Goal: Transaction & Acquisition: Book appointment/travel/reservation

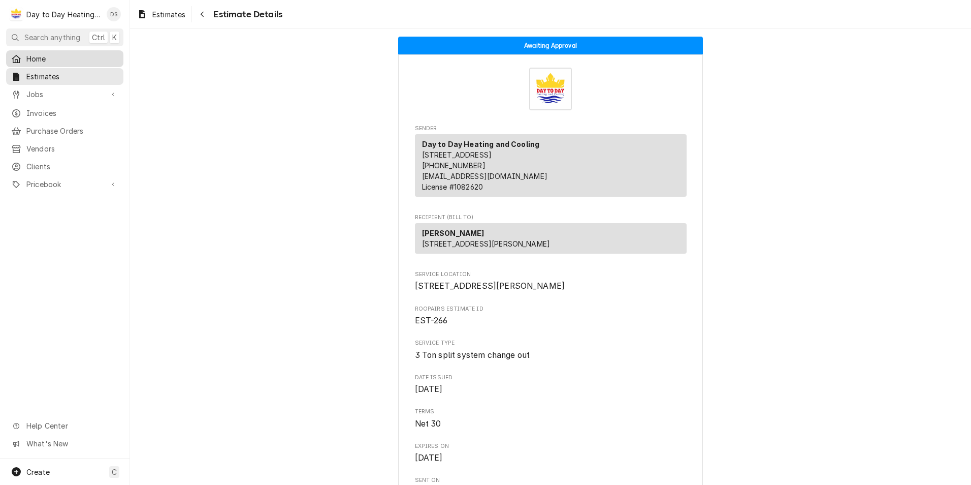
click at [49, 58] on span "Home" at bounding box center [72, 58] width 92 height 11
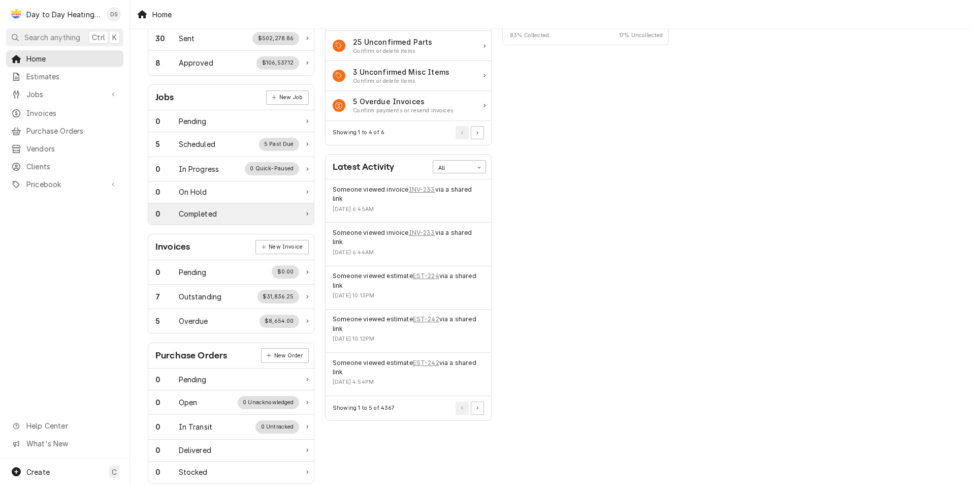
scroll to position [102, 0]
click at [237, 325] on div "5 Overdue $8,654.00" at bounding box center [227, 319] width 144 height 13
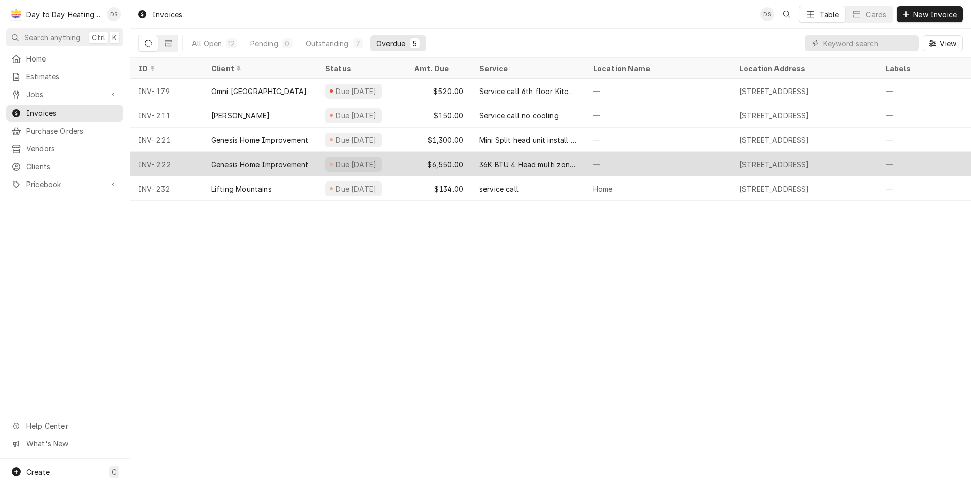
click at [532, 167] on div "36K BTU 4 Head multi zone system install" at bounding box center [529, 164] width 98 height 11
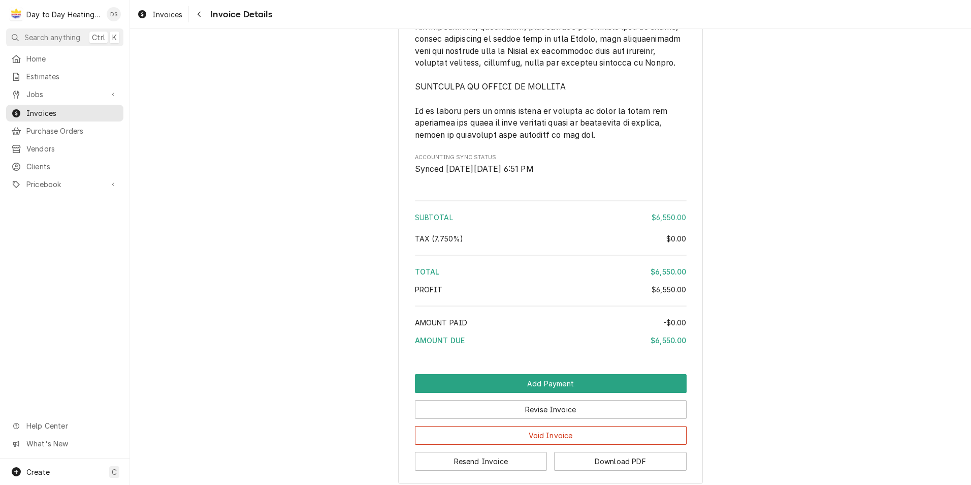
scroll to position [2816, 0]
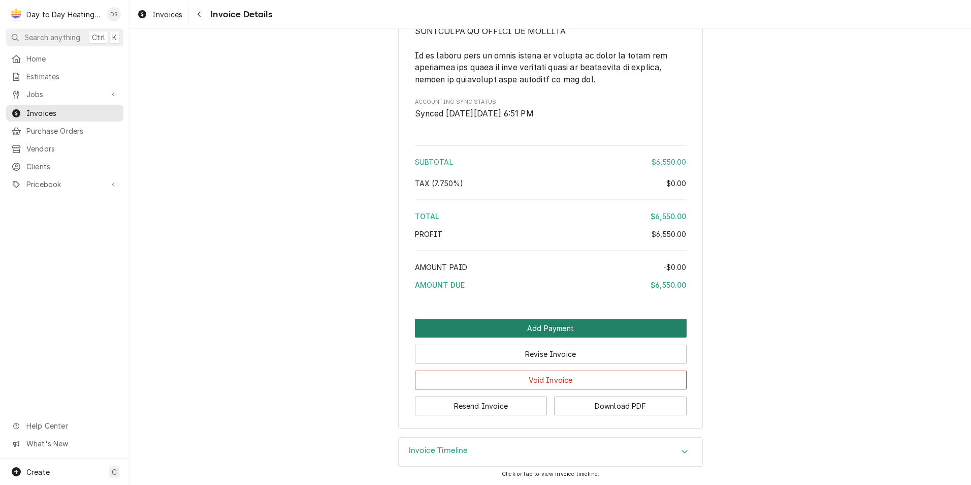
click at [552, 330] on button "Add Payment" at bounding box center [551, 328] width 272 height 19
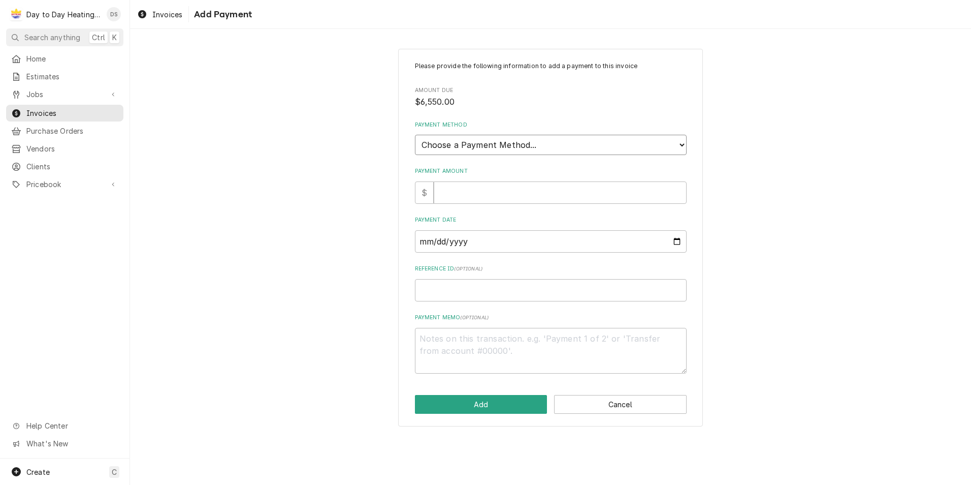
click at [489, 149] on select "Choose a Payment Method... Cash Check Credit/Debit Card ACH/eCheck Other" at bounding box center [551, 145] width 272 height 20
select select "2"
click at [415, 135] on select "Choose a Payment Method... Cash Check Credit/Debit Card ACH/eCheck Other" at bounding box center [551, 145] width 272 height 20
click at [480, 192] on input "Payment Amount" at bounding box center [560, 192] width 253 height 22
type textarea "x"
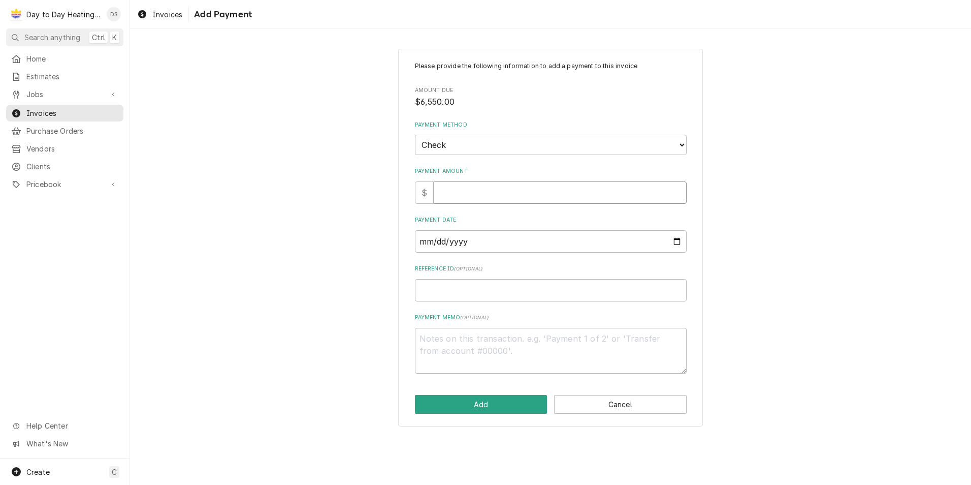
type input "6"
type textarea "x"
type input "65"
type textarea "x"
type input "655"
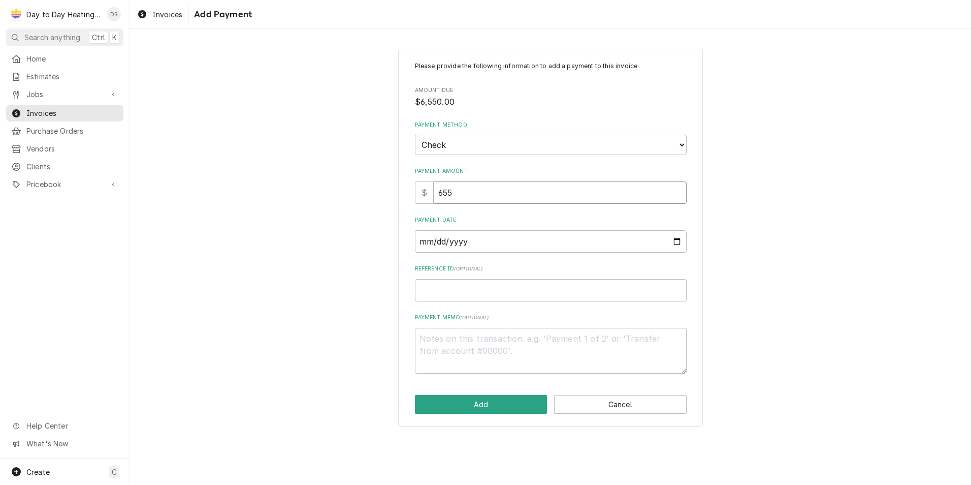
type textarea "x"
type input "6550"
click at [670, 242] on input "Payment Date" at bounding box center [551, 241] width 272 height 22
click at [678, 241] on input "Payment Date" at bounding box center [551, 241] width 272 height 22
type textarea "x"
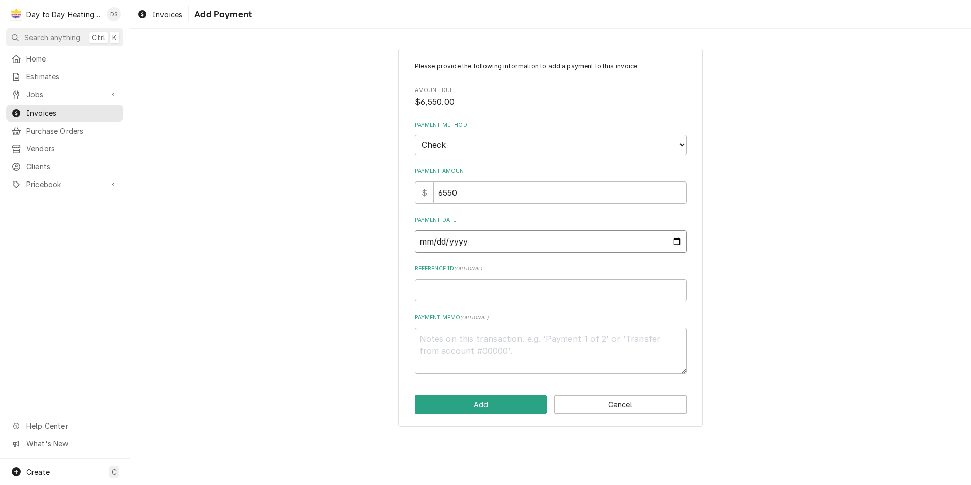
type input "2025-09-12"
click at [502, 405] on button "Add" at bounding box center [481, 404] width 133 height 19
type textarea "x"
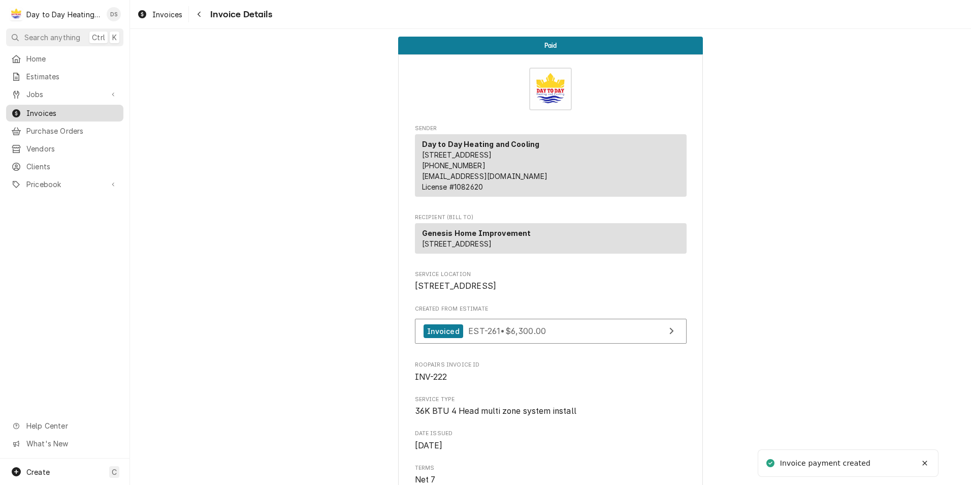
click at [47, 111] on span "Invoices" at bounding box center [72, 113] width 92 height 11
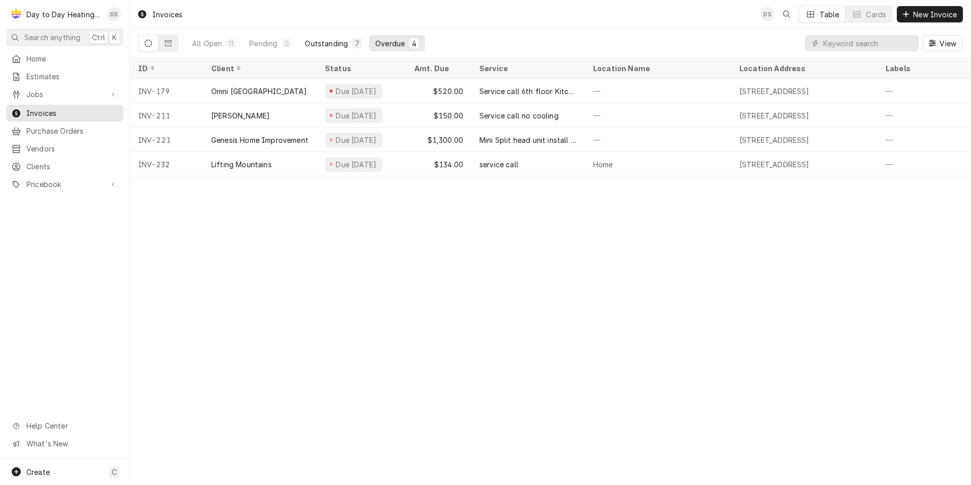
drag, startPoint x: 345, startPoint y: 45, endPoint x: 352, endPoint y: 45, distance: 6.6
click at [345, 45] on div "Outstanding" at bounding box center [326, 43] width 43 height 11
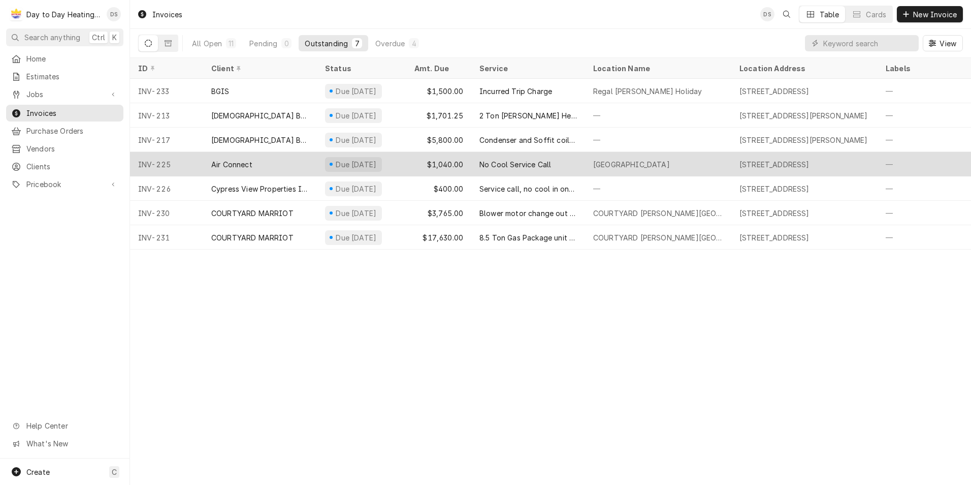
drag, startPoint x: 459, startPoint y: 190, endPoint x: 456, endPoint y: 160, distance: 30.6
click at [456, 160] on div "$1,040.00" at bounding box center [438, 164] width 65 height 24
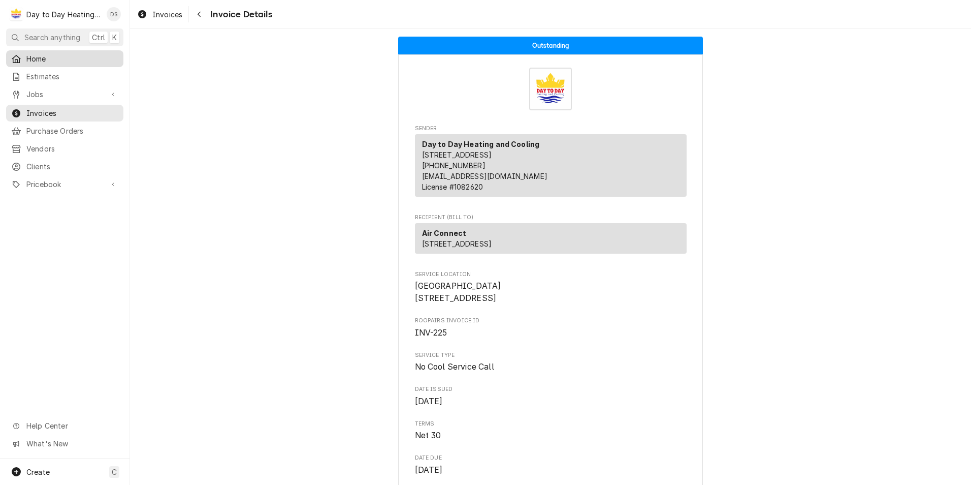
drag, startPoint x: 48, startPoint y: 57, endPoint x: 59, endPoint y: 57, distance: 11.2
click at [48, 57] on span "Home" at bounding box center [72, 58] width 92 height 11
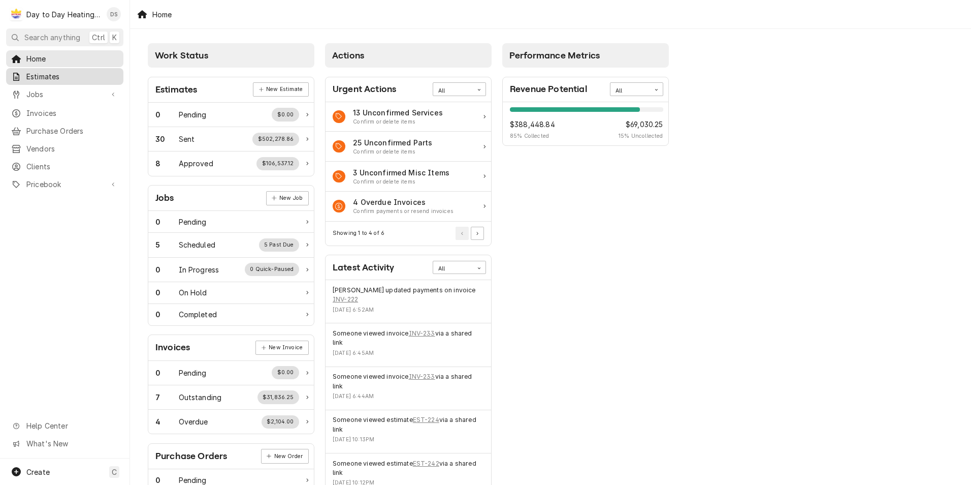
click at [60, 75] on span "Estimates" at bounding box center [72, 76] width 92 height 11
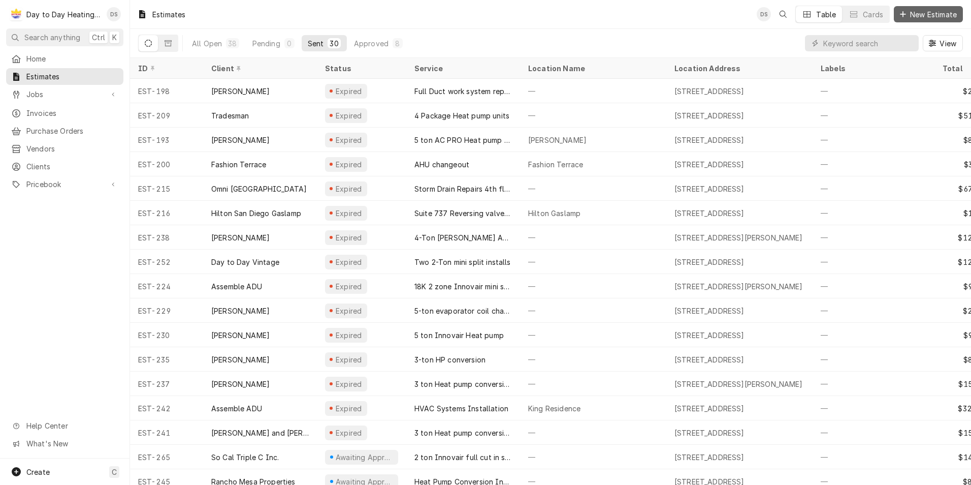
click at [918, 13] on span "New Estimate" at bounding box center [933, 14] width 51 height 11
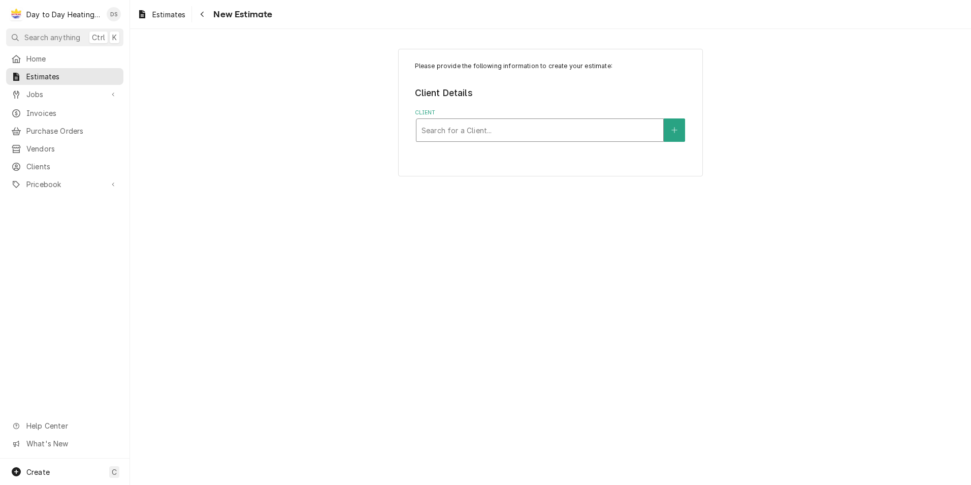
click at [494, 127] on div "Client" at bounding box center [540, 130] width 237 height 18
type input "[PERSON_NAME]"
click at [670, 127] on button "Client" at bounding box center [674, 129] width 21 height 23
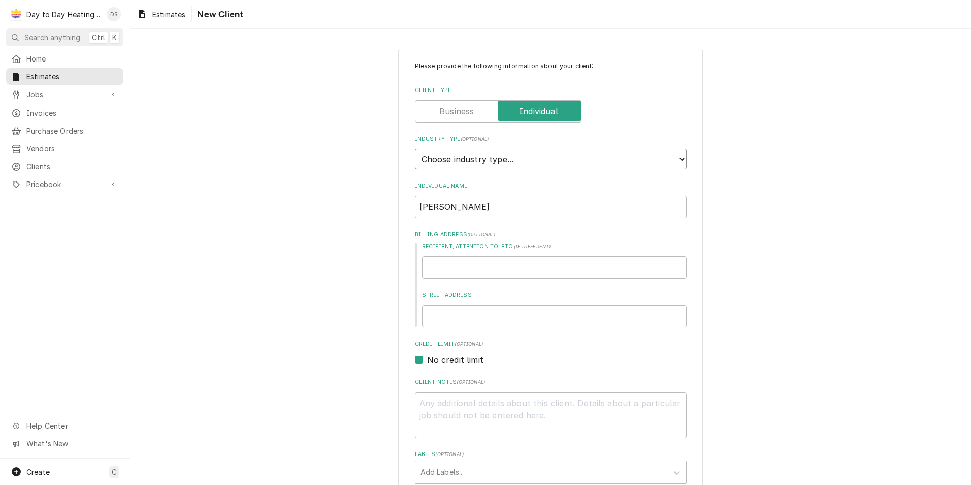
click at [541, 157] on select "Choose industry type... Residential Commercial Industrial Government" at bounding box center [551, 159] width 272 height 20
select select "1"
click at [415, 149] on select "Choose industry type... Residential Commercial Industrial Government" at bounding box center [551, 159] width 272 height 20
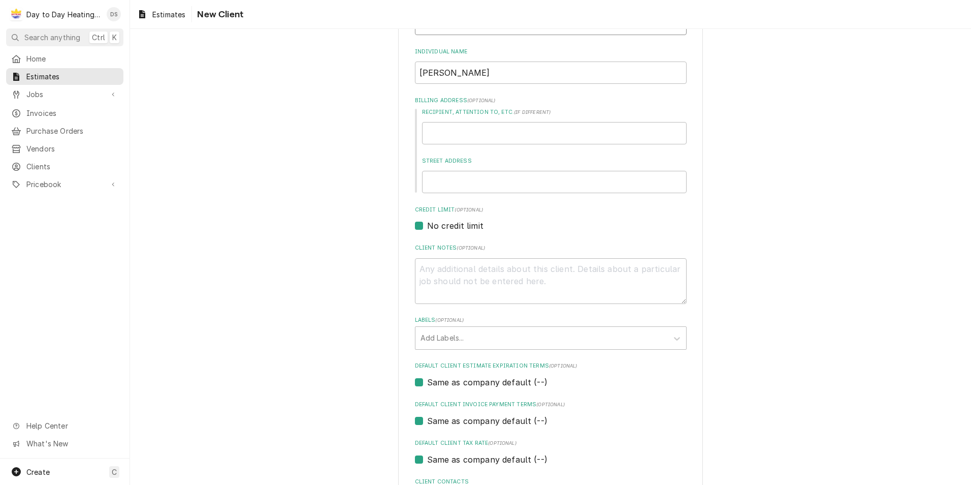
scroll to position [223, 0]
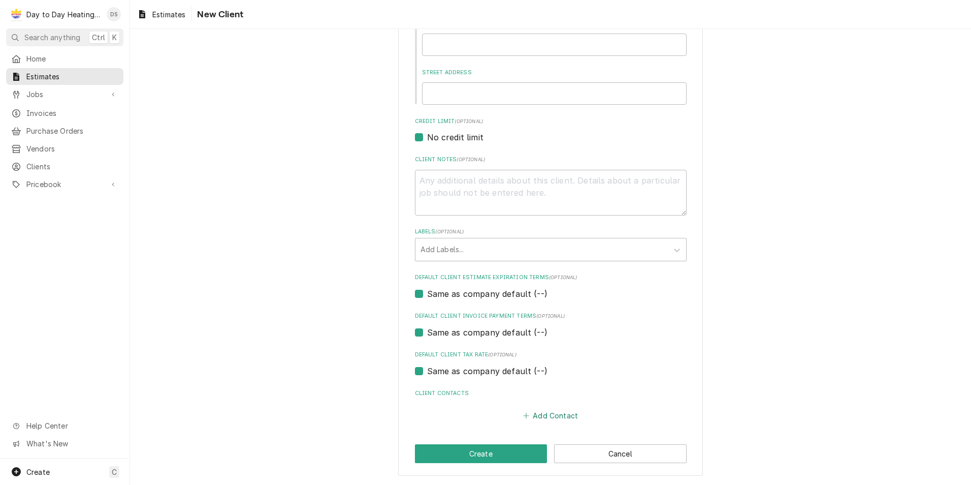
click at [540, 412] on button "Add Contact" at bounding box center [550, 415] width 58 height 14
type textarea "x"
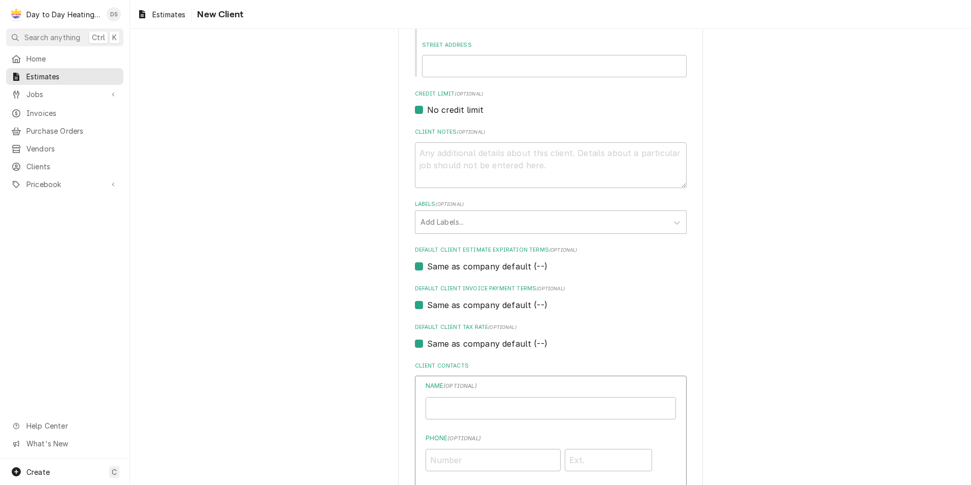
scroll to position [273, 0]
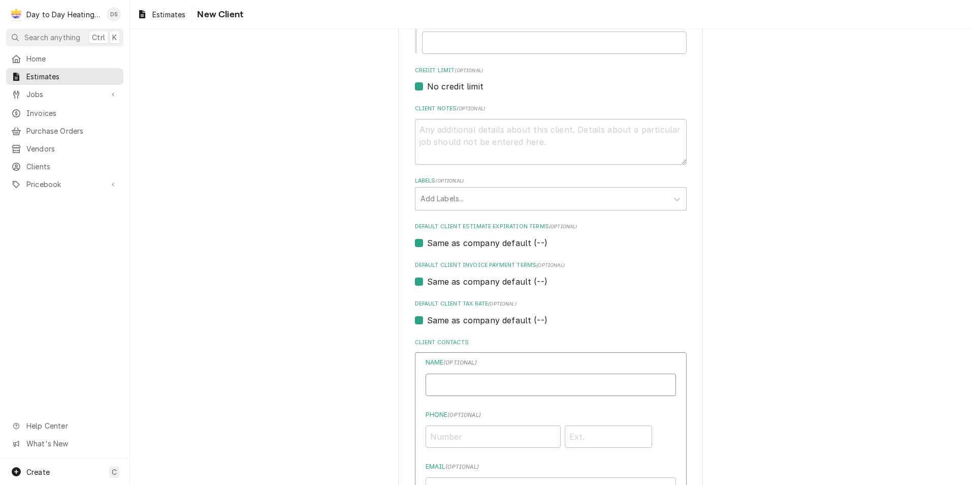
click at [502, 389] on input "Individual Name" at bounding box center [551, 384] width 250 height 22
type input "[PERSON_NAME]"
click at [494, 437] on input "Phone ( optional )" at bounding box center [493, 436] width 135 height 22
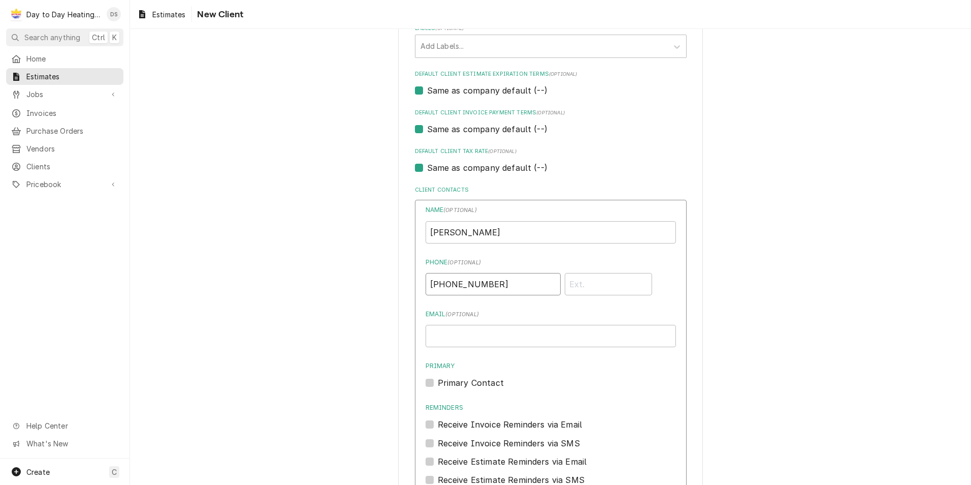
type input "[PHONE_NUMBER]"
click at [475, 336] on input "Email ( optional )" at bounding box center [551, 336] width 250 height 22
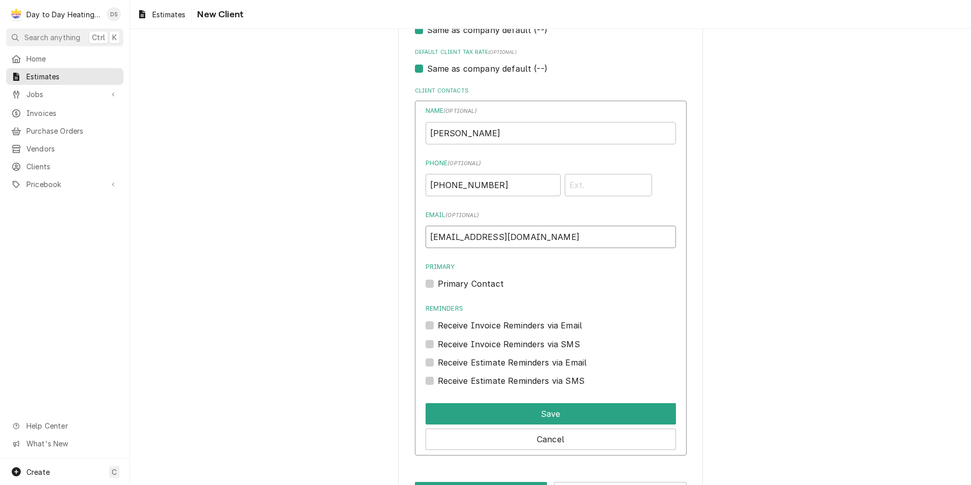
scroll to position [527, 0]
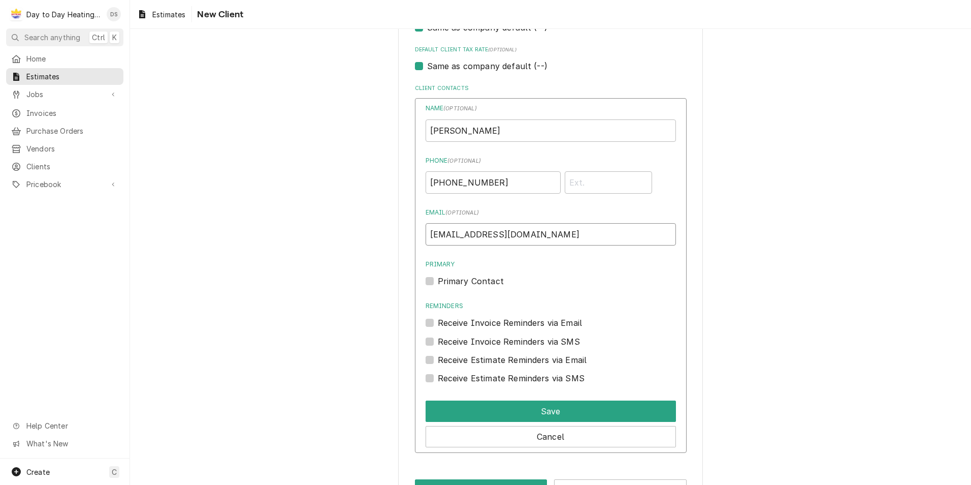
type input "[EMAIL_ADDRESS][DOMAIN_NAME]"
click at [438, 279] on label "Primary Contact" at bounding box center [471, 281] width 66 height 12
click at [438, 279] on input "Primary" at bounding box center [563, 286] width 250 height 22
checkbox input "true"
click at [438, 325] on label "Receive Invoice Reminders via Email" at bounding box center [510, 323] width 145 height 12
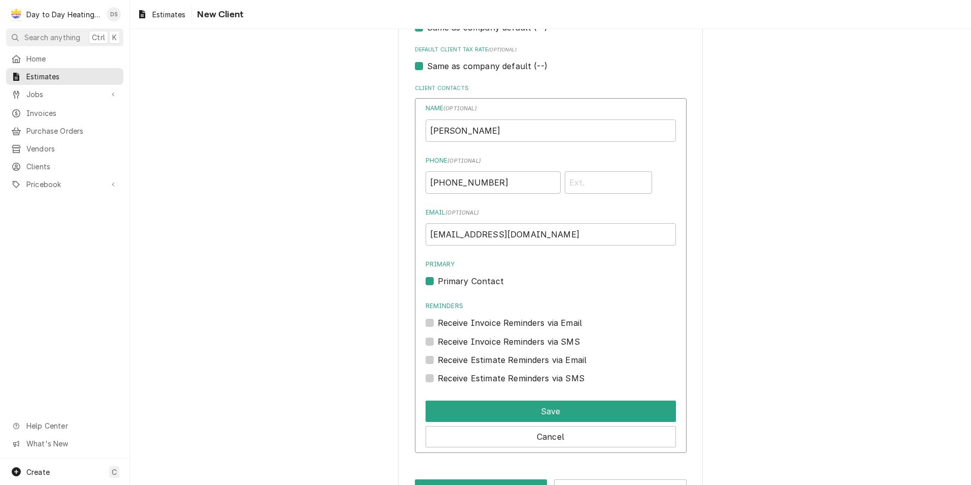
click at [438, 325] on input "Reminders" at bounding box center [563, 328] width 250 height 22
checkbox input "true"
click at [438, 339] on label "Receive Invoice Reminders via SMS" at bounding box center [509, 341] width 142 height 12
click at [438, 339] on input "Contact Edit Form" at bounding box center [563, 346] width 250 height 22
checkbox input "true"
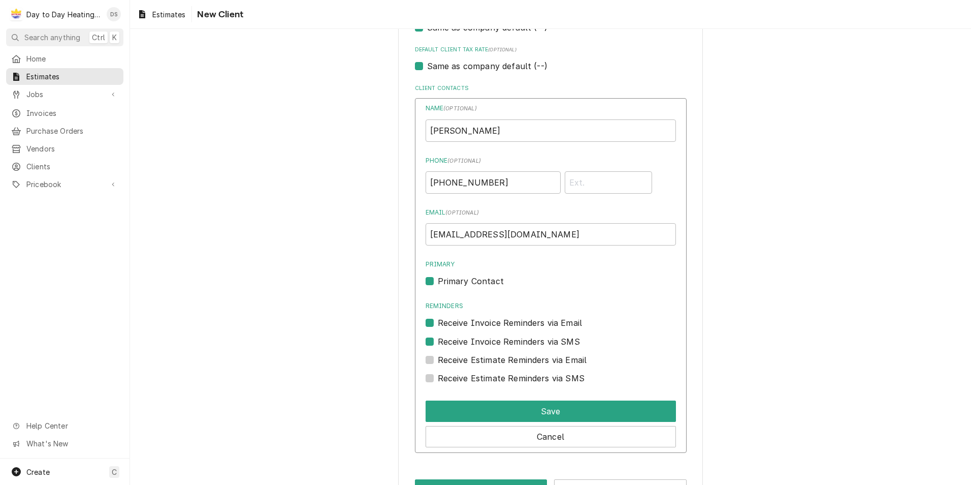
click at [438, 362] on label "Receive Estimate Reminders via Email" at bounding box center [512, 360] width 149 height 12
click at [438, 362] on input "Contact Edit Form" at bounding box center [563, 365] width 250 height 22
checkbox input "true"
click at [438, 375] on label "Receive Estimate Reminders via SMS" at bounding box center [511, 378] width 147 height 12
click at [438, 375] on input "Contact Edit Form" at bounding box center [563, 383] width 250 height 22
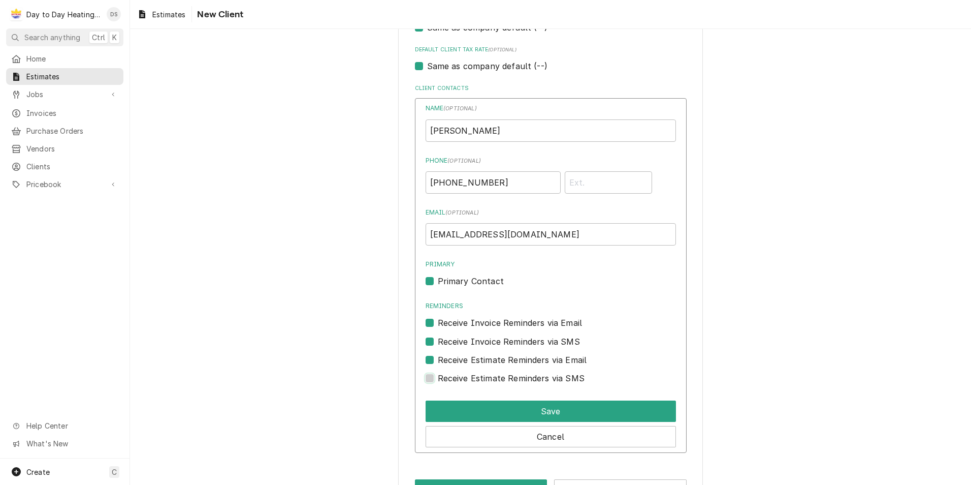
checkbox input "true"
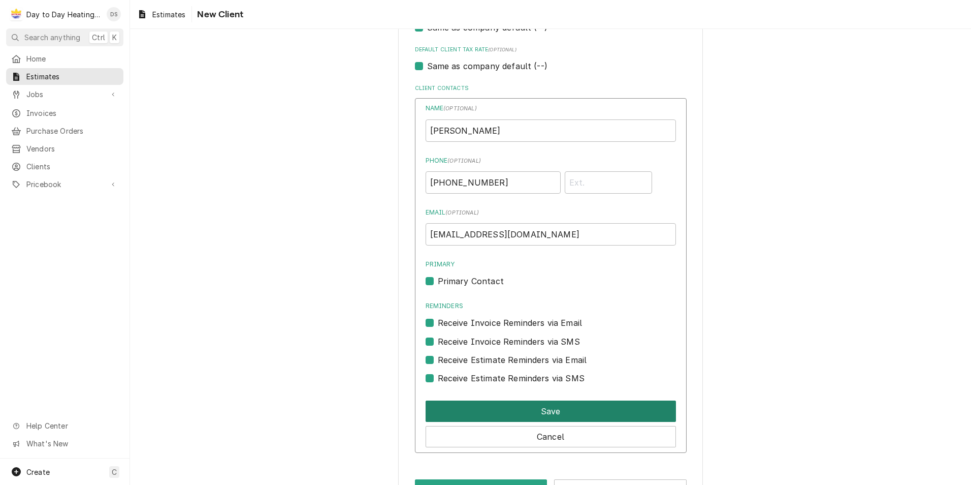
click at [545, 410] on button "Save" at bounding box center [551, 410] width 250 height 21
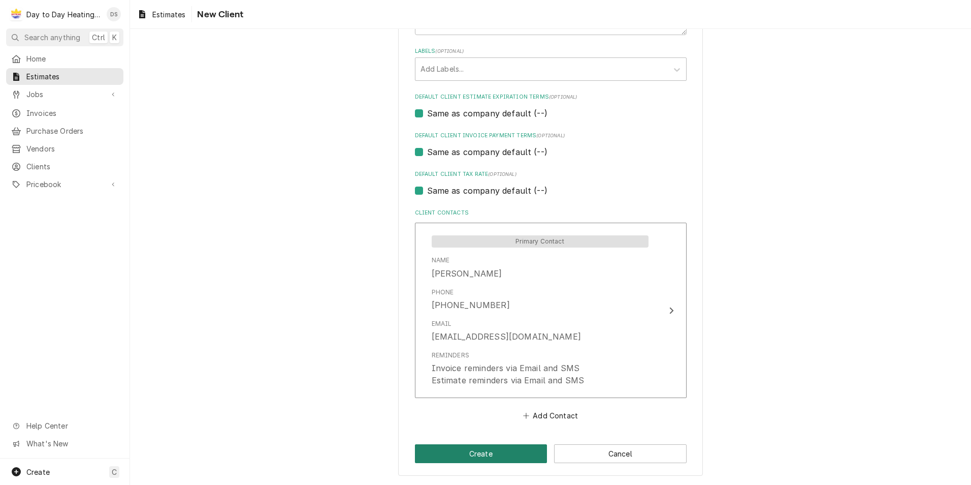
click at [488, 451] on button "Create" at bounding box center [481, 453] width 133 height 19
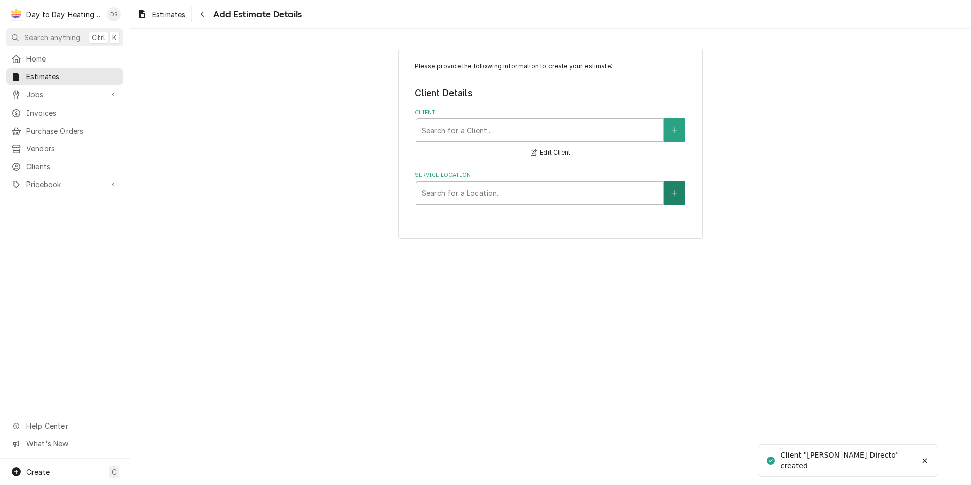
click at [678, 199] on button "Service Location" at bounding box center [674, 192] width 21 height 23
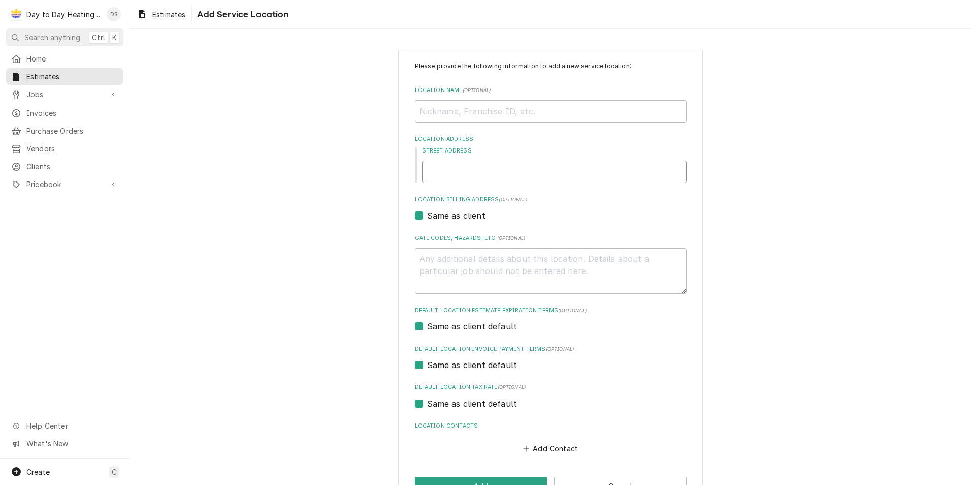
click at [492, 175] on input "Street Address" at bounding box center [554, 172] width 265 height 22
type textarea "x"
type input "5"
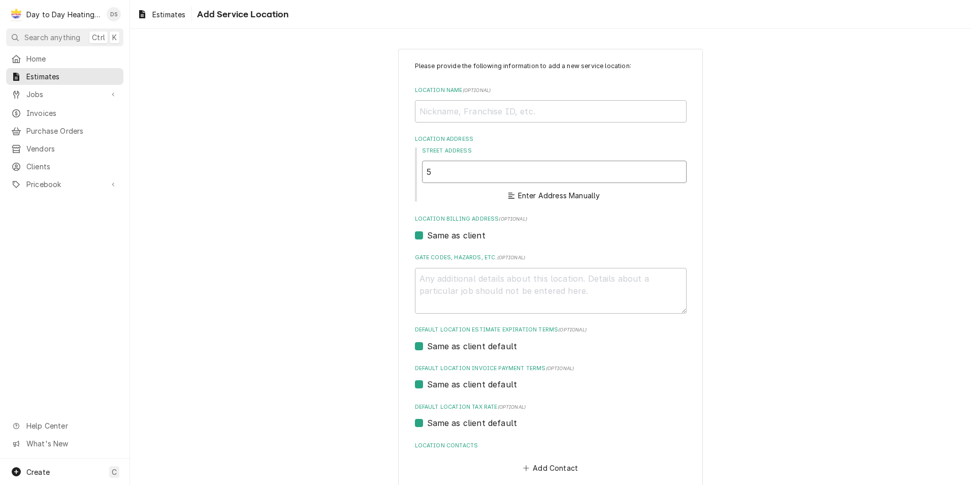
type textarea "x"
type input "59"
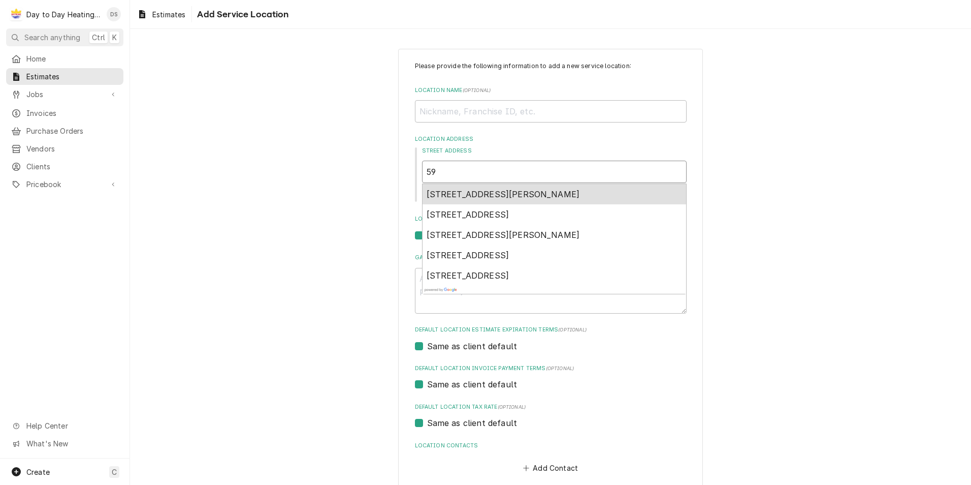
type textarea "x"
type input "594"
type textarea "x"
type input "59"
type textarea "x"
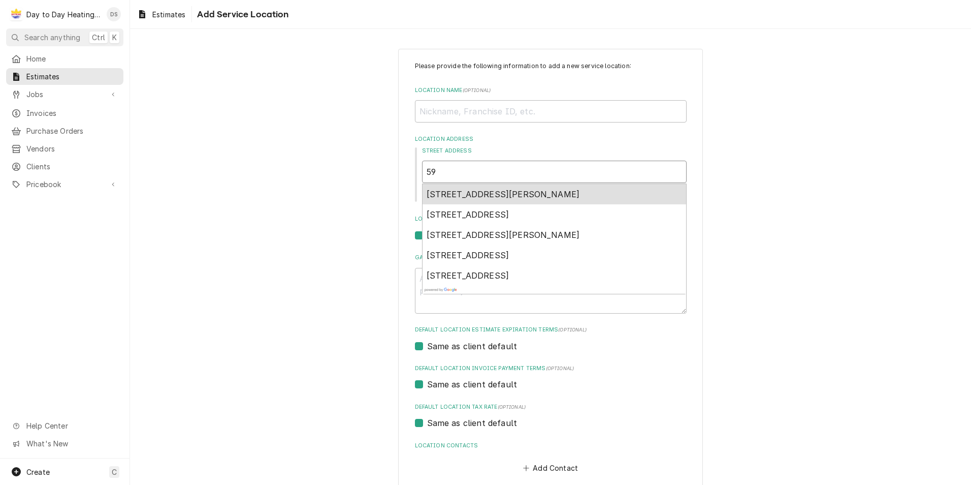
type input "595"
type textarea "x"
type input "5954"
type textarea "x"
type input "5954"
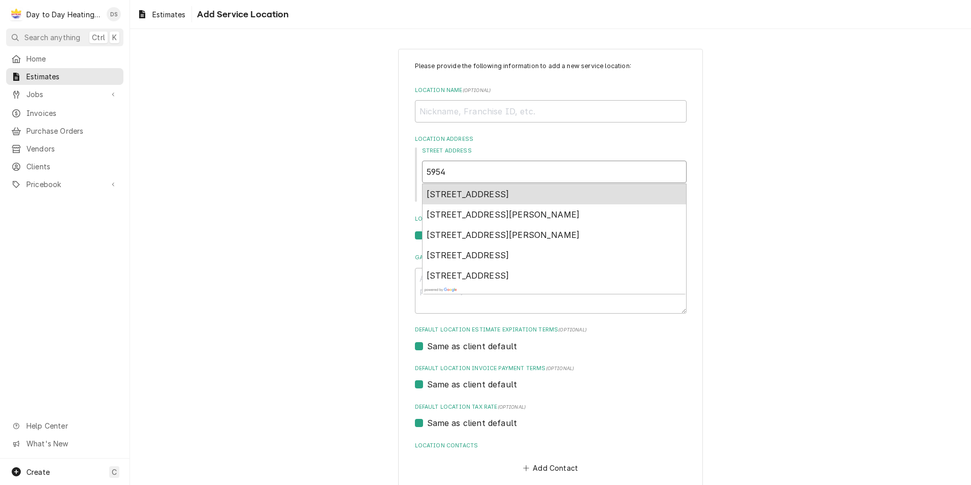
type textarea "x"
type input "5954 v"
type textarea "x"
type input "5954 vi"
type textarea "x"
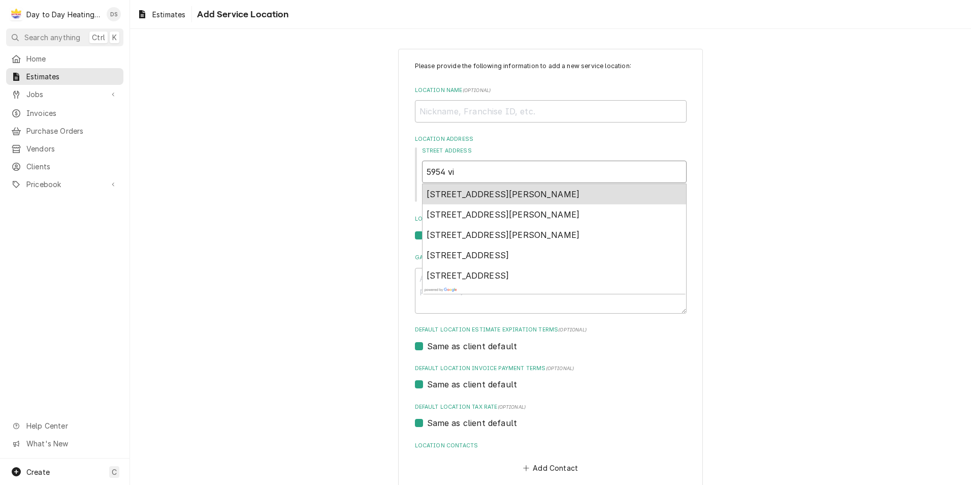
type input "5954 viu"
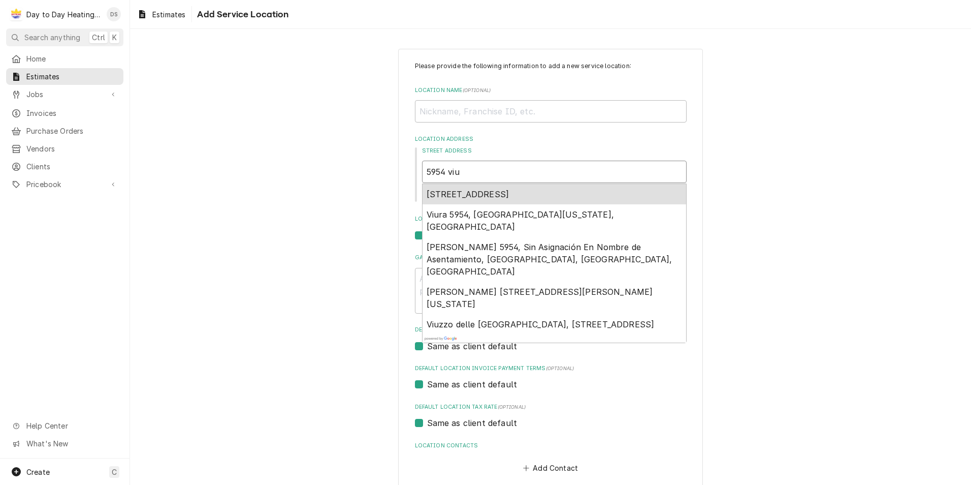
type textarea "x"
type input "5954 vi"
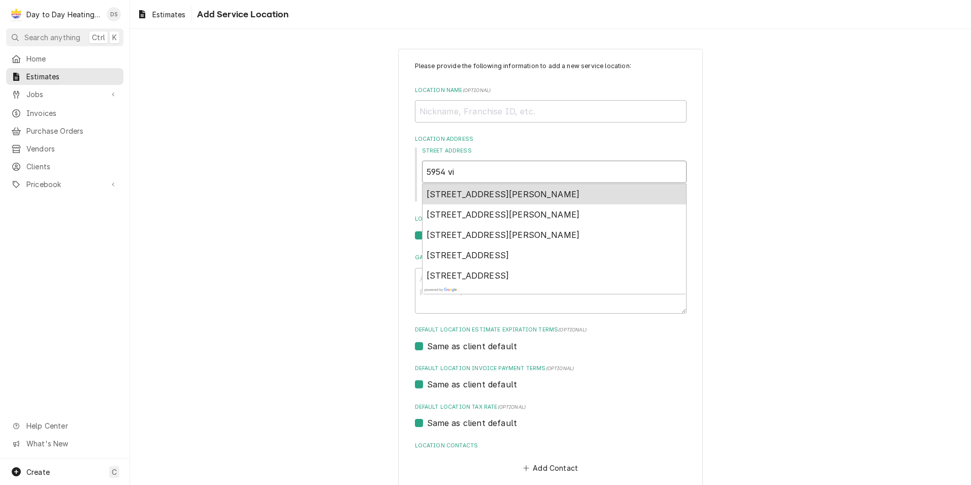
type textarea "x"
type input "5954 vis"
type textarea "x"
type input "5954 vist"
type textarea "x"
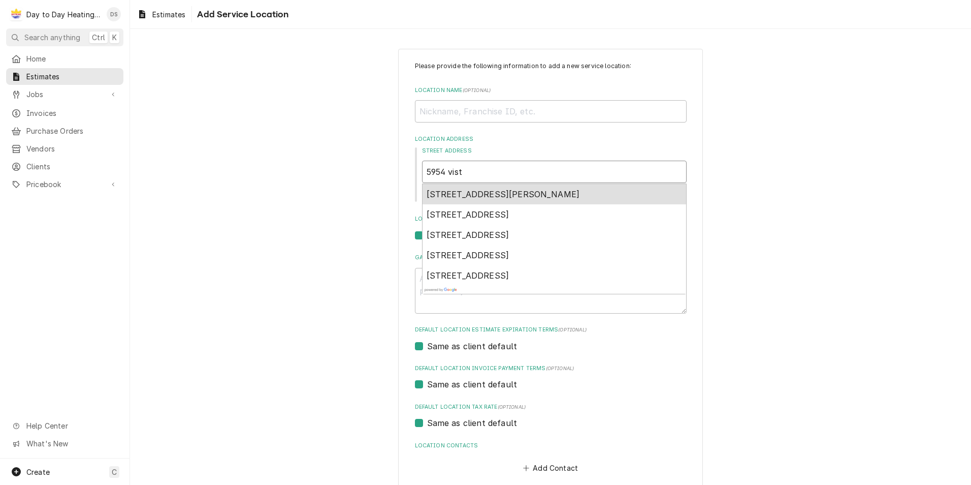
type input "5954 vista"
type textarea "x"
type input "5954 vista"
type textarea "x"
type input "5954 vista s"
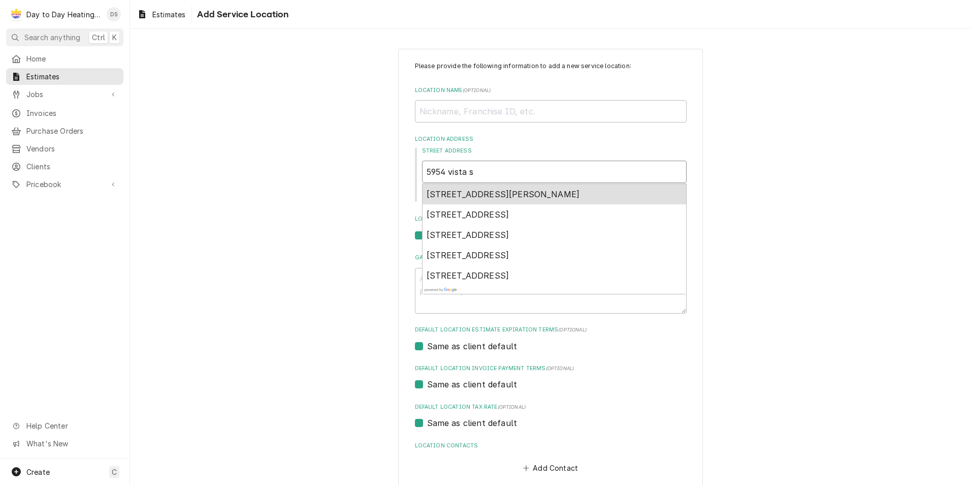
type textarea "x"
type input "5954 vista sa"
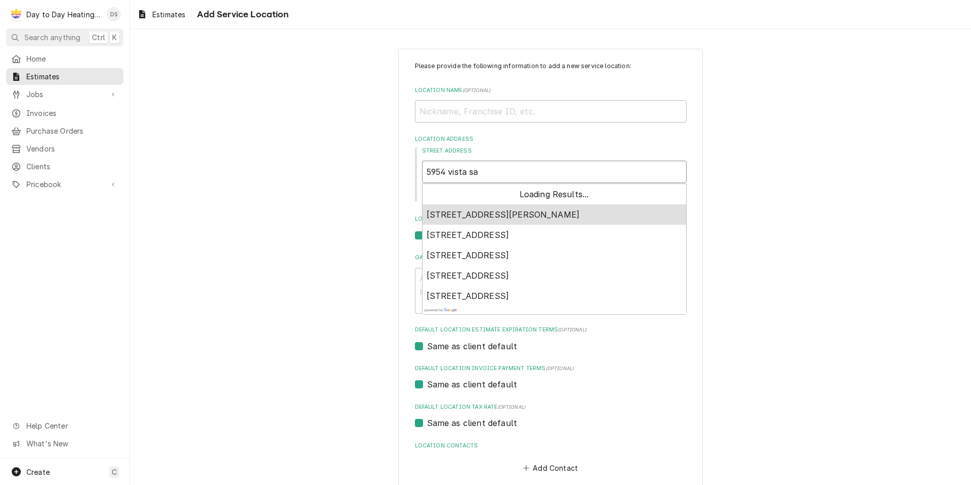
type textarea "x"
type input "5954 vista san"
type textarea "x"
type input "5954 vista sant"
type textarea "x"
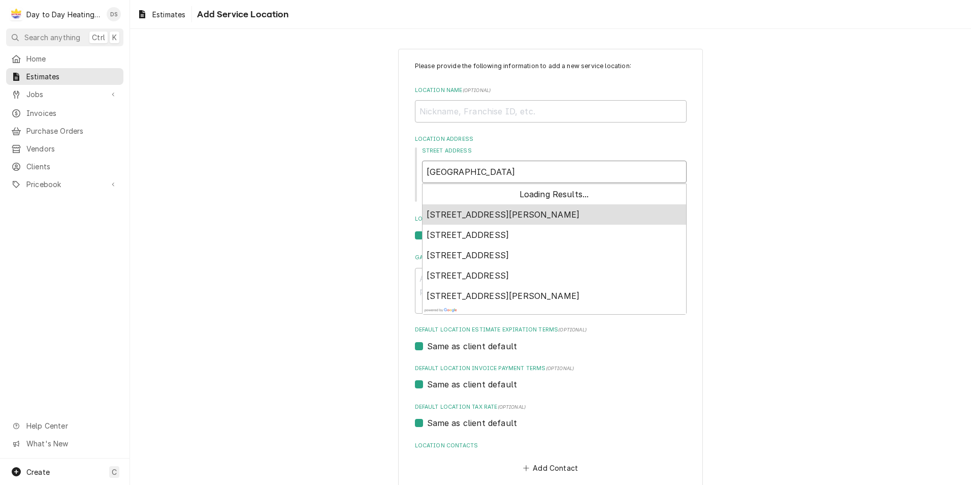
type input "5954 vista santa"
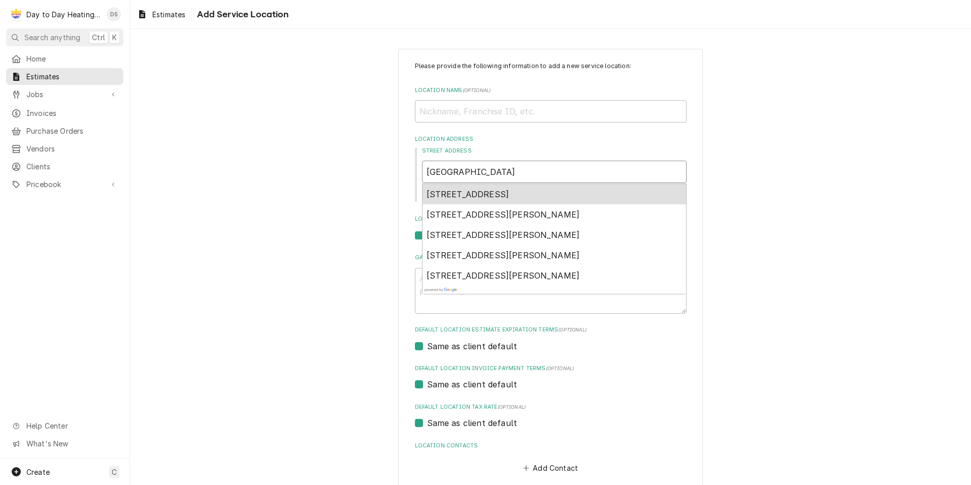
click at [501, 199] on span "5954 Vista Santa Catarina, San Diego, CA, USA" at bounding box center [468, 194] width 83 height 10
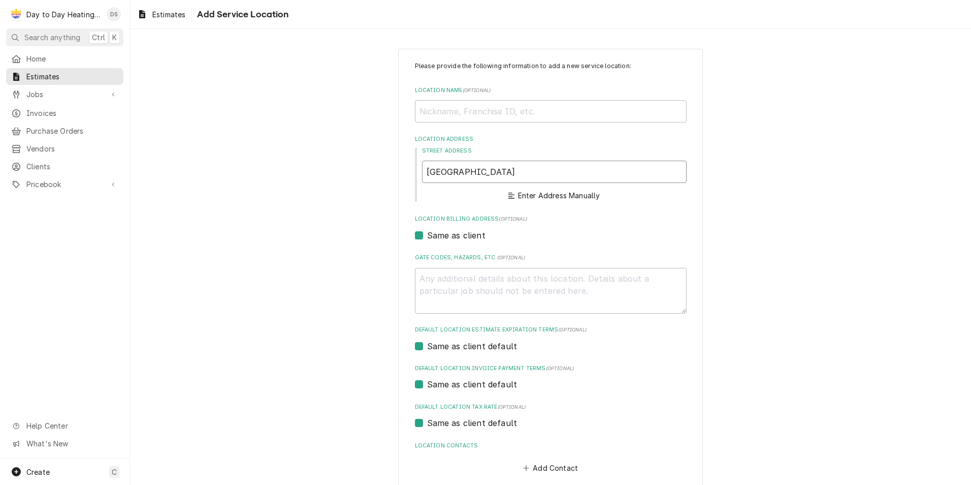
type textarea "x"
type input "5954 Vista Santa Catarina"
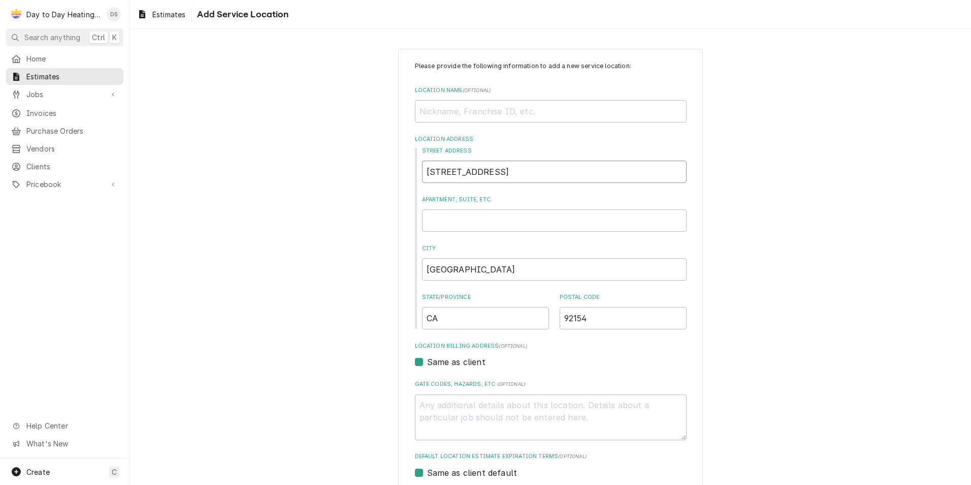
type textarea "x"
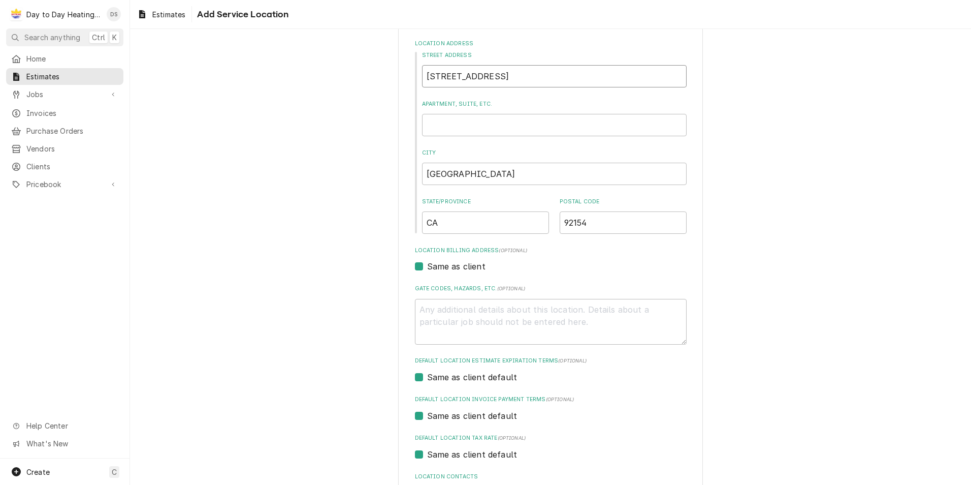
scroll to position [179, 0]
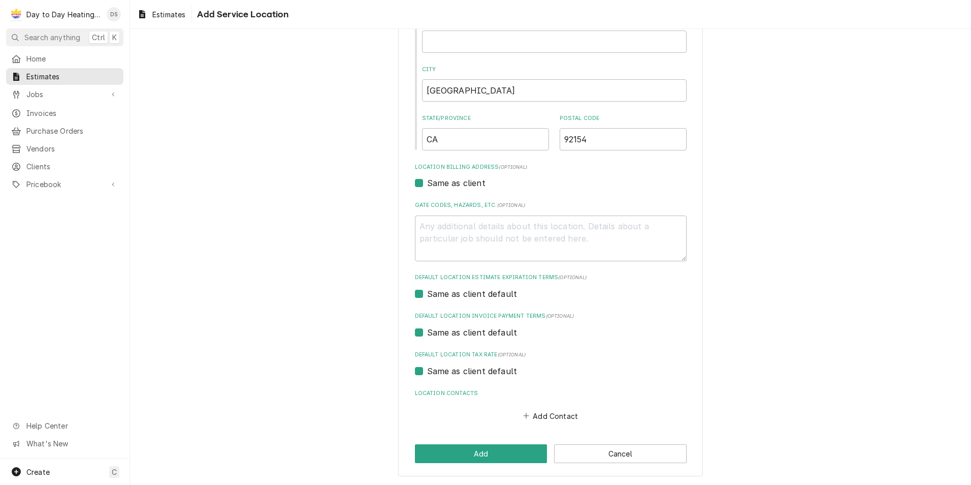
type input "5954 Vista Santa Catarina"
click at [513, 442] on div "Please provide the following information to add a new service location: Locatio…" at bounding box center [550, 173] width 305 height 606
click at [513, 449] on button "Add" at bounding box center [481, 453] width 133 height 19
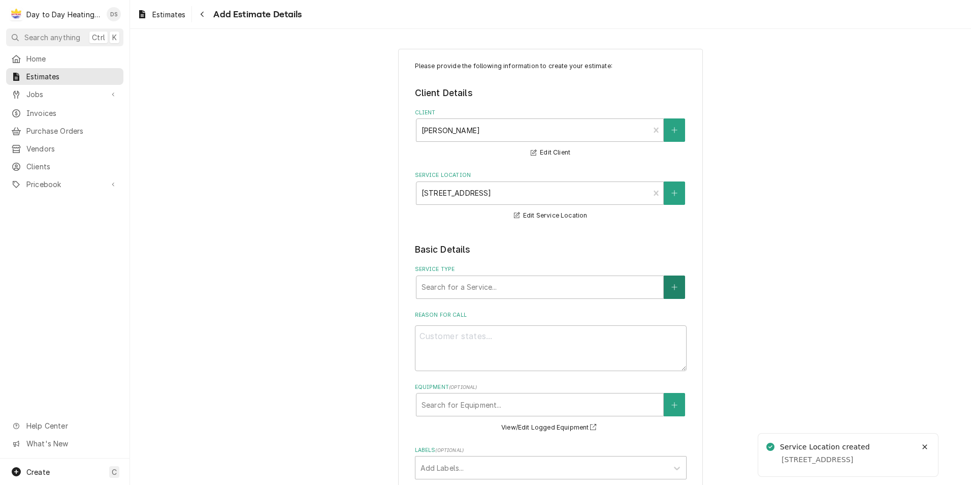
click at [664, 288] on button "Service Type" at bounding box center [674, 286] width 21 height 23
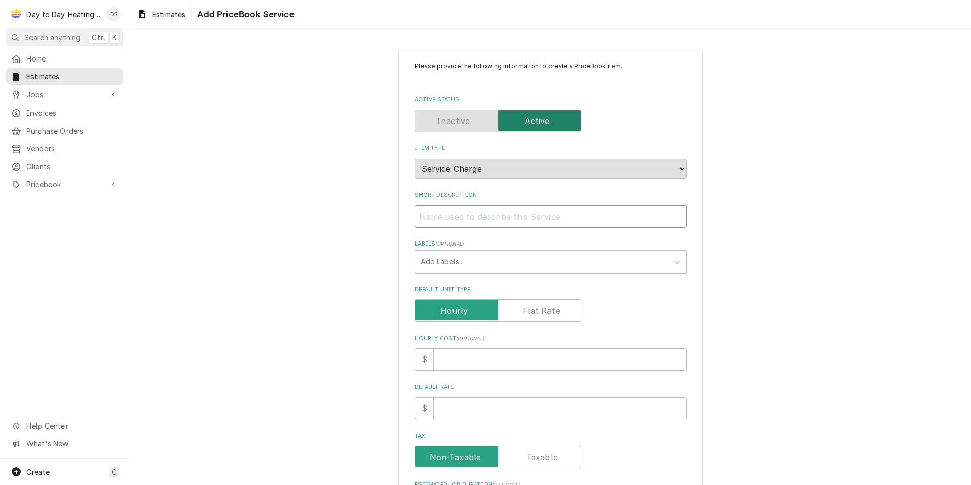
click at [481, 215] on input "Short Description" at bounding box center [551, 216] width 272 height 22
type textarea "x"
type input "H"
type textarea "x"
type input "HV"
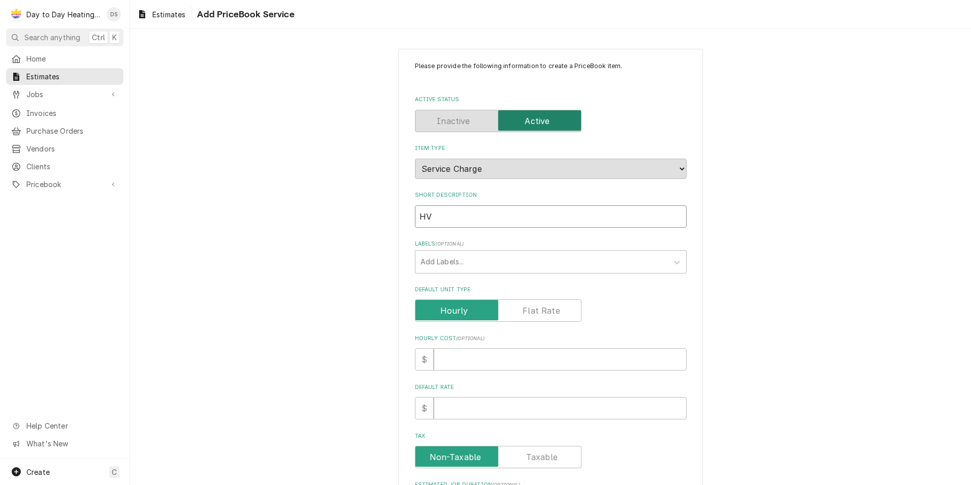
type textarea "x"
type input "HVA"
type textarea "x"
type input "HVAC"
type textarea "x"
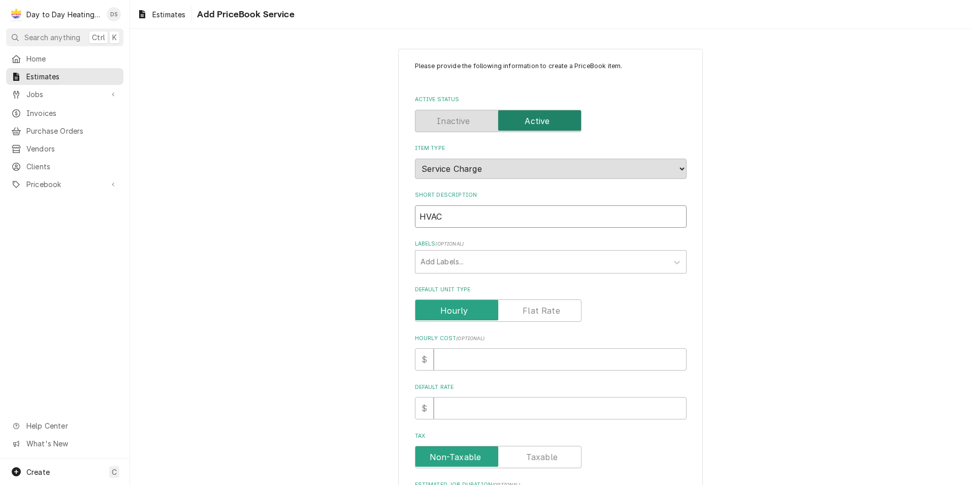
type input "HVAC"
type textarea "x"
type input "HVAC R"
type textarea "x"
type input "HVAC RE"
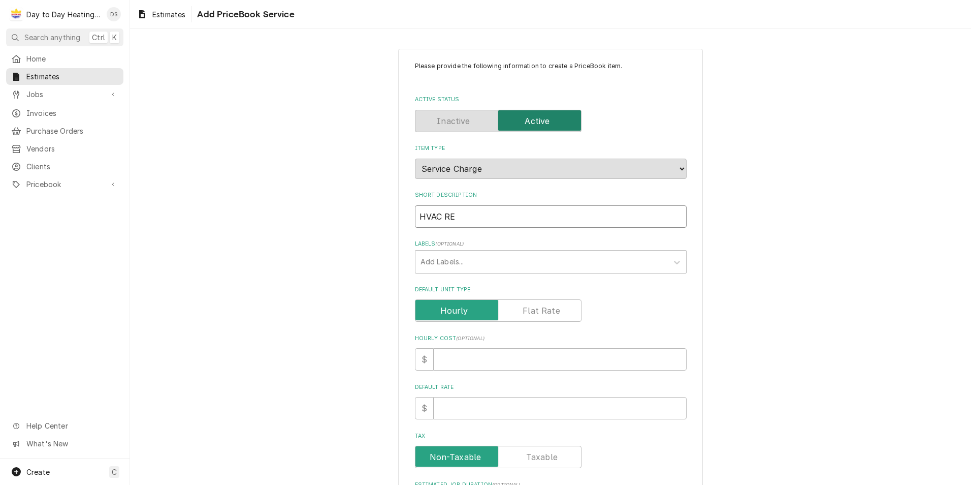
type textarea "x"
type input "HVAC REA"
type textarea "x"
type input "HVAC REAP"
type textarea "x"
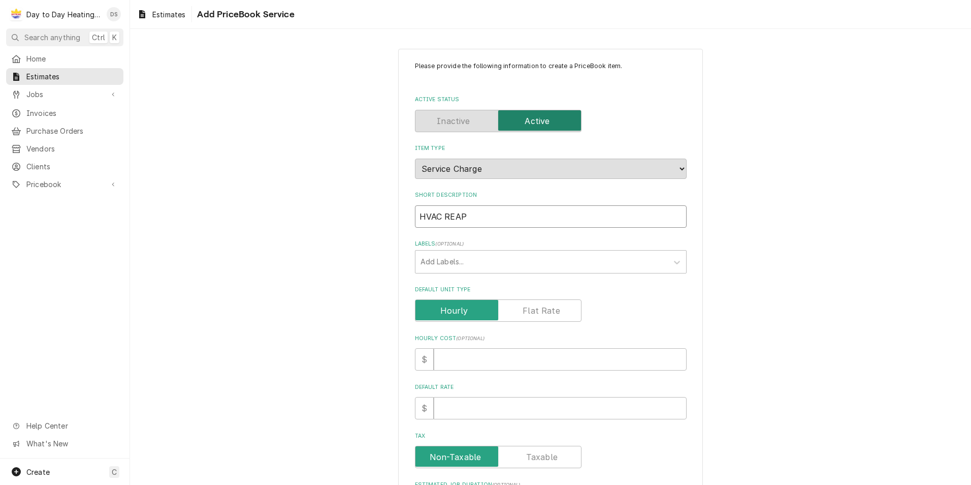
type input "HVAC REAPI"
type textarea "x"
type input "HVAC REAPIR"
type textarea "x"
type input "HVAC REAPIRS"
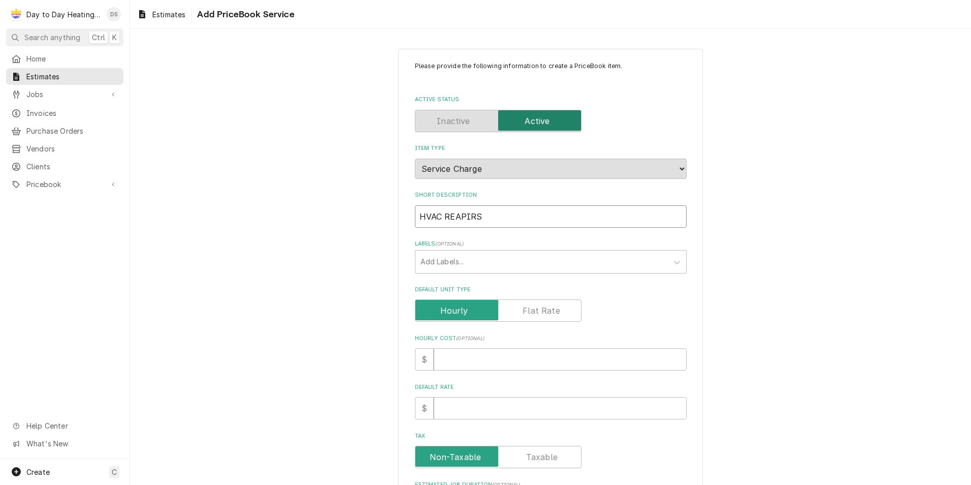
type textarea "x"
type input "HVAC REAPIRS"
type textarea "x"
type input "HVAC REAPIRS"
type textarea "x"
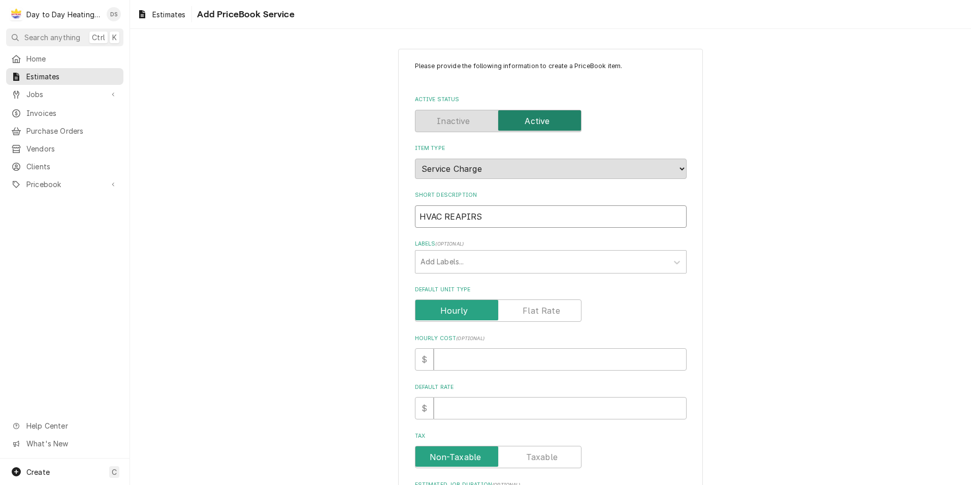
type input "HVAC REAPIR"
type textarea "x"
type input "HVAC REAPI"
type textarea "x"
type input "HVAC REAP"
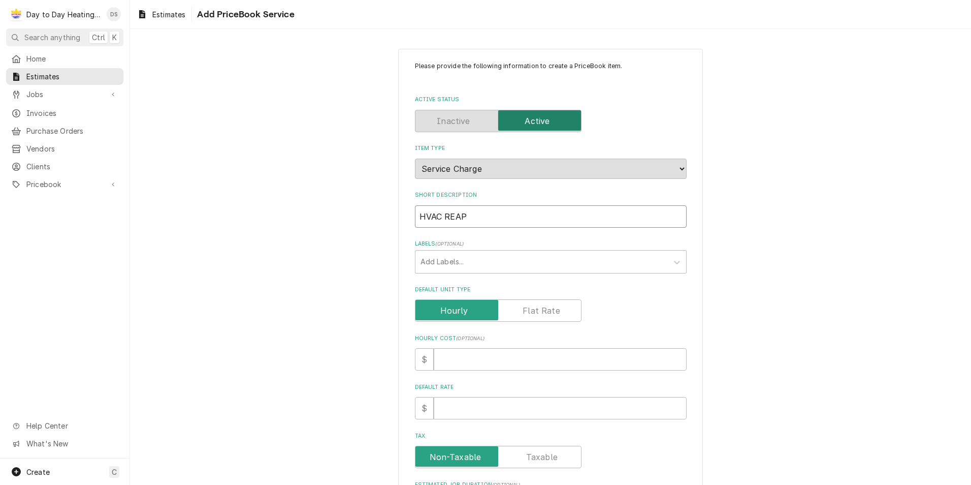
type textarea "x"
type input "HVAC REA"
type textarea "x"
type input "HVAC RE"
type textarea "x"
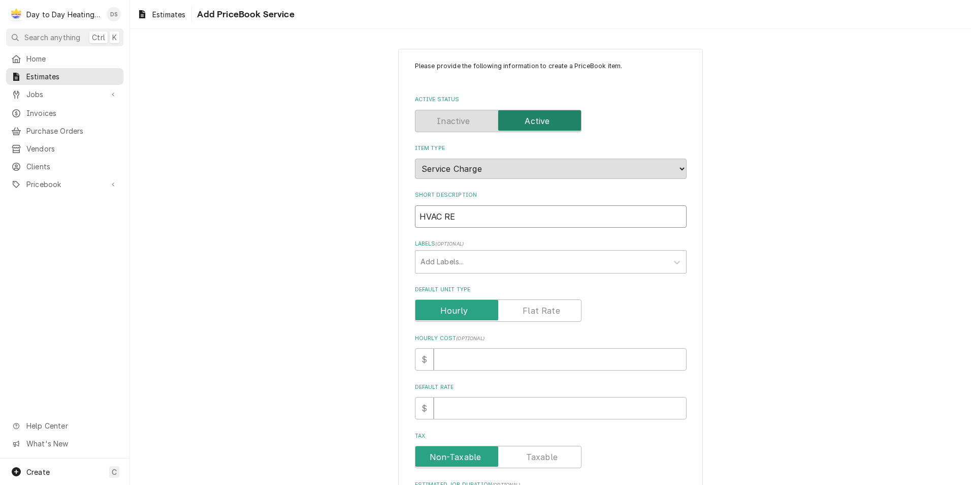
type input "HVAC REP"
type textarea "x"
type input "HVAC REPA"
type textarea "x"
type input "HVAC REPAI"
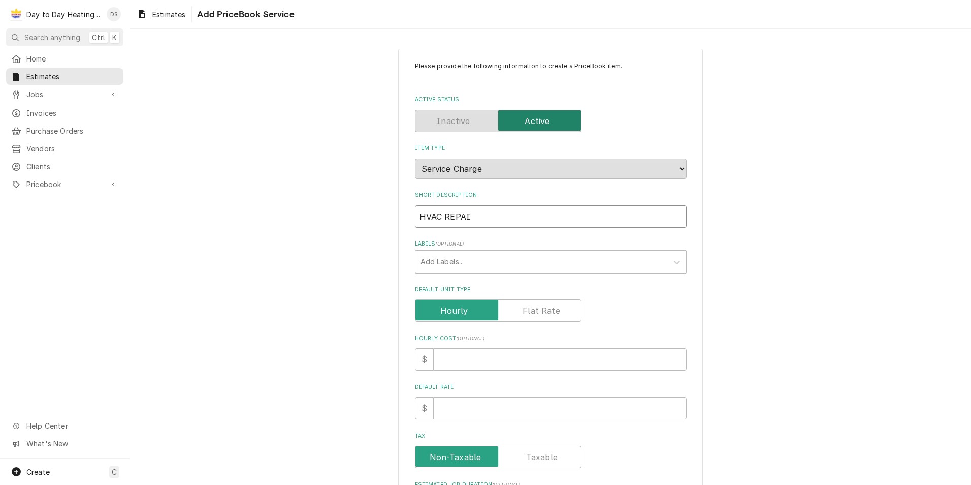
type textarea "x"
type input "HVAC REPAIR"
type textarea "x"
type input "HVAC REPAIRS"
type textarea "x"
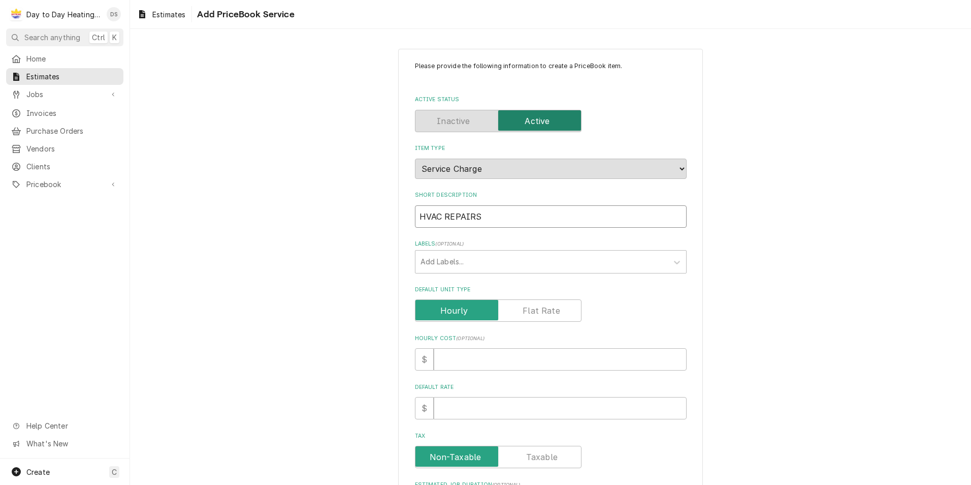
type input "HVAC REPAIRS"
type textarea "x"
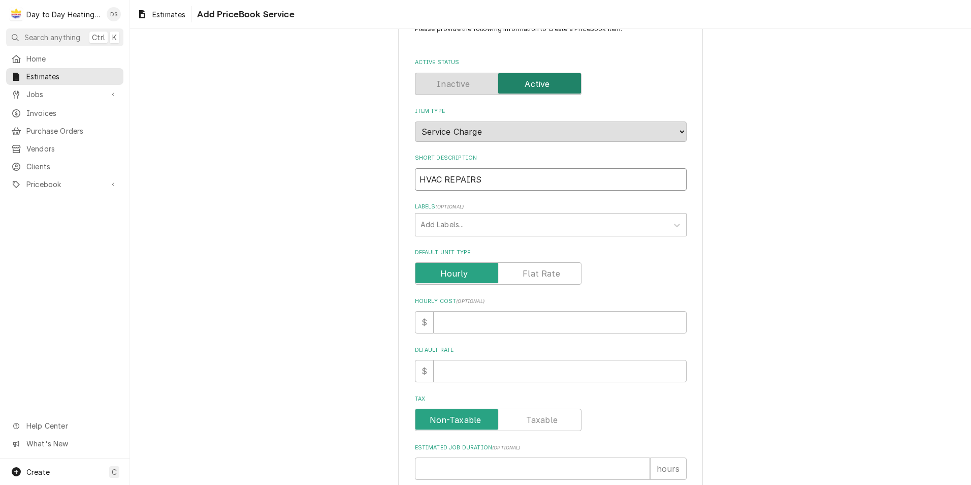
scroll to position [51, 0]
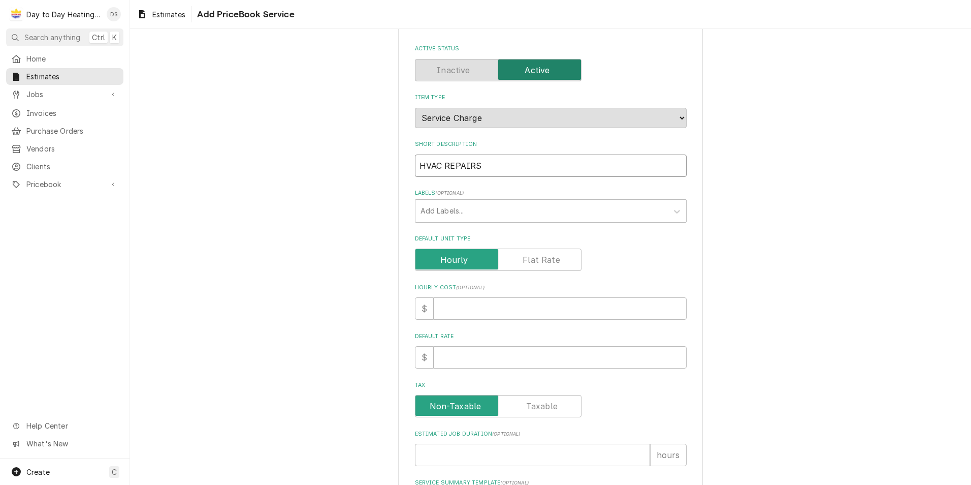
type input "HVAC REPAIRS"
click at [525, 253] on input "Default Unit Type" at bounding box center [499, 259] width 158 height 22
checkbox input "true"
click at [480, 357] on input "Default Unit Price" at bounding box center [560, 357] width 253 height 22
type textarea "x"
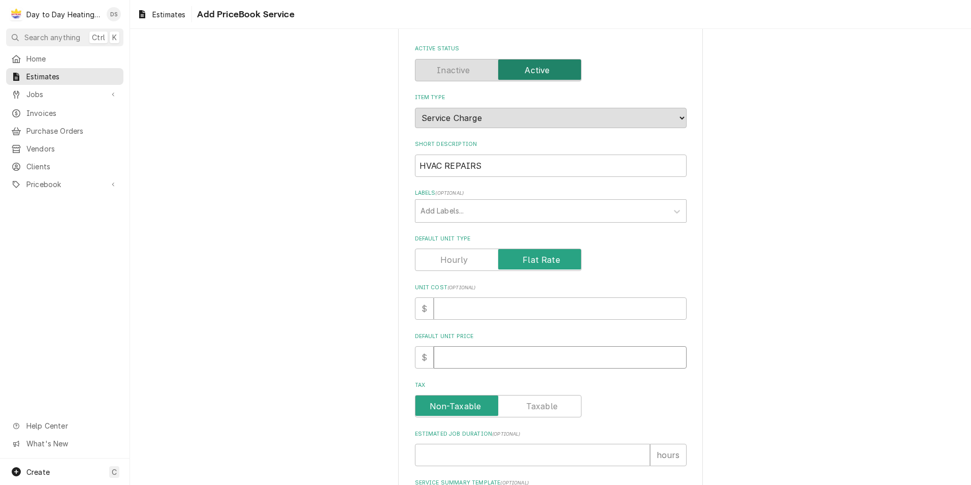
type input "9"
type textarea "x"
type input "95"
type textarea "x"
type input "950"
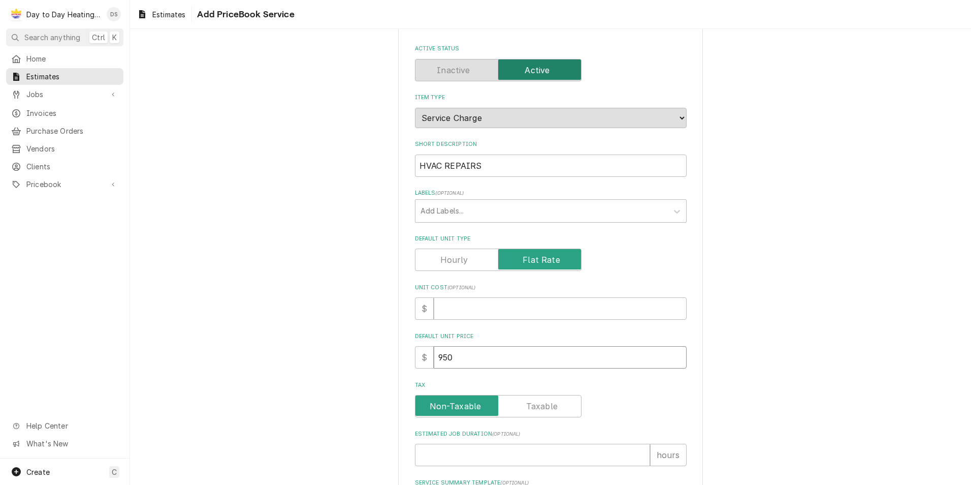
type textarea "x"
type input "9500"
type textarea "x"
type input "950"
type textarea "x"
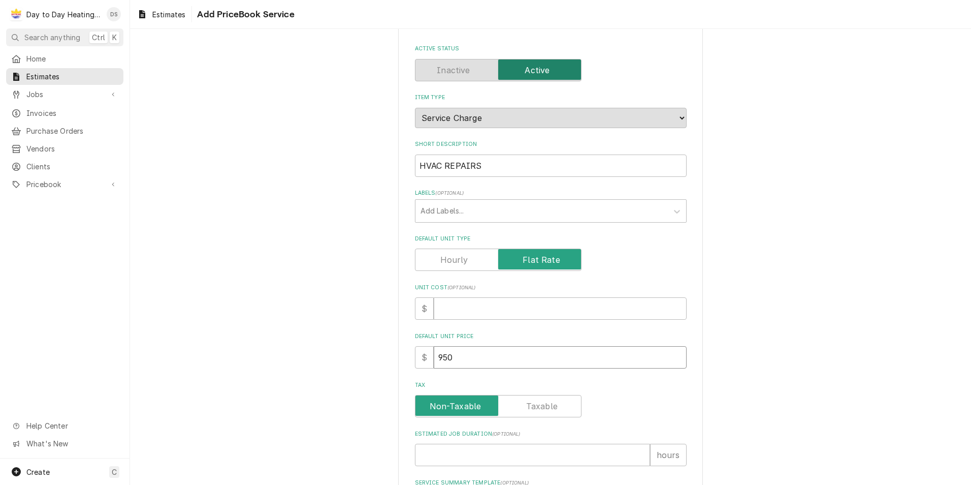
type input "950"
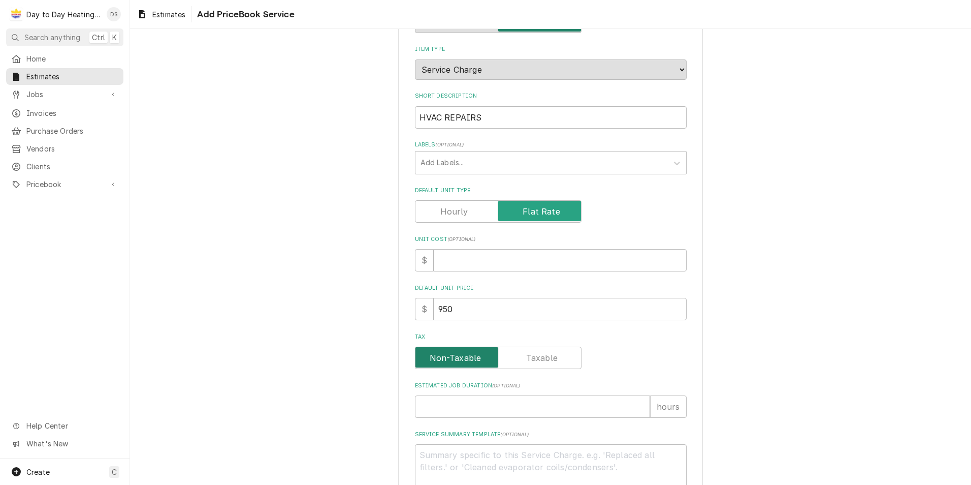
scroll to position [152, 0]
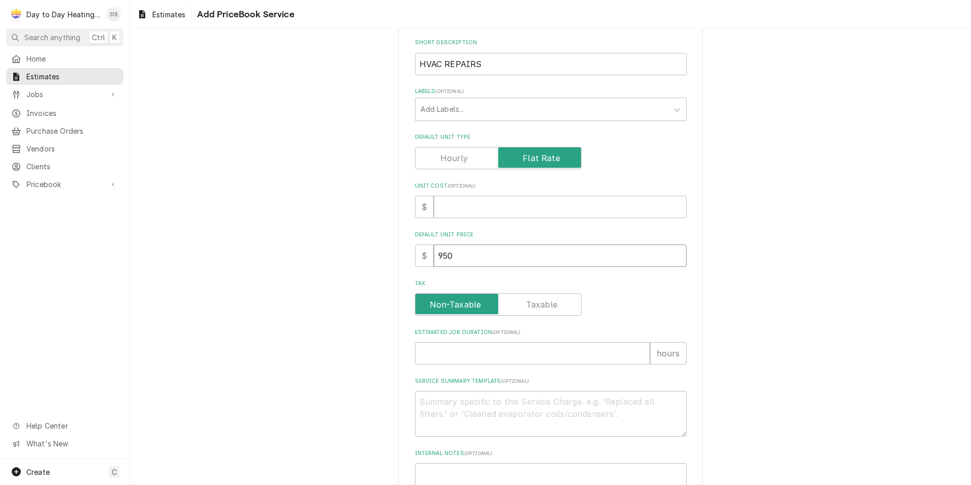
click at [458, 255] on input "950" at bounding box center [560, 255] width 253 height 22
type textarea "x"
type input "95"
type textarea "x"
type input "9"
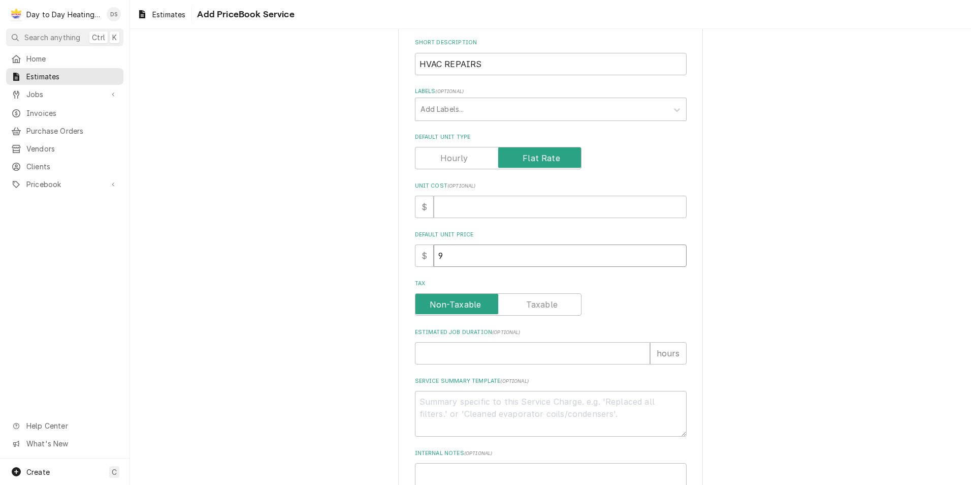
type textarea "x"
type input "1"
type textarea "x"
type input "12"
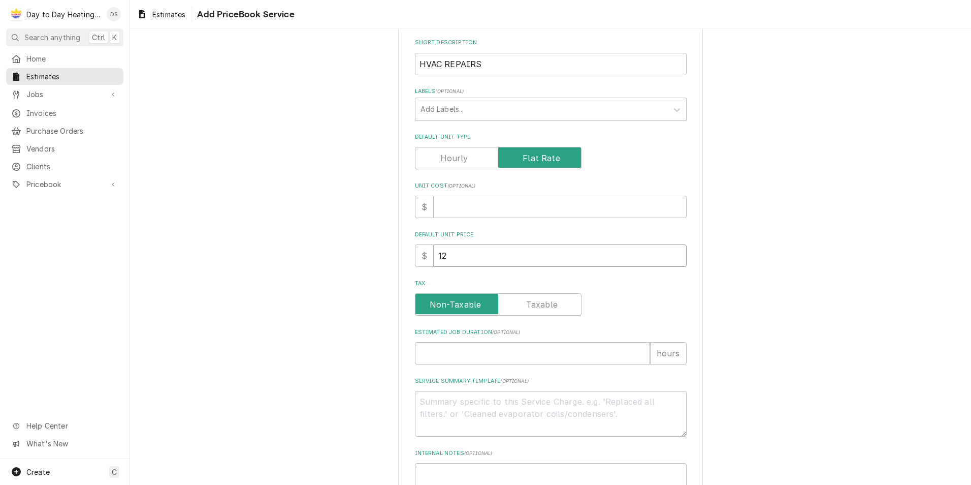
type textarea "x"
type input "120"
type textarea "x"
type input "1200"
type textarea "x"
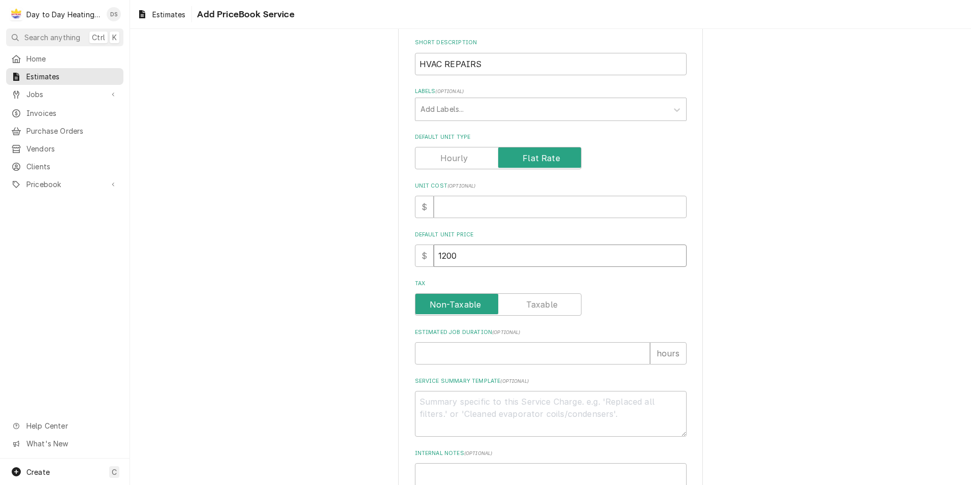
type input "1200"
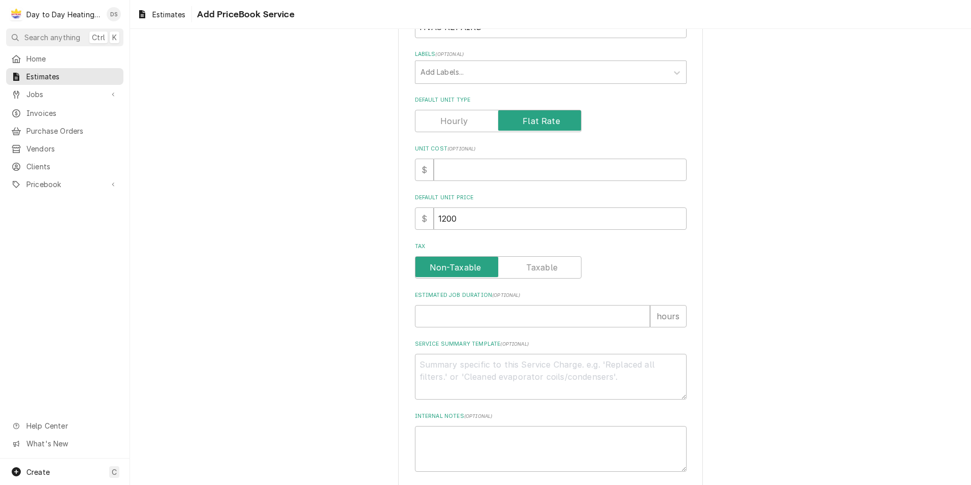
scroll to position [238, 0]
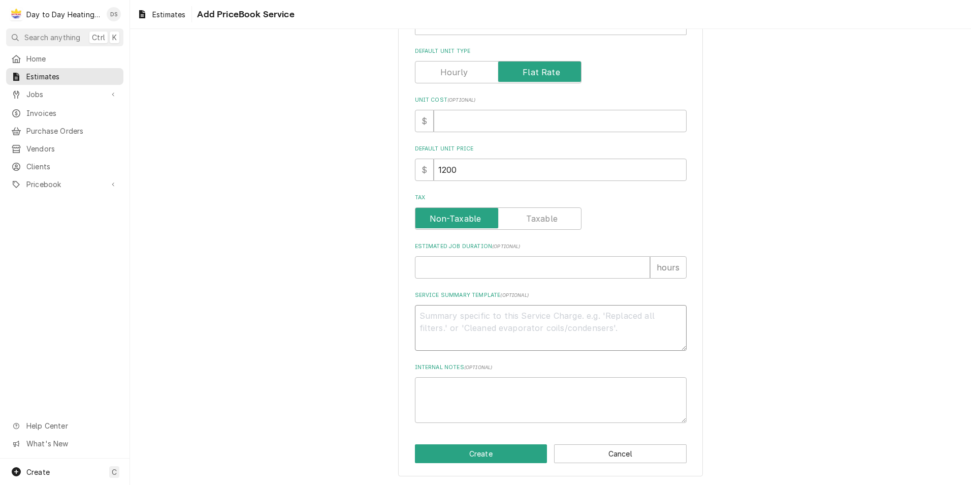
click at [458, 326] on textarea "Service Summary Template ( optional )" at bounding box center [551, 328] width 272 height 46
type textarea "x"
type textarea "S"
type textarea "x"
type textarea "SC"
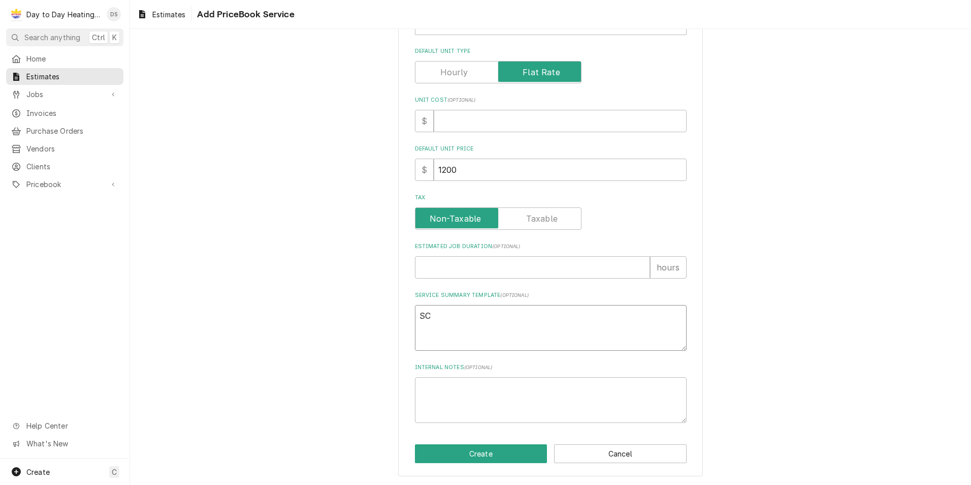
type textarea "x"
type textarea "SCI"
type textarea "x"
type textarea "SC"
type textarea "x"
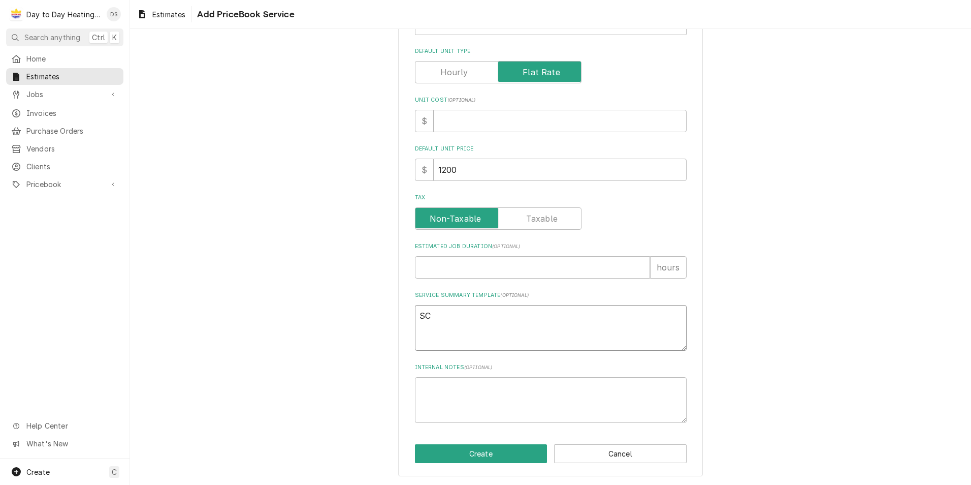
type textarea "SCO"
type textarea "x"
type textarea "SCOP"
type textarea "x"
type textarea "SCOPE"
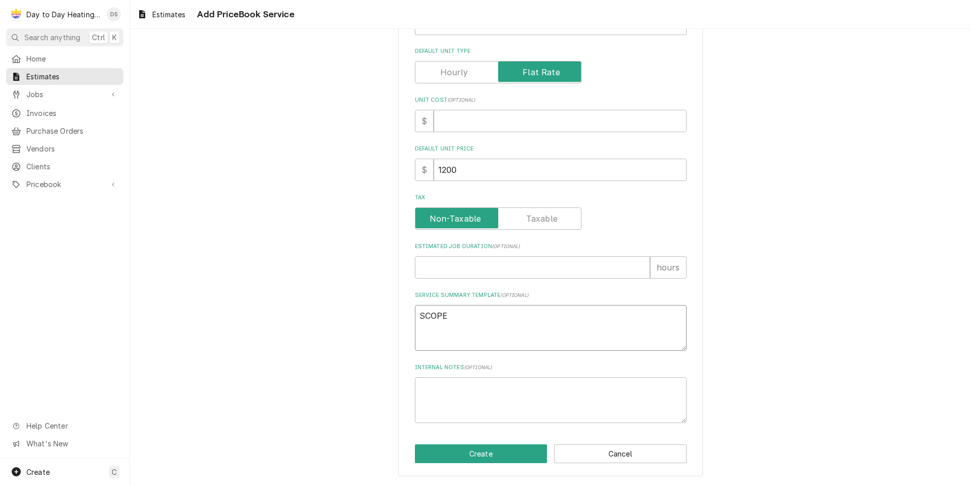
type textarea "x"
type textarea "SCOPE"
type textarea "x"
type textarea "SCOPE O"
type textarea "x"
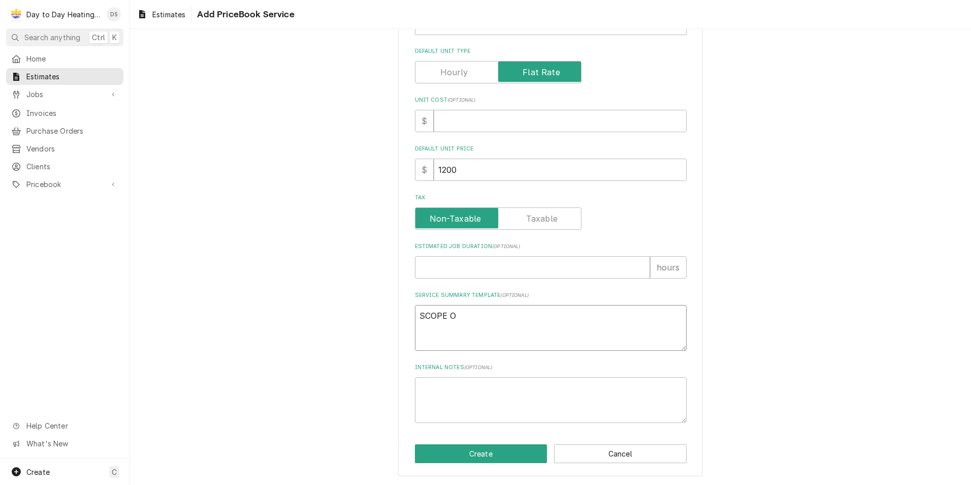
type textarea "SCOPE OF"
type textarea "x"
type textarea "SCOPE OF"
type textarea "x"
type textarea "SCOPE OF W"
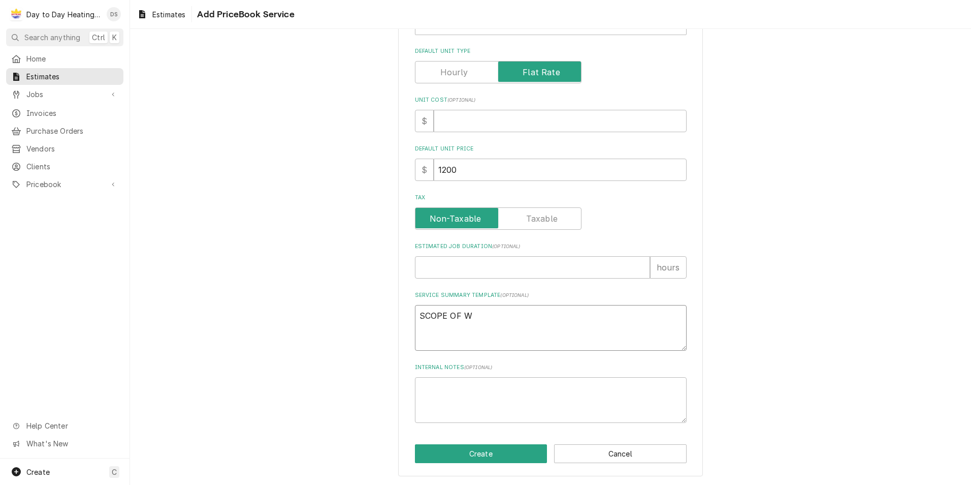
type textarea "x"
type textarea "SCOPE OF WO"
type textarea "x"
type textarea "SCOPE OF WOR"
type textarea "x"
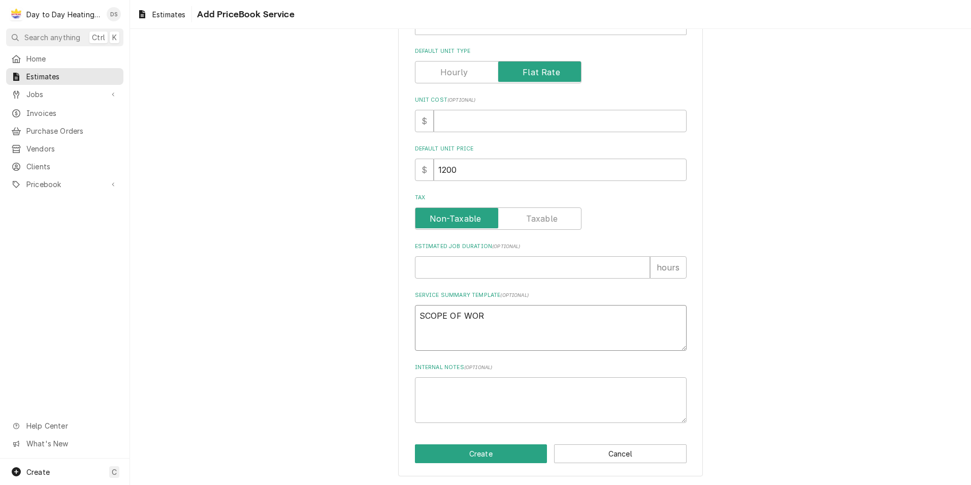
type textarea "SCOPE OF WORK"
type textarea "x"
type textarea "SCOPE OF WORK"
type textarea "x"
type textarea "SCOPE OF WORK"
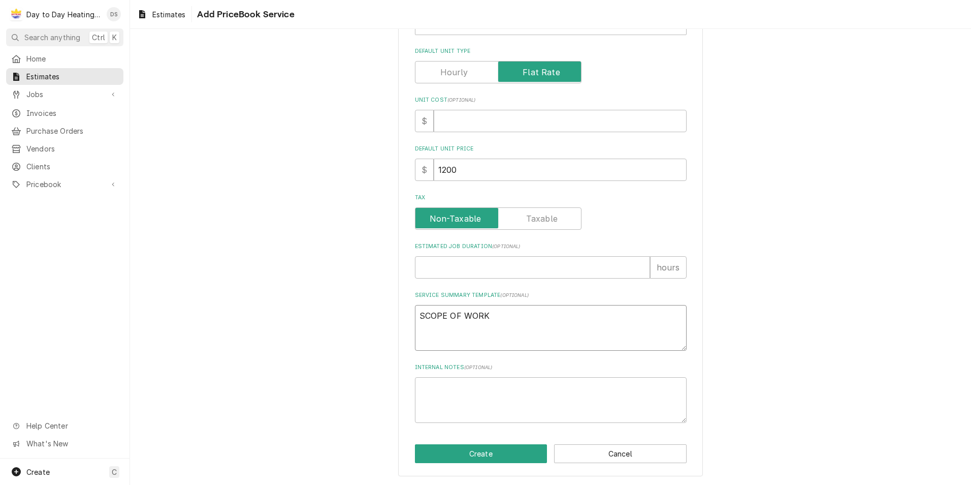
type textarea "x"
type textarea "SCOPE OF WORK:"
type textarea "x"
type textarea "SCOPE OF WORK:"
type textarea "x"
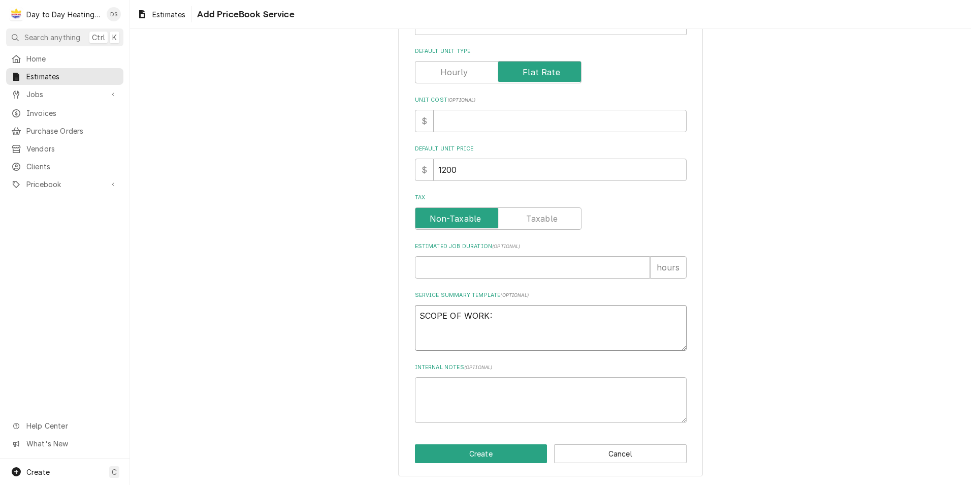
type textarea "SCOPE OF WORK:"
type textarea "x"
type textarea "SCOPE OF WORK:"
type textarea "x"
type textarea "SCOPE OF WORK: -"
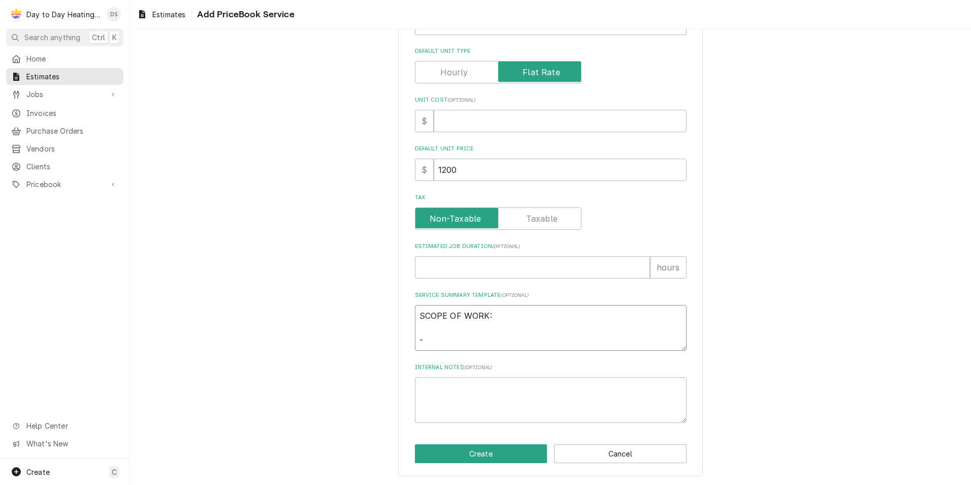
type textarea "x"
type textarea "SCOPE OF WORK: -S"
type textarea "x"
type textarea "SCOPE OF WORK: -Sc"
type textarea "x"
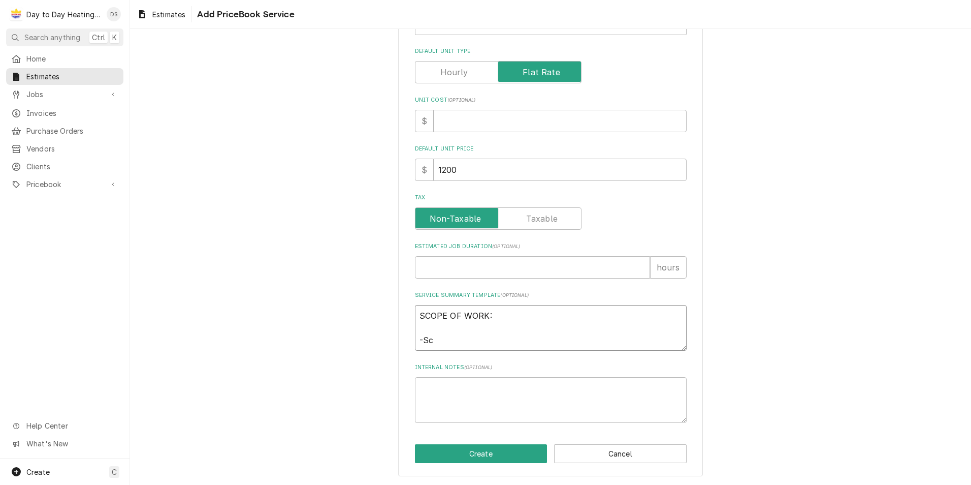
type textarea "SCOPE OF WORK: -S"
type textarea "x"
type textarea "SCOPE OF WORK: -Se"
type textarea "x"
type textarea "SCOPE OF WORK: -Sec"
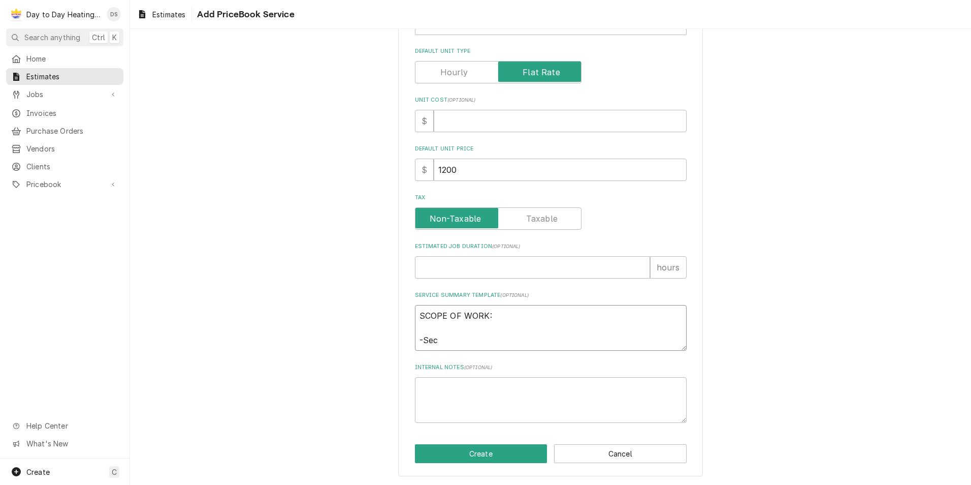
type textarea "x"
type textarea "SCOPE OF WORK: -Secu"
type textarea "x"
type textarea "SCOPE OF WORK: -Secur"
type textarea "x"
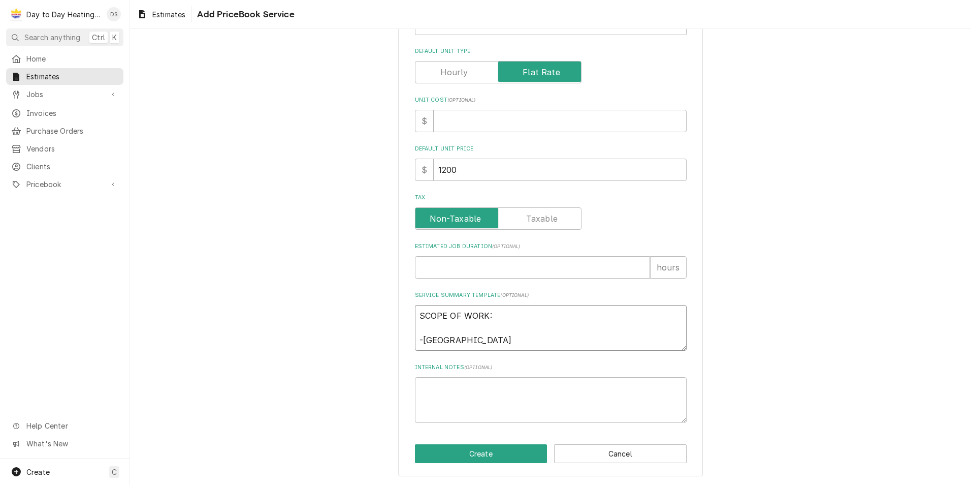
type textarea "SCOPE OF WORK: -Secure"
type textarea "x"
type textarea "SCOPE OF WORK: -Secure"
type textarea "x"
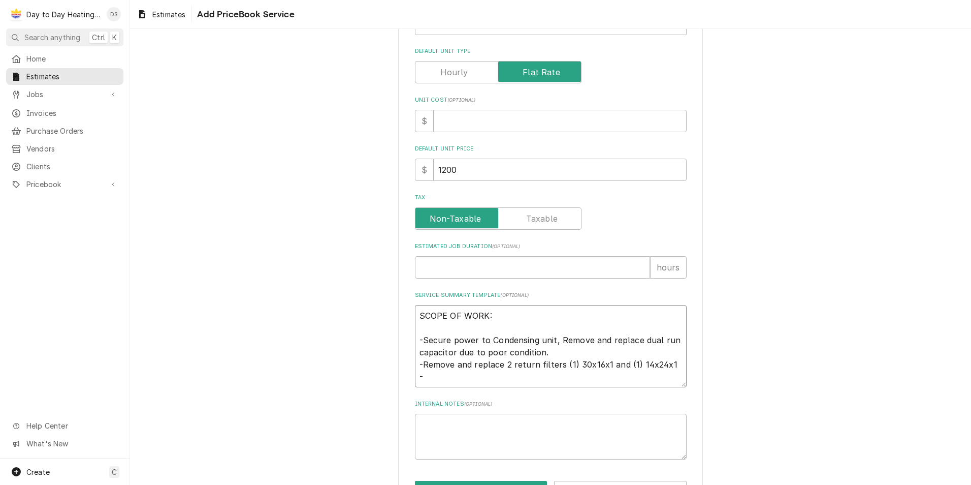
click at [543, 353] on textarea "SCOPE OF WORK: -Secure power to Condensing unit, Remove and replace dual run ca…" at bounding box center [551, 346] width 272 height 82
click at [458, 395] on textarea "SCOPE OF WORK: -Secure power to Condensing unit, Remove and replace dual run ca…" at bounding box center [551, 352] width 272 height 95
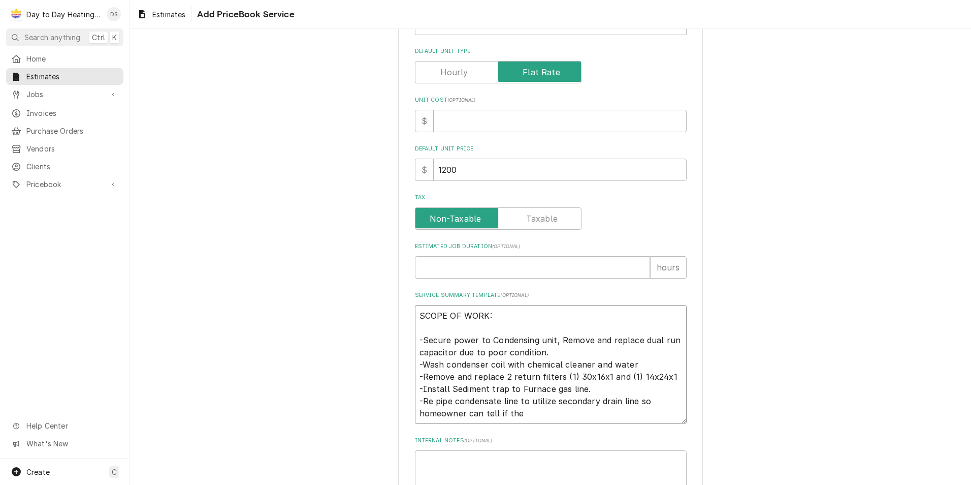
click at [527, 410] on textarea "SCOPE OF WORK: -Secure power to Condensing unit, Remove and replace dual run ca…" at bounding box center [551, 364] width 272 height 119
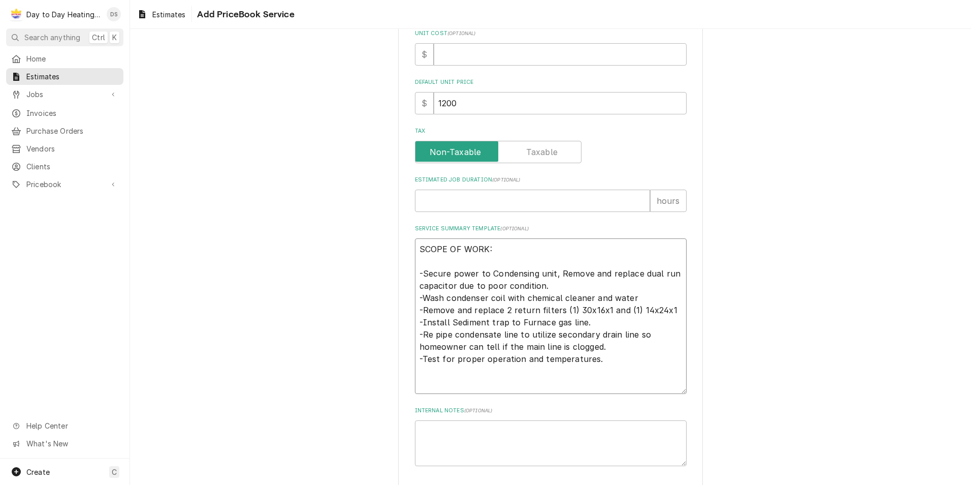
scroll to position [348, 0]
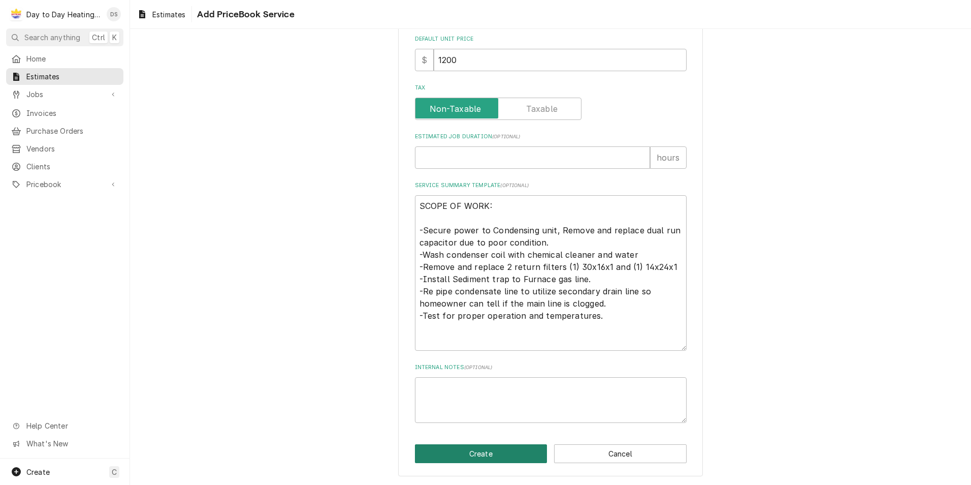
click at [474, 452] on button "Create" at bounding box center [481, 453] width 133 height 19
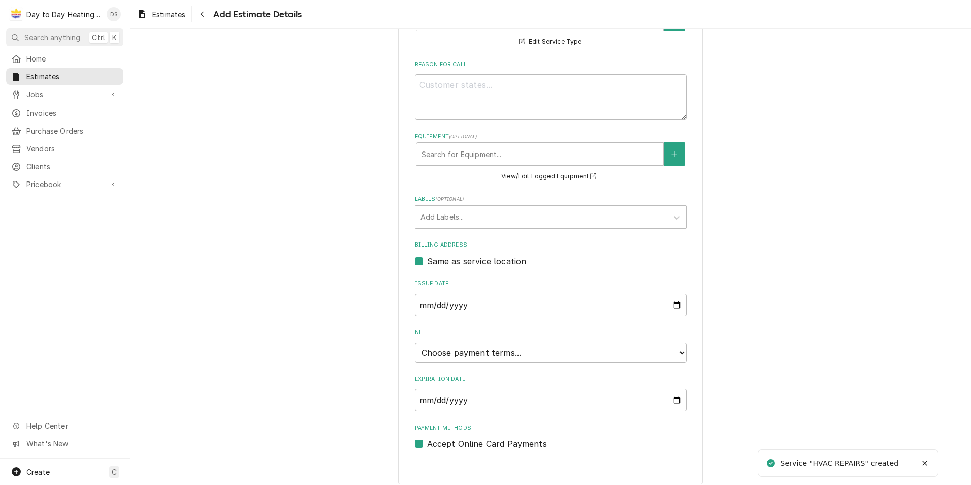
scroll to position [276, 0]
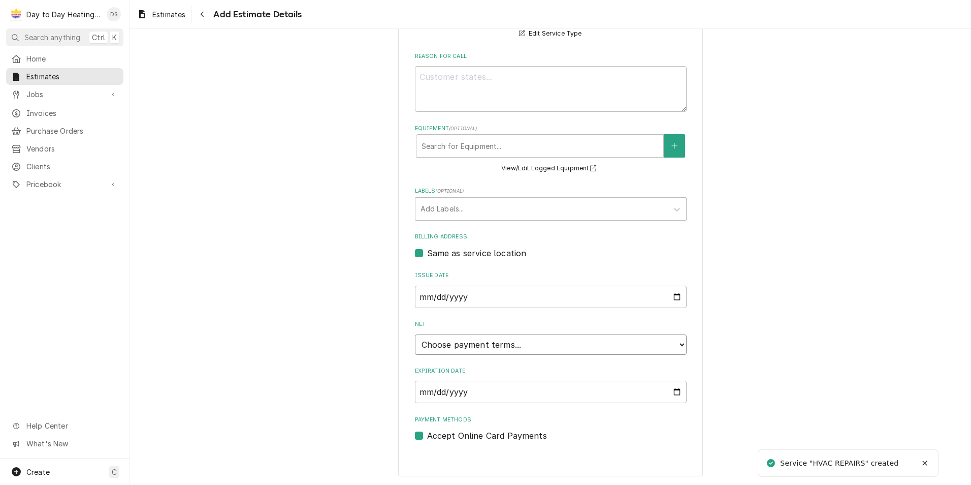
click at [504, 341] on select "Choose payment terms... Same Day Net 7 Net 14 Net 21 Net 30 Net 45 Net 60 Net 90" at bounding box center [551, 344] width 272 height 20
click at [674, 395] on input "2025-09-15" at bounding box center [551, 392] width 272 height 22
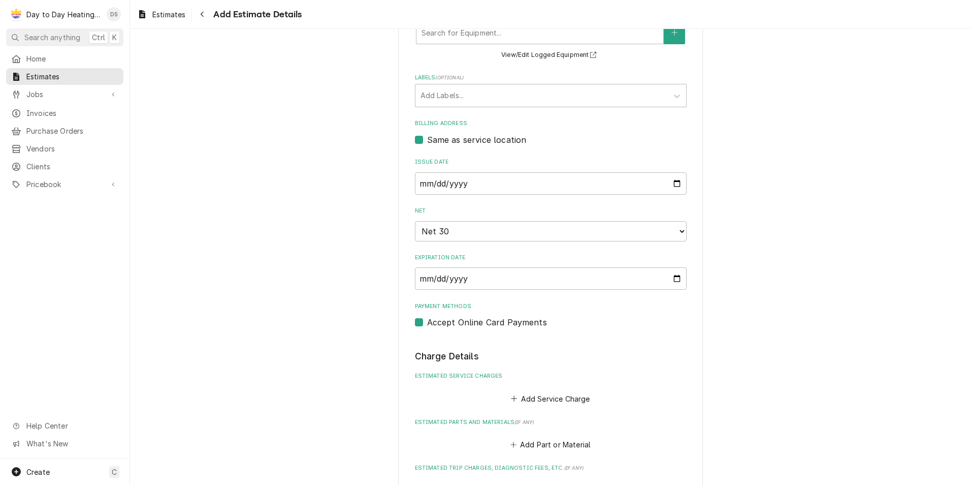
scroll to position [475, 0]
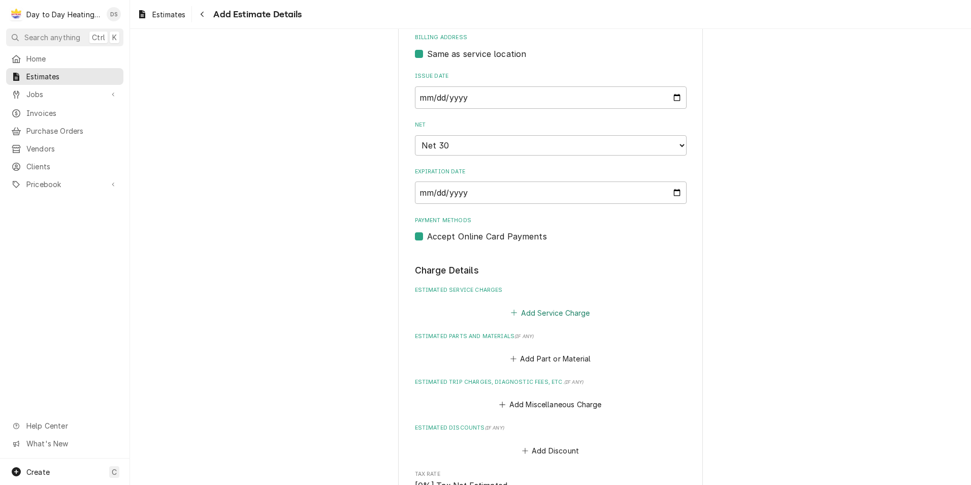
click at [539, 306] on button "Add Service Charge" at bounding box center [551, 312] width 82 height 14
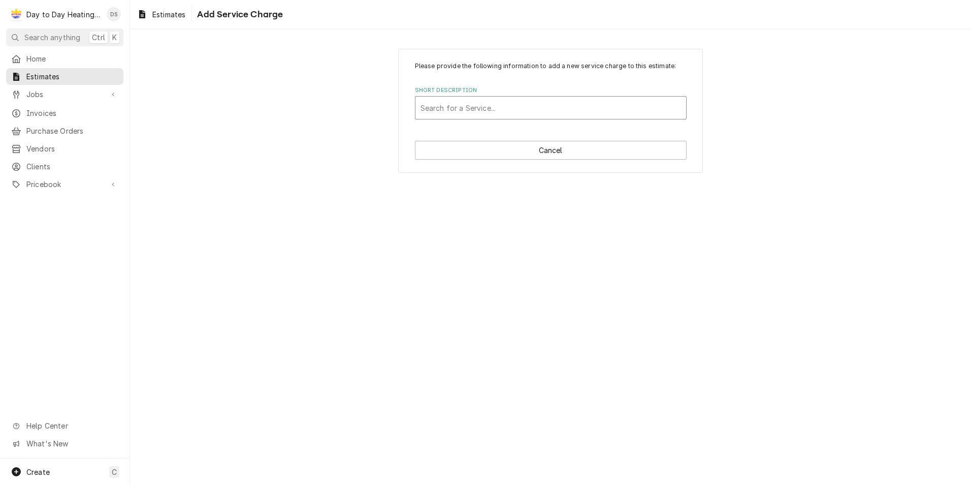
click at [514, 111] on div "Short Description" at bounding box center [551, 108] width 261 height 18
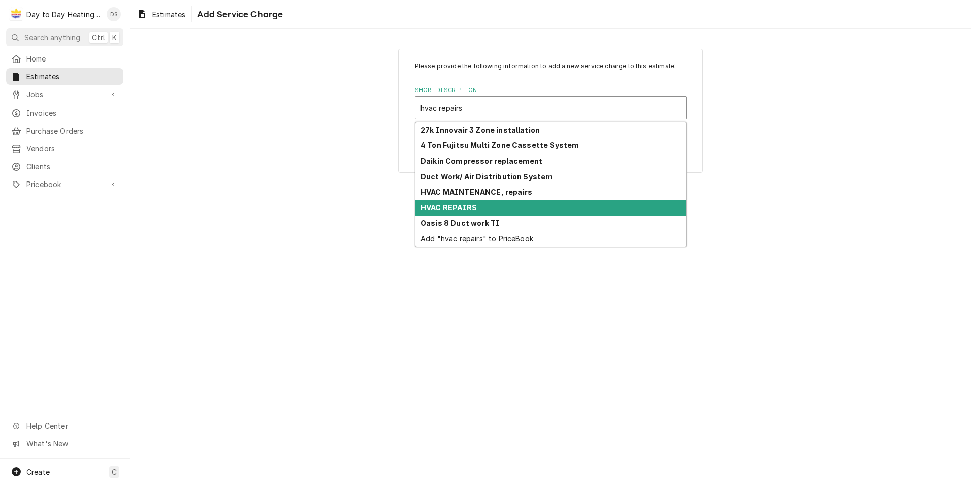
click at [480, 206] on div "HVAC REPAIRS" at bounding box center [551, 208] width 271 height 16
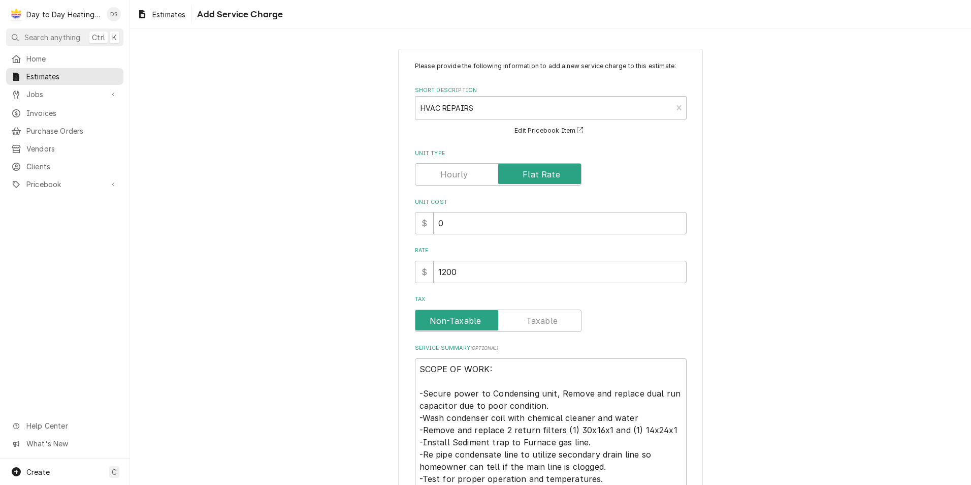
scroll to position [67, 0]
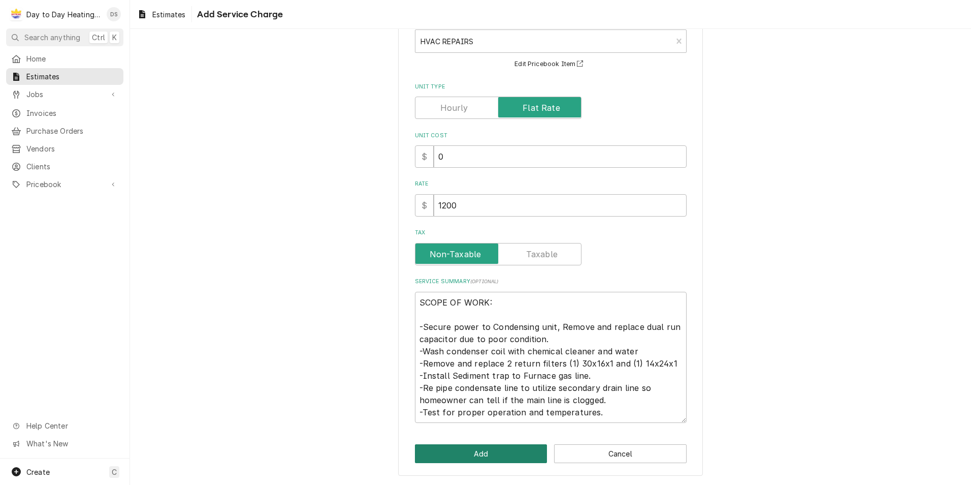
click at [486, 457] on button "Add" at bounding box center [481, 453] width 133 height 19
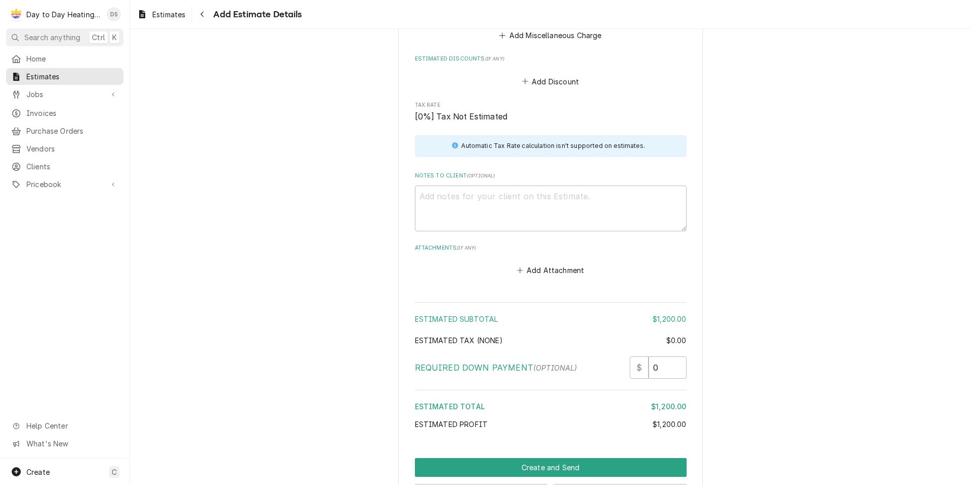
scroll to position [1149, 0]
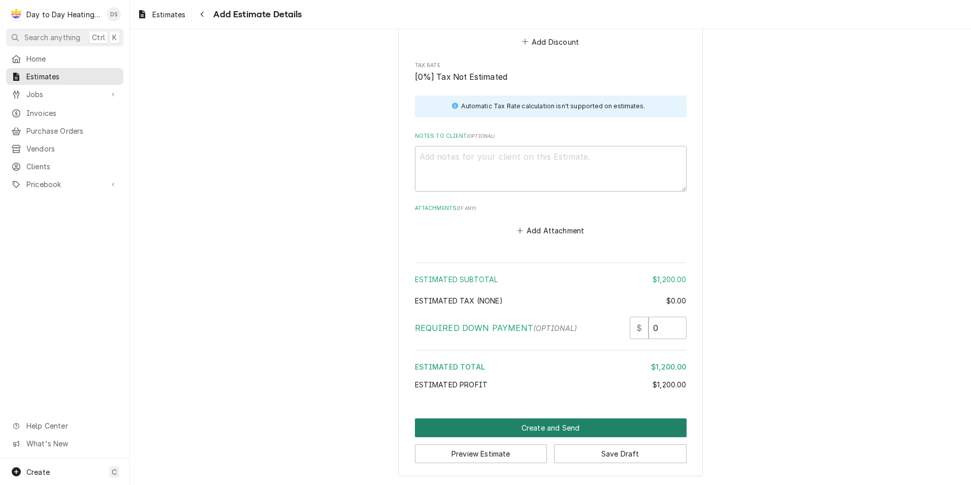
click at [558, 424] on button "Create and Send" at bounding box center [551, 427] width 272 height 19
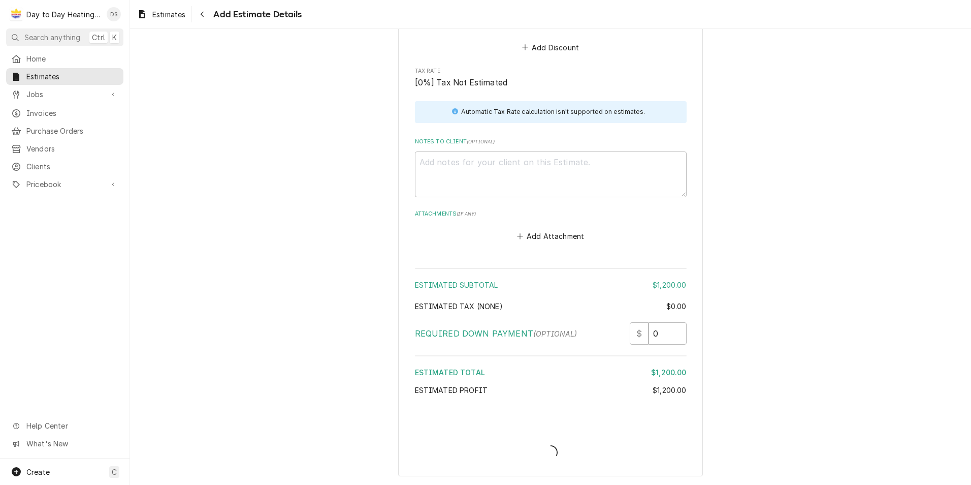
scroll to position [1144, 0]
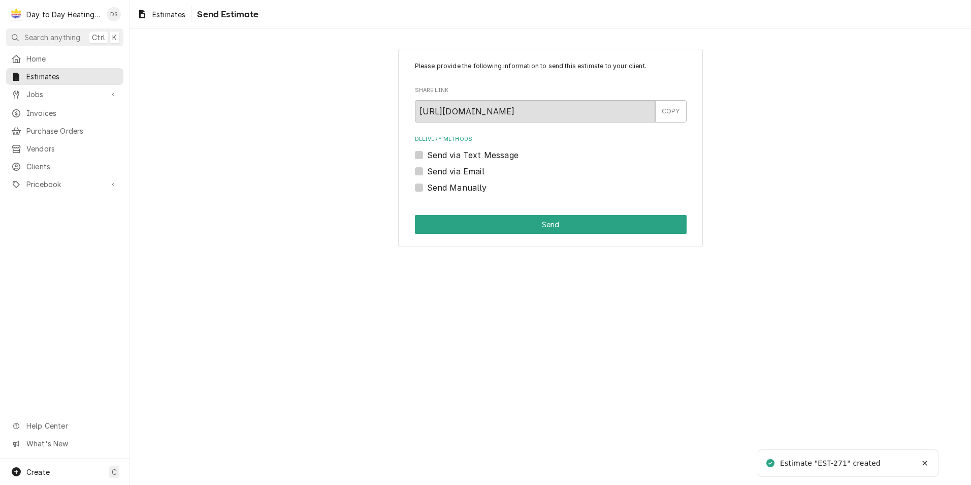
click at [437, 170] on label "Send via Email" at bounding box center [455, 171] width 57 height 12
click at [437, 170] on input "Send via Email" at bounding box center [563, 176] width 272 height 22
checkbox input "true"
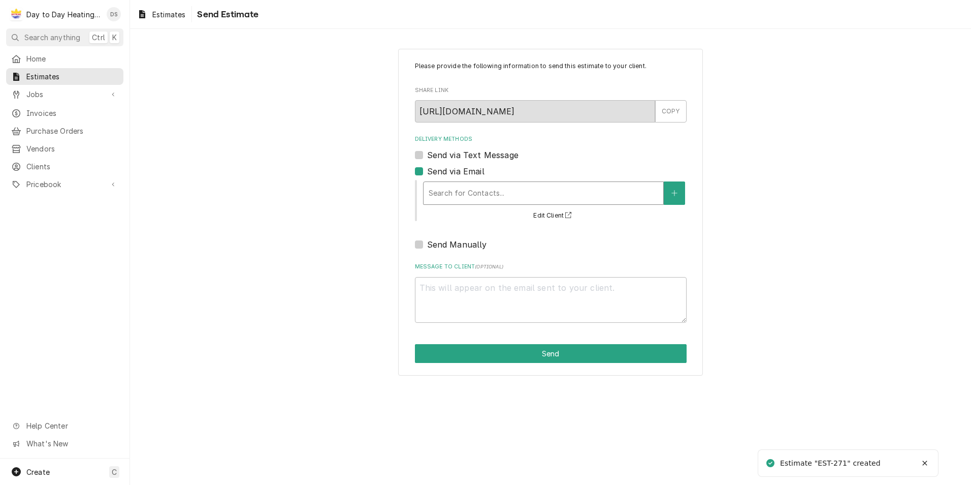
click at [450, 196] on div "Delivery Methods" at bounding box center [544, 193] width 230 height 18
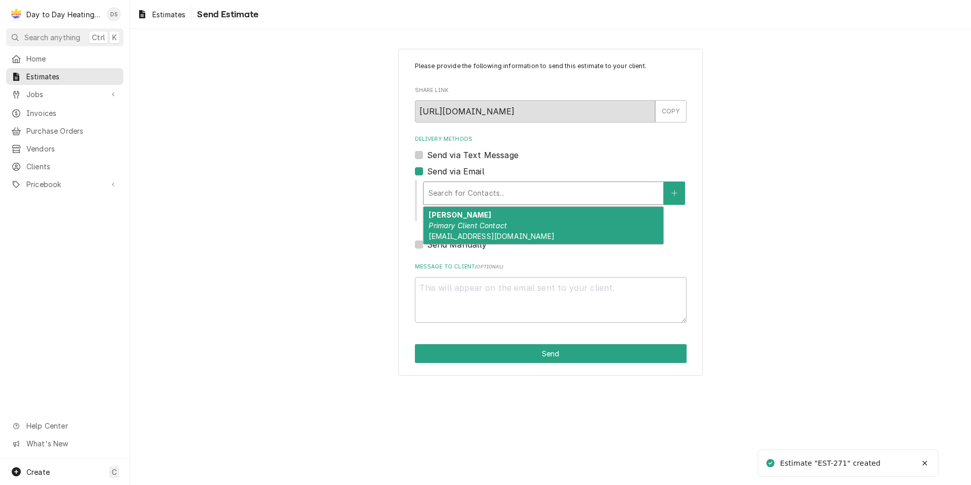
click at [459, 216] on strong "[PERSON_NAME]" at bounding box center [460, 214] width 62 height 9
type textarea "x"
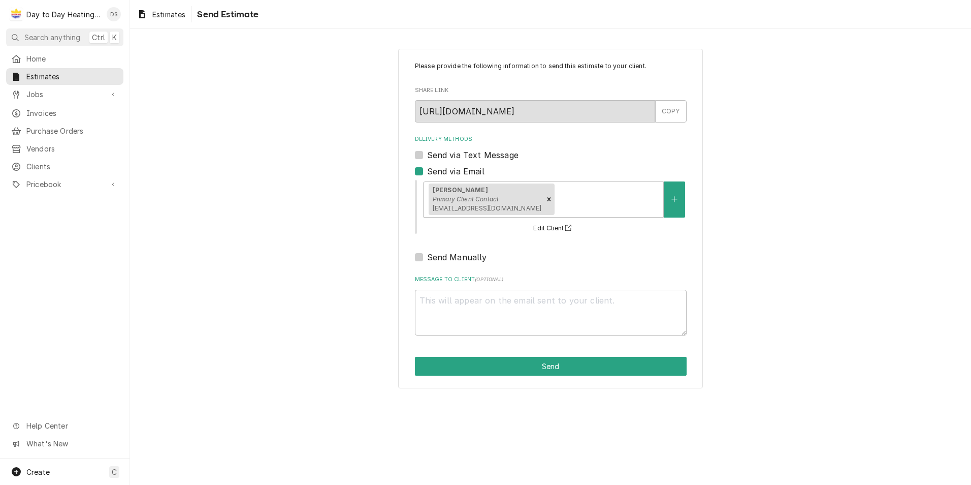
click at [471, 151] on label "Send via Text Message" at bounding box center [472, 155] width 91 height 12
click at [471, 151] on input "Send via Text Message" at bounding box center [563, 160] width 272 height 22
checkbox input "true"
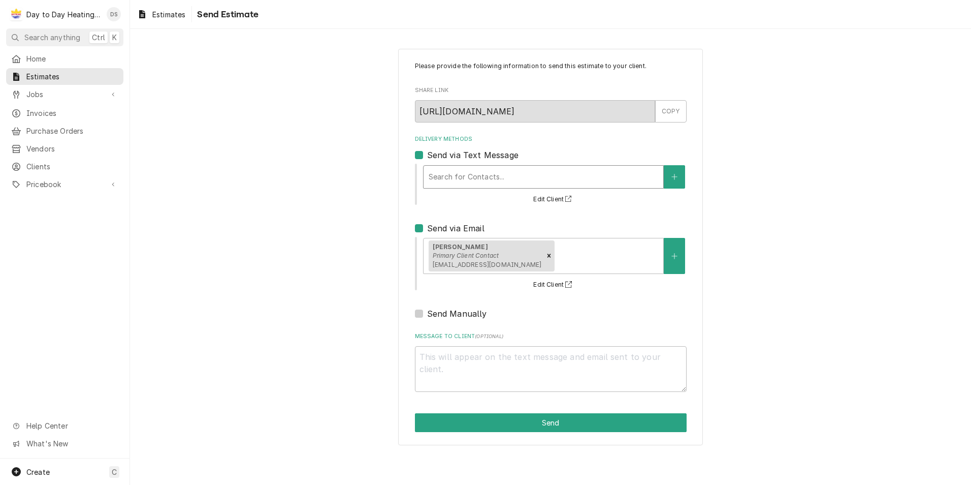
click at [474, 181] on div "Delivery Methods" at bounding box center [544, 177] width 230 height 18
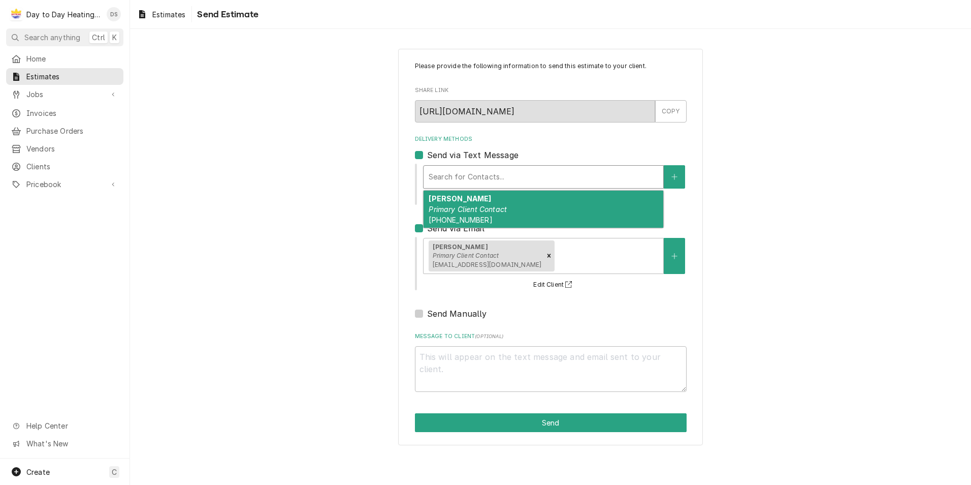
drag, startPoint x: 480, startPoint y: 207, endPoint x: 478, endPoint y: 216, distance: 9.0
click at [481, 209] on em "Primary Client Contact" at bounding box center [468, 209] width 78 height 9
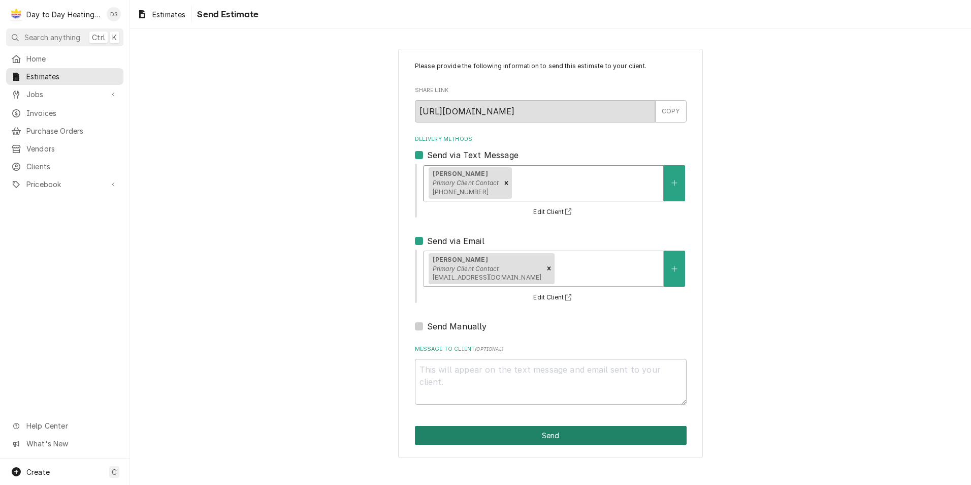
click at [515, 438] on button "Send" at bounding box center [551, 435] width 272 height 19
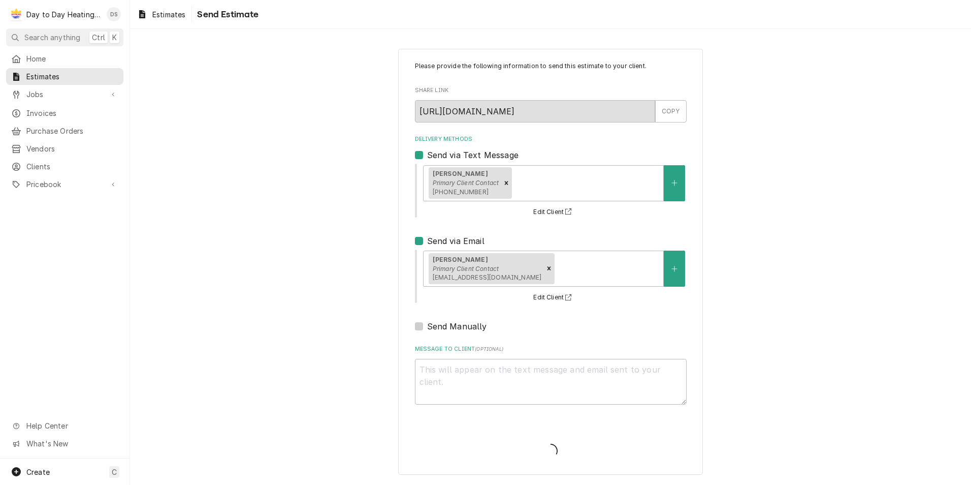
type textarea "x"
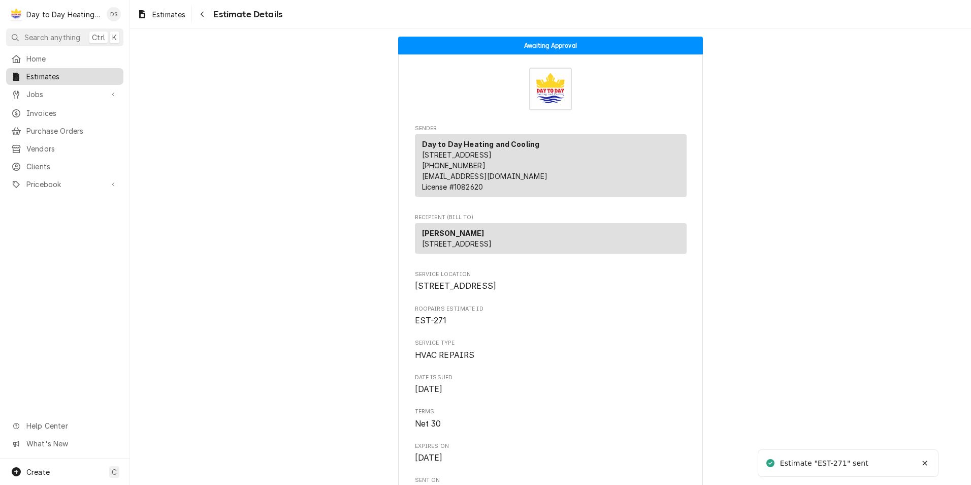
click at [44, 71] on span "Estimates" at bounding box center [72, 76] width 92 height 11
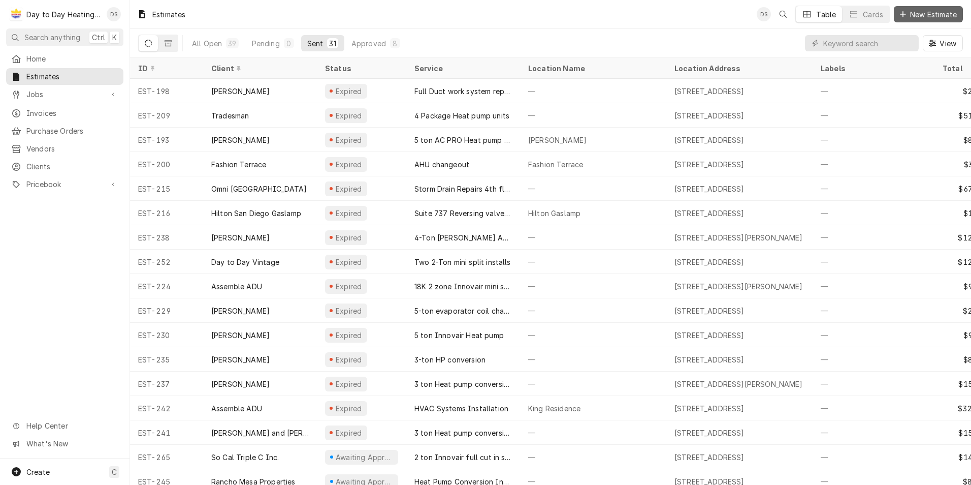
click at [927, 17] on span "New Estimate" at bounding box center [933, 14] width 51 height 11
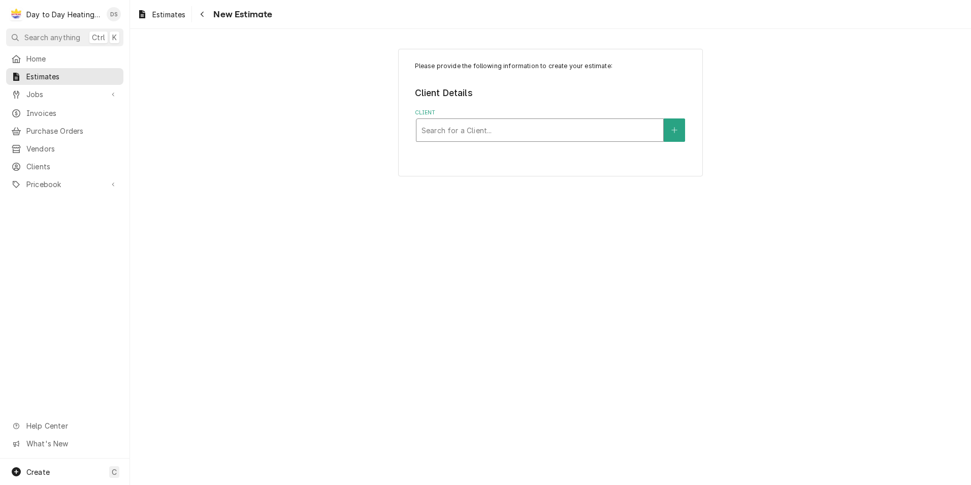
click at [473, 127] on div "Client" at bounding box center [540, 130] width 237 height 18
type input "christine"
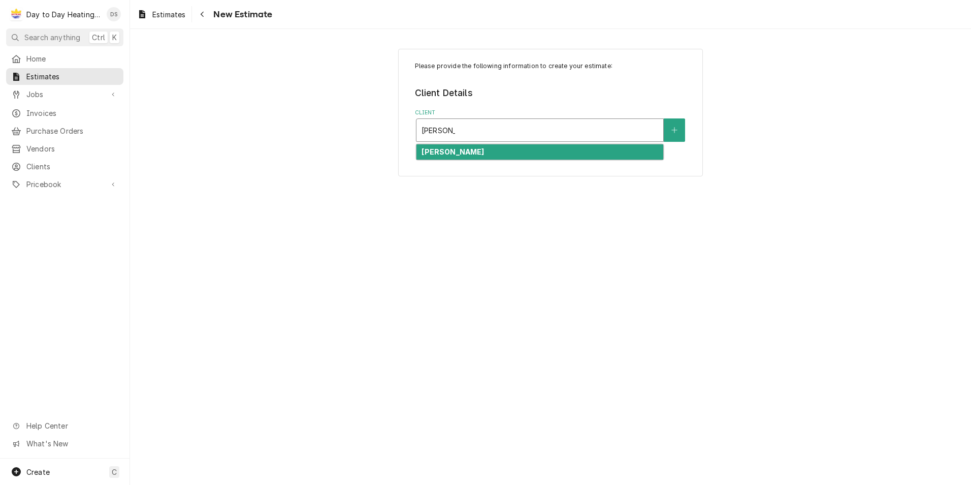
click at [509, 155] on div "Christine Directo" at bounding box center [540, 152] width 247 height 16
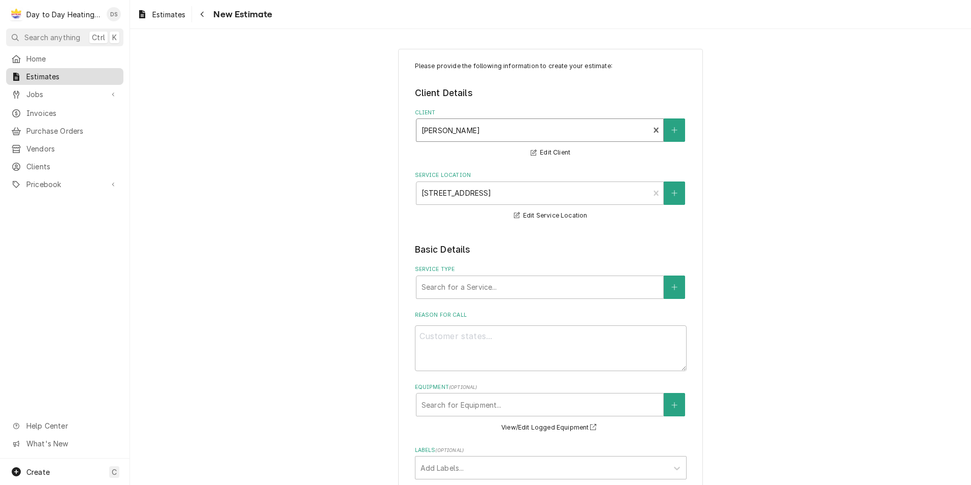
click at [55, 74] on span "Estimates" at bounding box center [72, 76] width 92 height 11
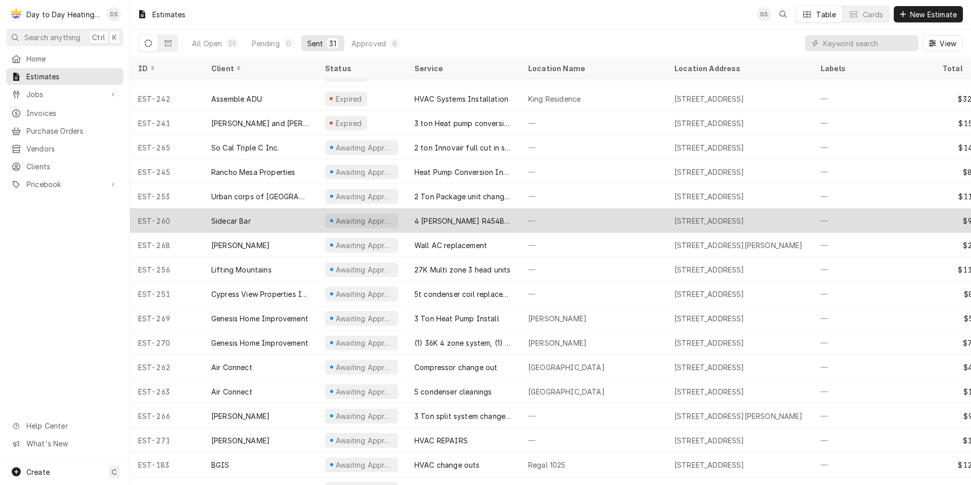
scroll to position [356, 0]
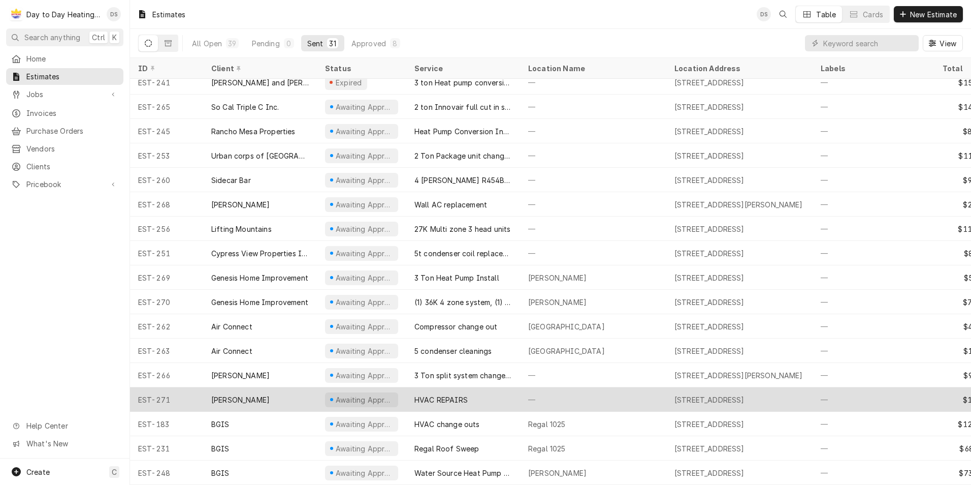
click at [277, 390] on div "[PERSON_NAME]" at bounding box center [260, 399] width 114 height 24
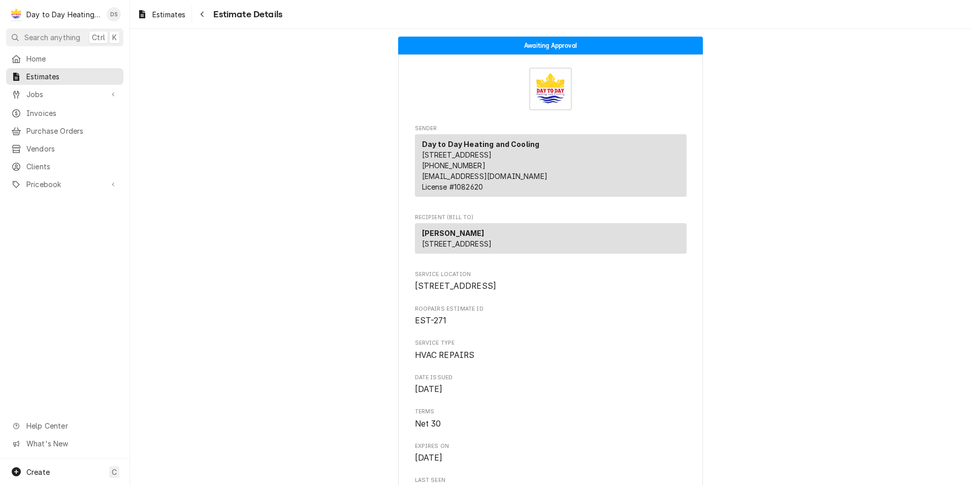
click at [497, 291] on span "5954 Vista Santa Catarina San Diego, CA 92154" at bounding box center [456, 286] width 82 height 10
drag, startPoint x: 512, startPoint y: 307, endPoint x: 401, endPoint y: 311, distance: 110.3
drag, startPoint x: 401, startPoint y: 311, endPoint x: 450, endPoint y: 306, distance: 48.5
copy span "5954 Vista Santa Catarina"
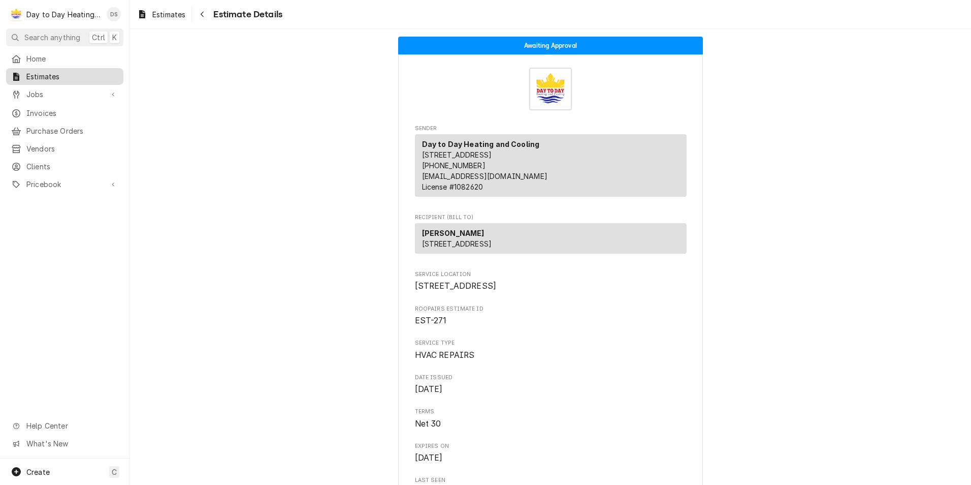
click at [36, 75] on span "Estimates" at bounding box center [72, 76] width 92 height 11
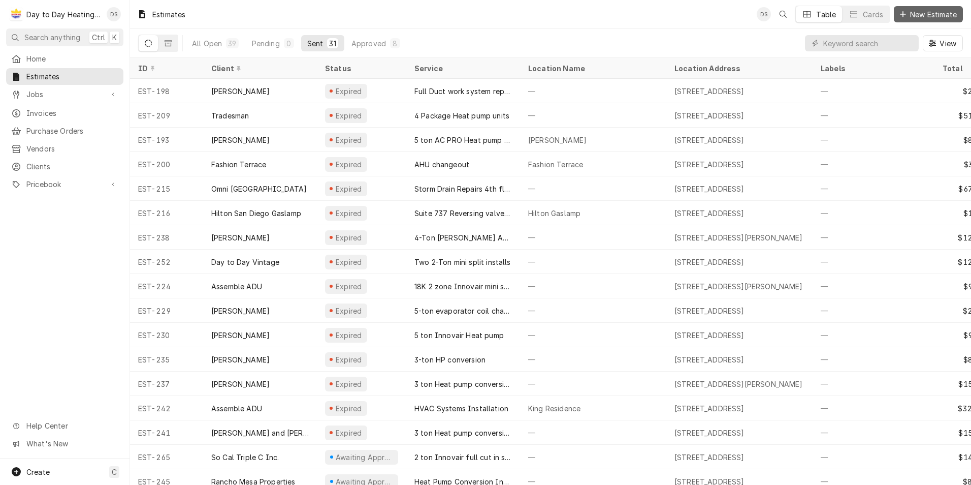
click at [928, 11] on span "New Estimate" at bounding box center [933, 14] width 51 height 11
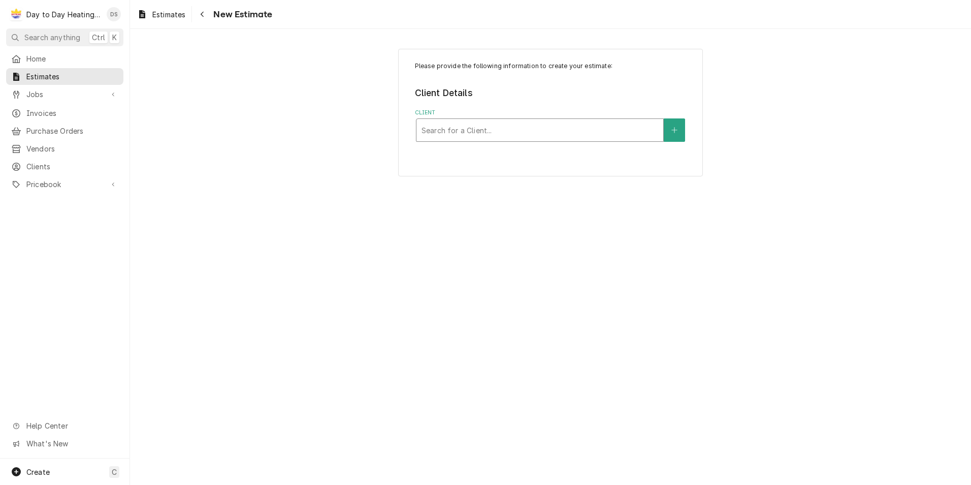
click at [521, 134] on div "Client" at bounding box center [540, 130] width 237 height 18
type input "chr"
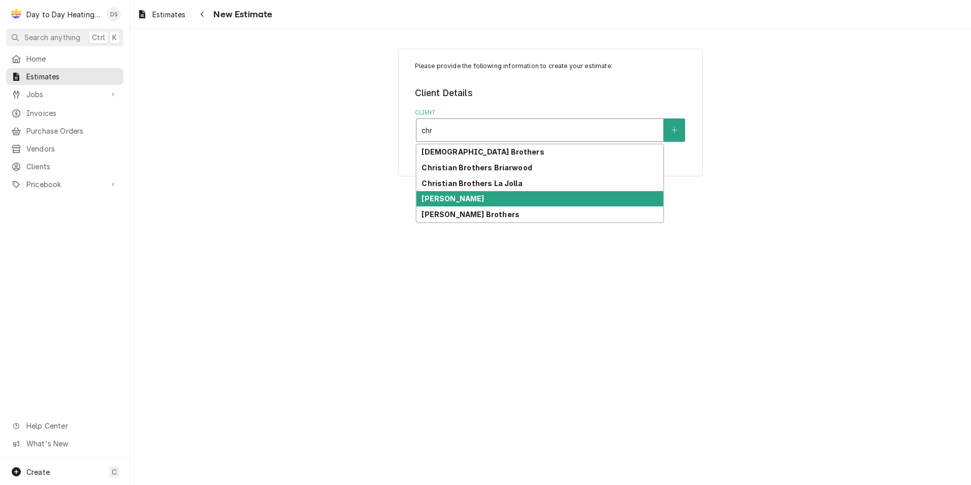
click at [510, 195] on div "[PERSON_NAME]" at bounding box center [540, 199] width 247 height 16
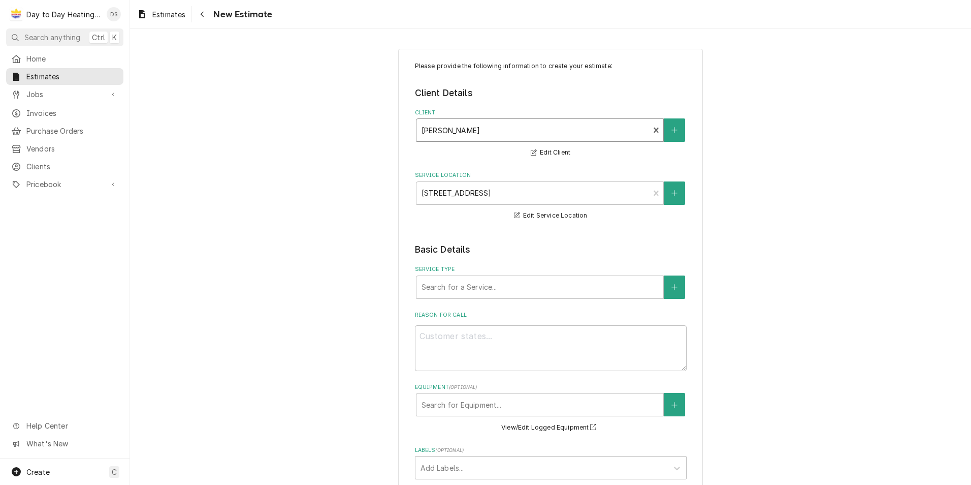
scroll to position [102, 0]
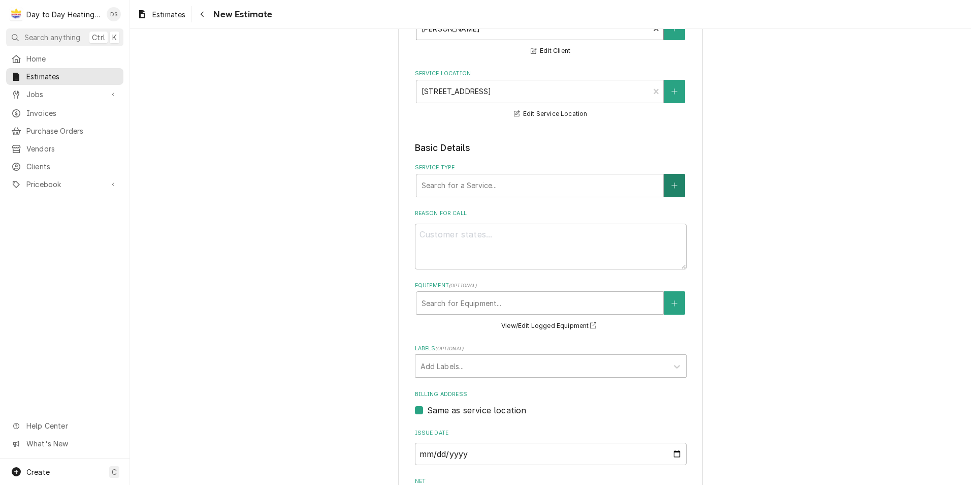
click at [679, 179] on button "Service Type" at bounding box center [674, 185] width 21 height 23
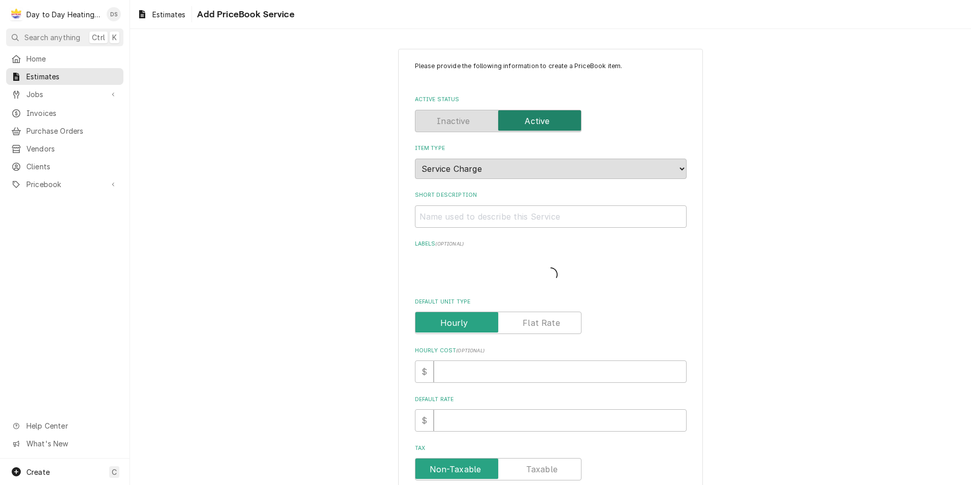
type textarea "x"
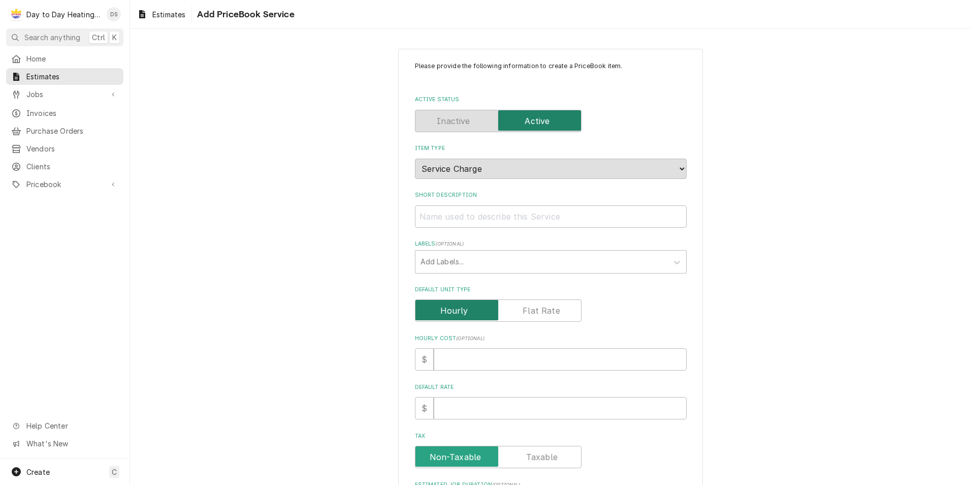
click at [526, 317] on input "Default Unit Type" at bounding box center [499, 310] width 158 height 22
checkbox input "true"
click at [479, 411] on input "Default Unit Price" at bounding box center [560, 408] width 253 height 22
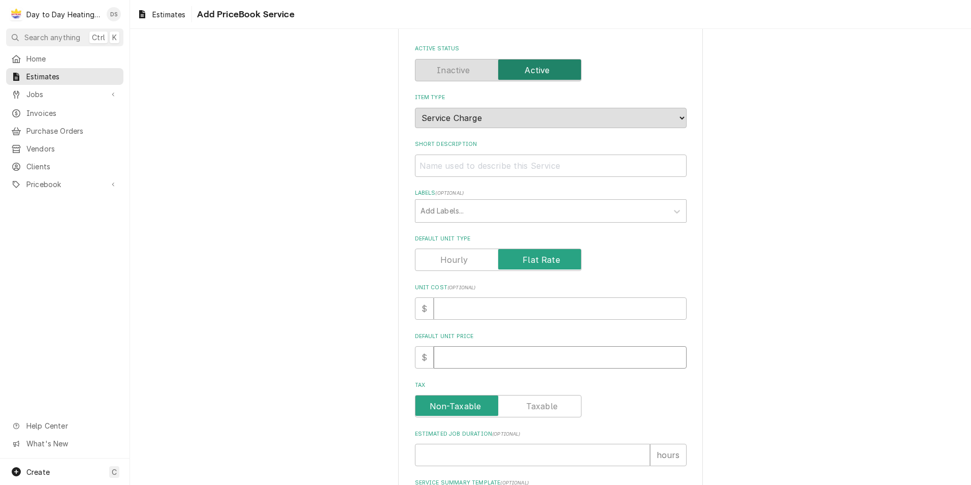
click at [452, 356] on input "Default Unit Price" at bounding box center [560, 357] width 253 height 22
type textarea "x"
type input "1"
type textarea "x"
type input "11"
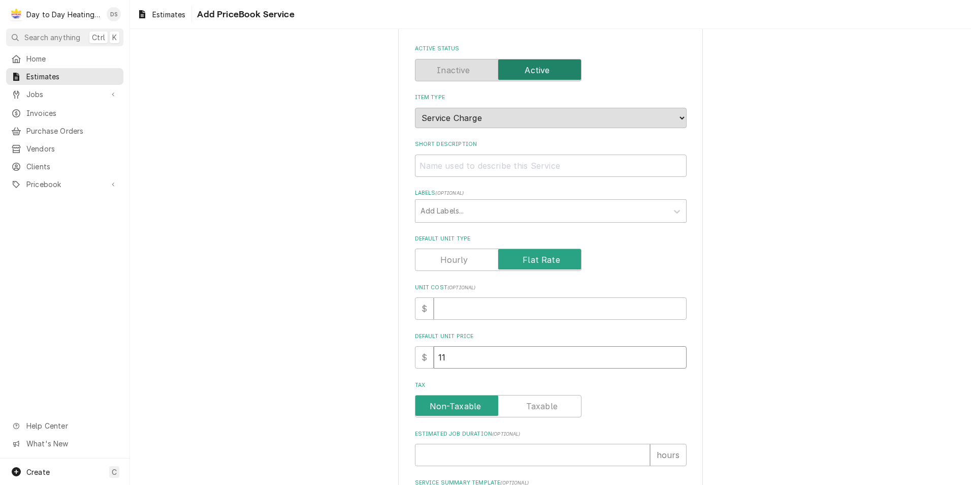
type textarea "x"
type input "119"
type textarea "x"
type input "1192"
type textarea "x"
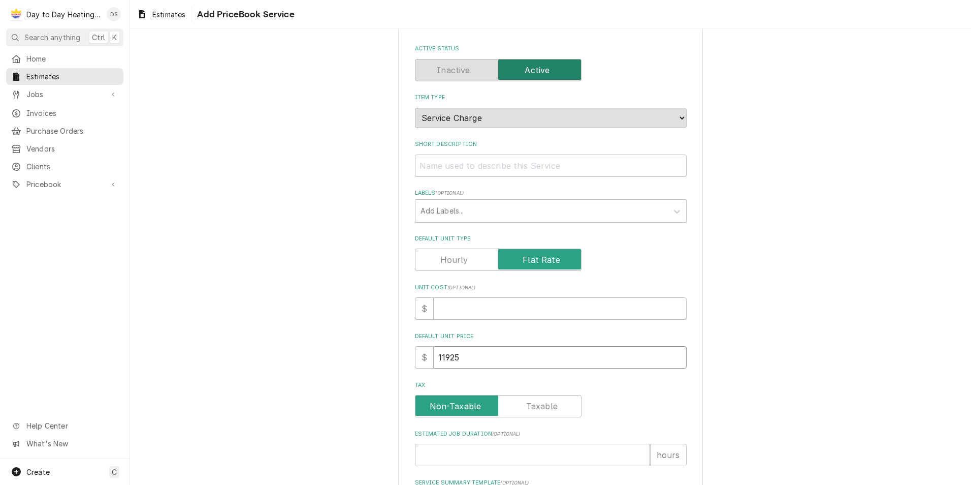
type input "11925"
click at [308, 347] on div "Please provide the following information to create a PriceBook item. Active Sta…" at bounding box center [550, 330] width 841 height 683
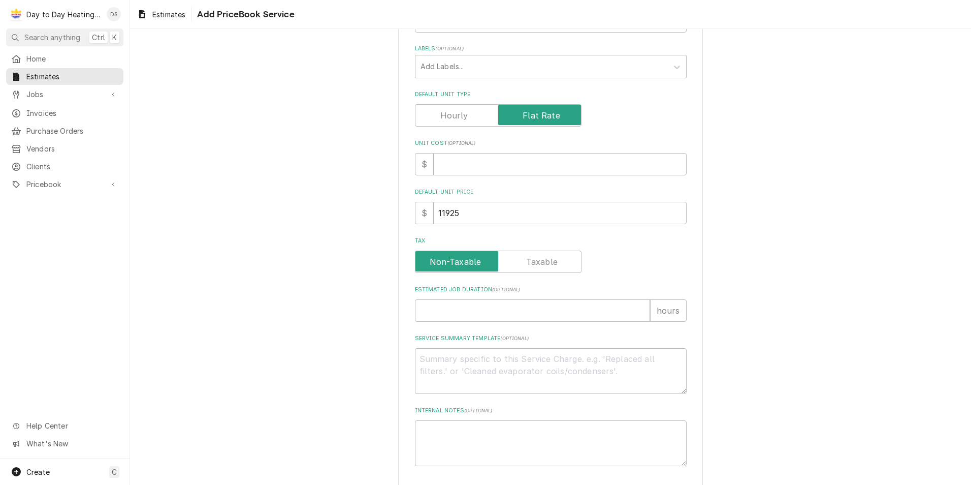
scroll to position [238, 0]
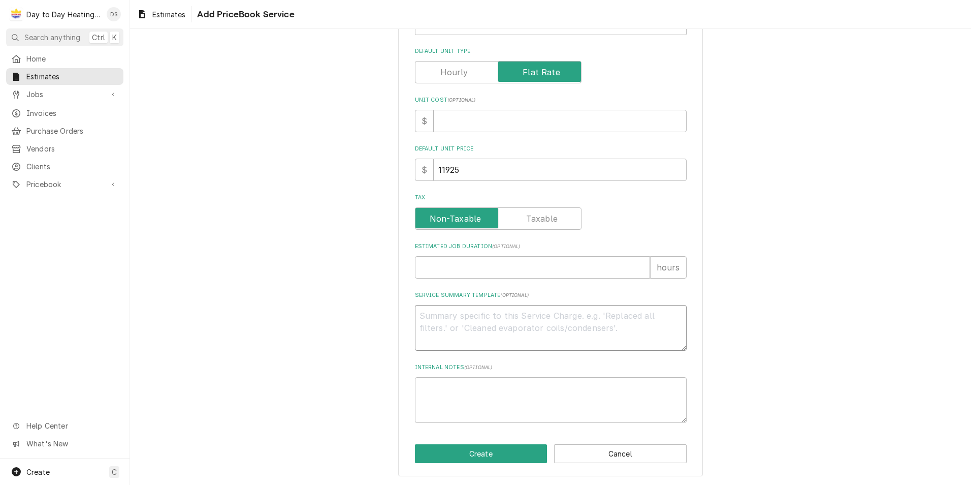
click at [456, 325] on textarea "Service Summary Template ( optional )" at bounding box center [551, 328] width 272 height 46
type textarea "x"
type textarea "S"
type textarea "x"
type textarea "SC"
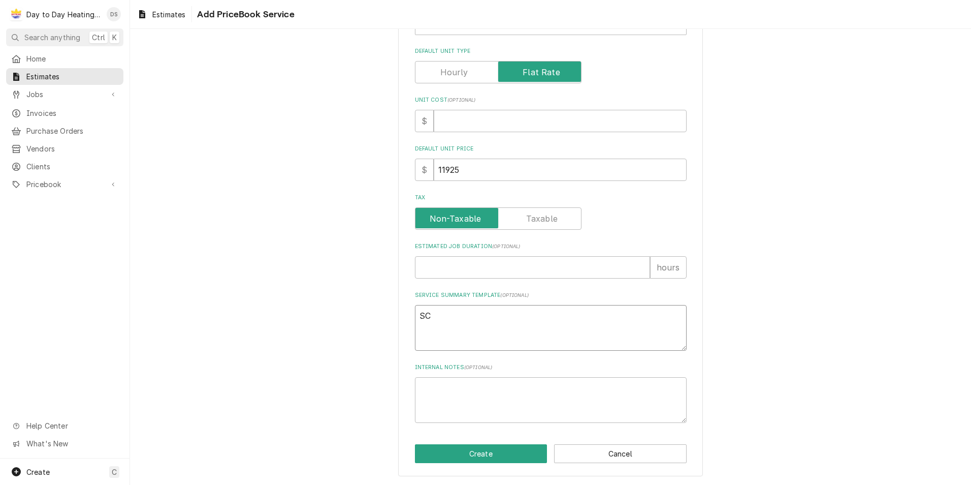
type textarea "x"
type textarea "SCO"
type textarea "x"
type textarea "SCOP"
type textarea "x"
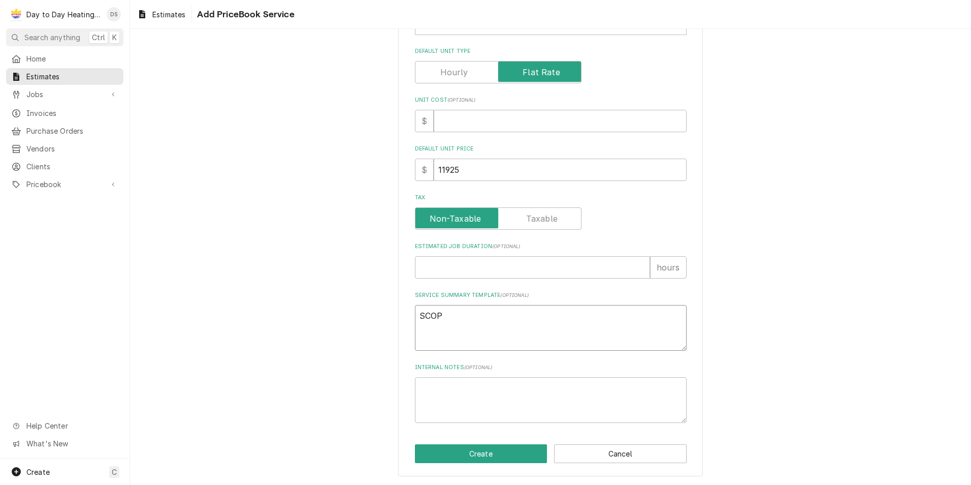
type textarea "SCOPE"
type textarea "x"
type textarea "SCOPE"
type textarea "x"
type textarea "SCOPE O"
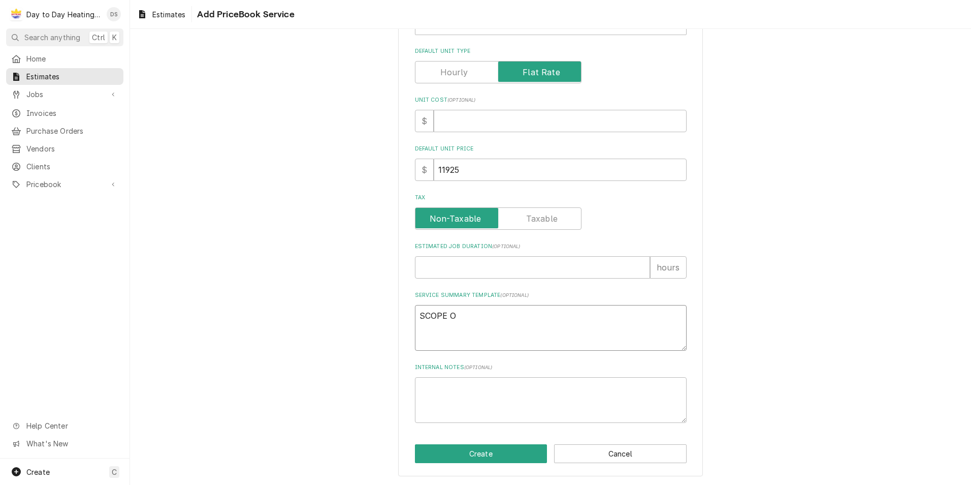
type textarea "x"
type textarea "SCOPE OF"
type textarea "x"
type textarea "SCOPE OF"
type textarea "x"
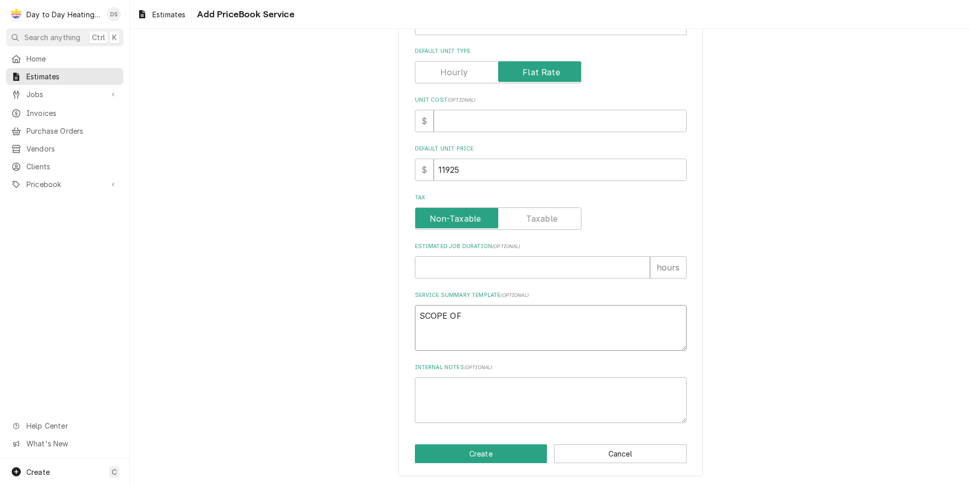
type textarea "SCOPE OF W"
type textarea "x"
type textarea "SCOPE OF WO"
type textarea "x"
type textarea "SCOPE OF WOR"
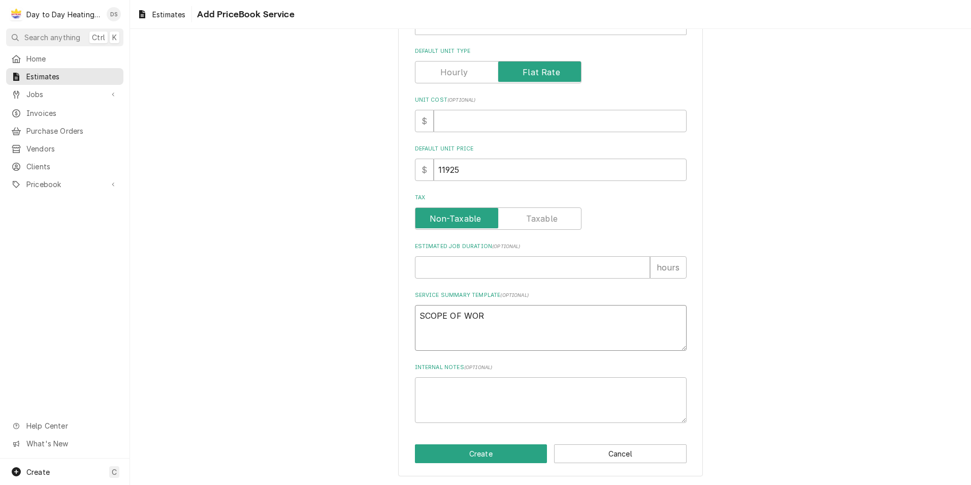
type textarea "x"
type textarea "SCOPE OF WORK"
type textarea "x"
type textarea "SCOPE OF WORK"
type textarea "x"
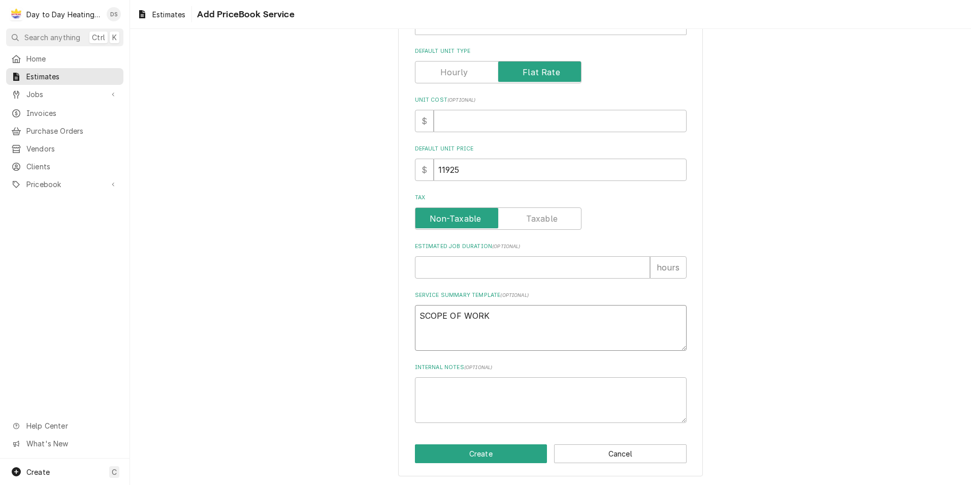
type textarea "SCOPE OF WORK"
type textarea "x"
type textarea "SCOPE OF WORK:"
type textarea "x"
type textarea "SCOPE OF WORK:"
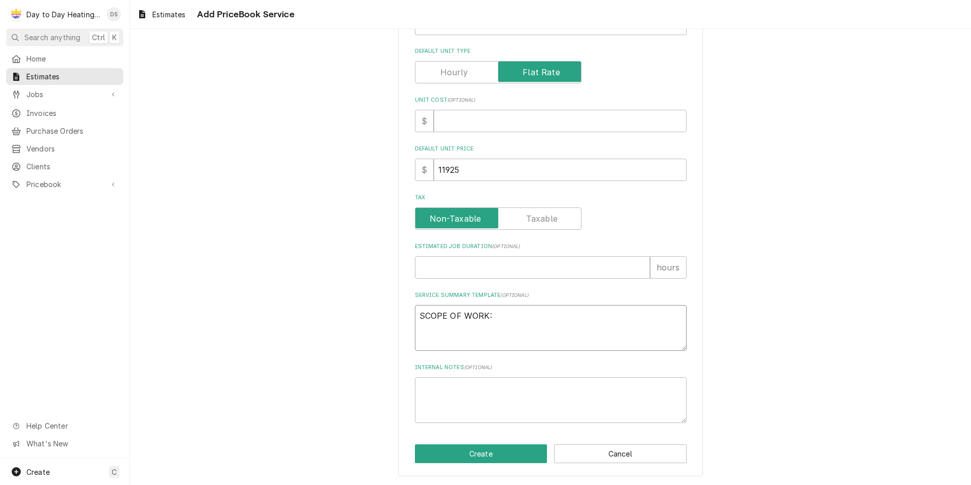
type textarea "x"
type textarea "SCOPE OF WORK:"
type textarea "x"
type textarea "SCOPE OF WORK:"
type textarea "x"
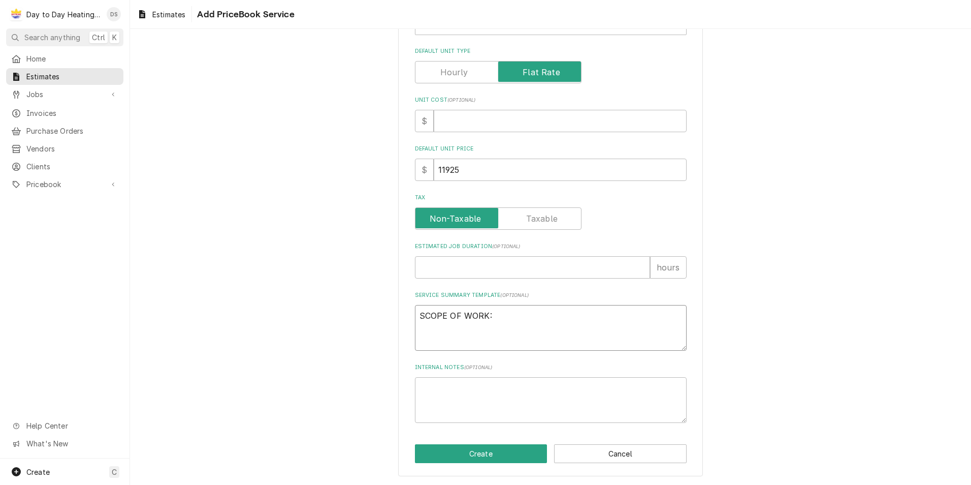
type textarea "SCOPE OF WORK:"
click at [478, 334] on textarea "SCOPE OF WORK:" at bounding box center [551, 328] width 272 height 46
type textarea "x"
type textarea "SCOPE OF WORK:"
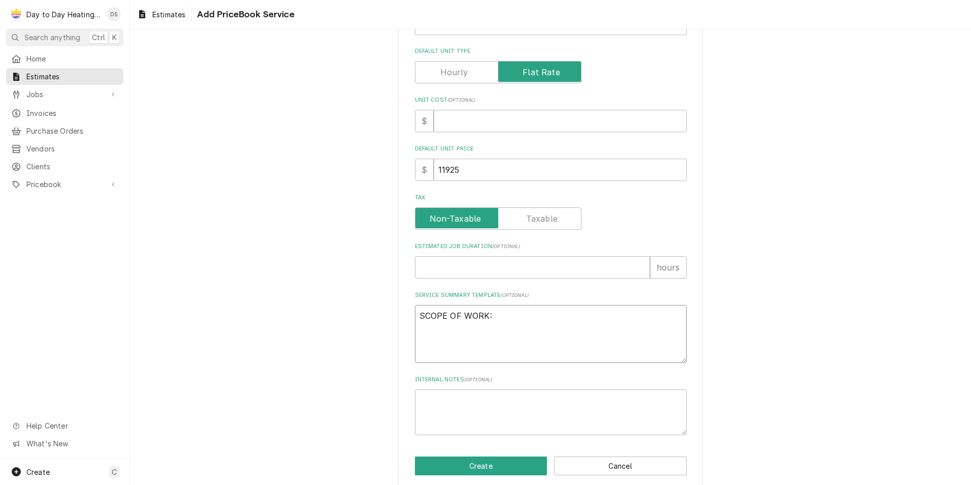
type textarea "x"
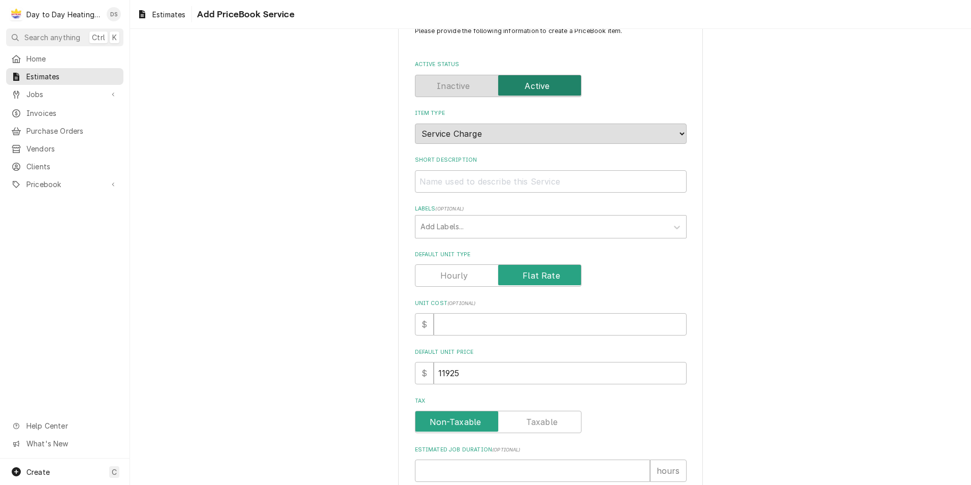
type textarea "SCOPE OF WORK:"
click at [475, 188] on input "Short Description" at bounding box center [551, 181] width 272 height 22
type textarea "x"
type input "4"
type textarea "x"
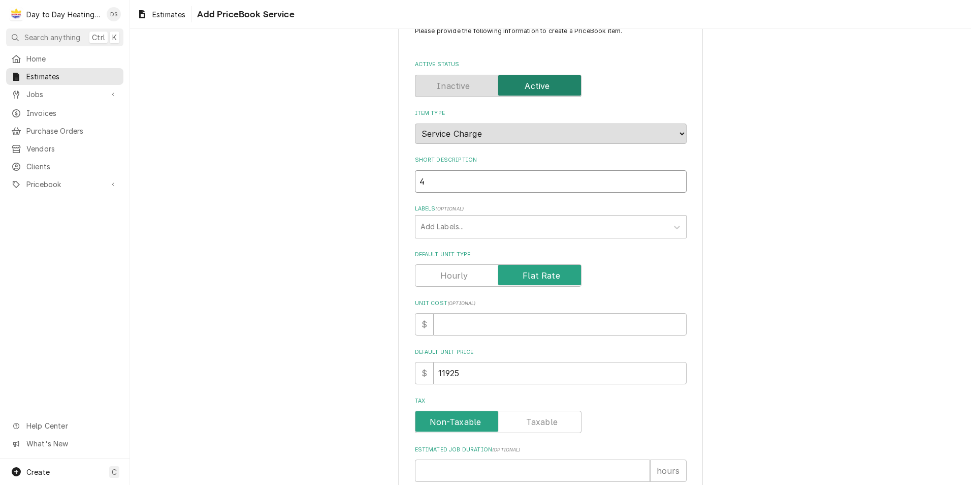
type input "4"
type textarea "x"
type input "4 T"
type textarea "x"
type input "4 To"
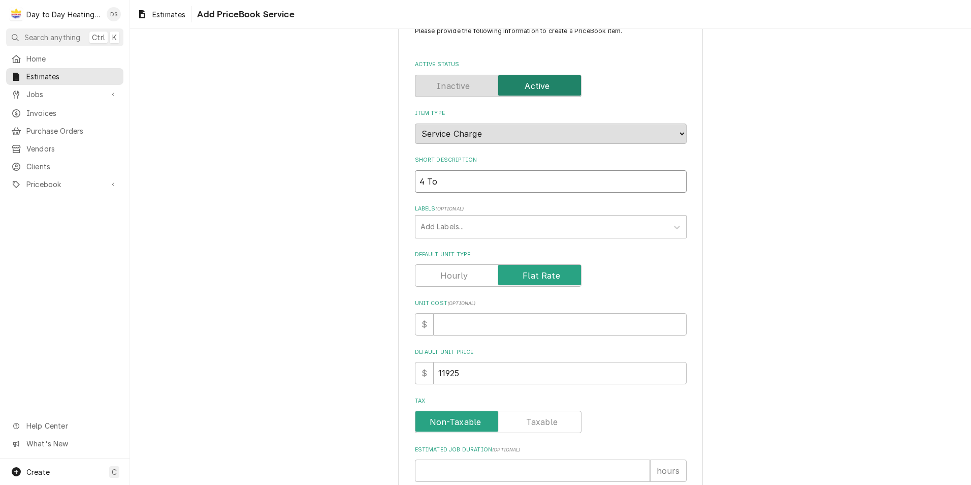
type textarea "x"
type input "4 Ton"
type textarea "x"
type input "4 Ton"
type textarea "x"
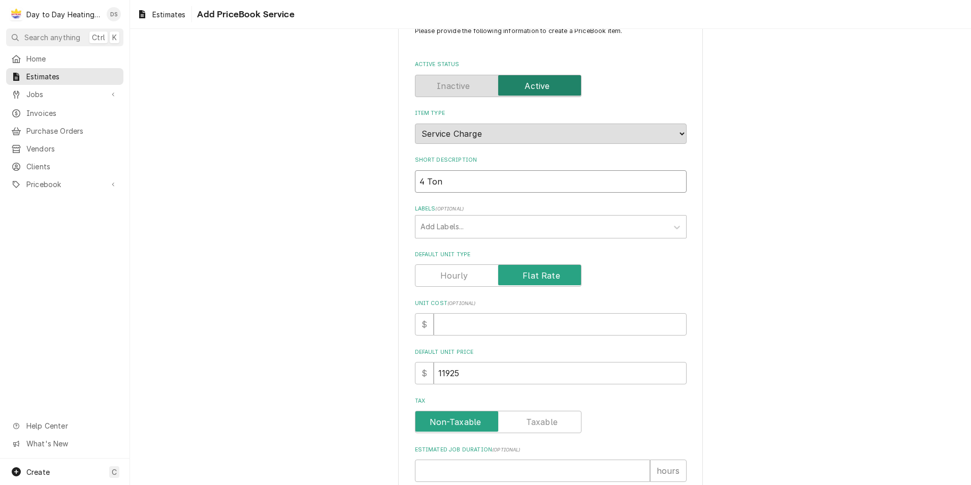
type input "4 Ton A"
type textarea "x"
type input "4 Ton AC"
type textarea "x"
type input "4 Ton AC"
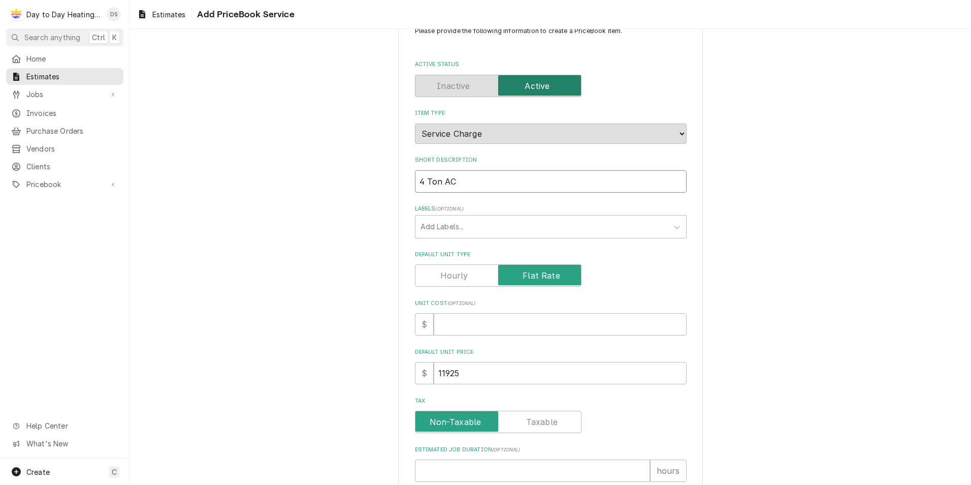
type textarea "x"
type input "4 Ton AC a"
type textarea "x"
type input "4 Ton AC an"
type textarea "x"
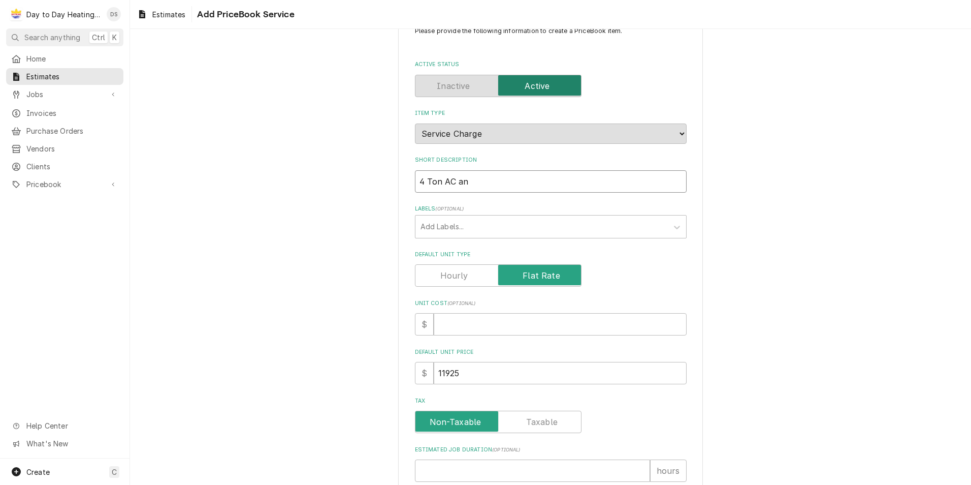
type input "4 Ton AC and"
type textarea "x"
type input "4 Ton AC and"
type textarea "x"
type input "4 Ton AC and f"
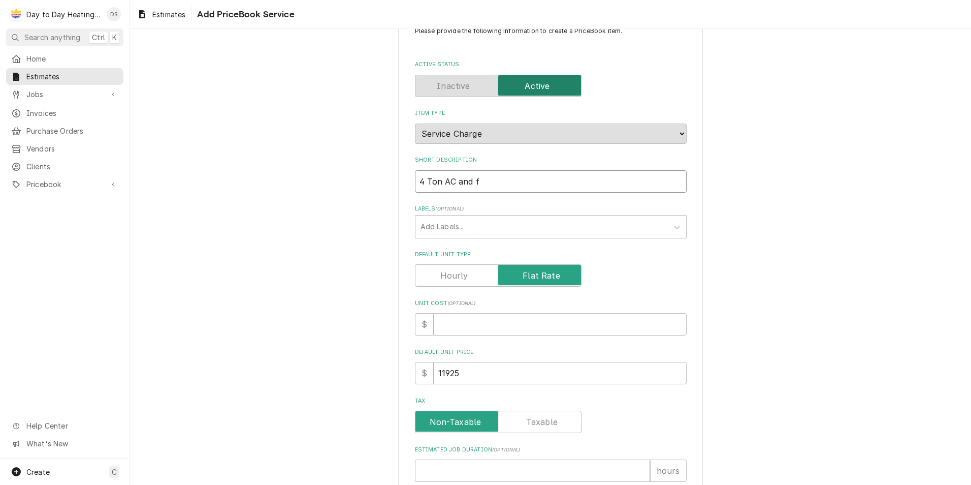
type textarea "x"
type input "4 Ton AC and fu"
type textarea "x"
type input "4 Ton AC and fur"
type textarea "x"
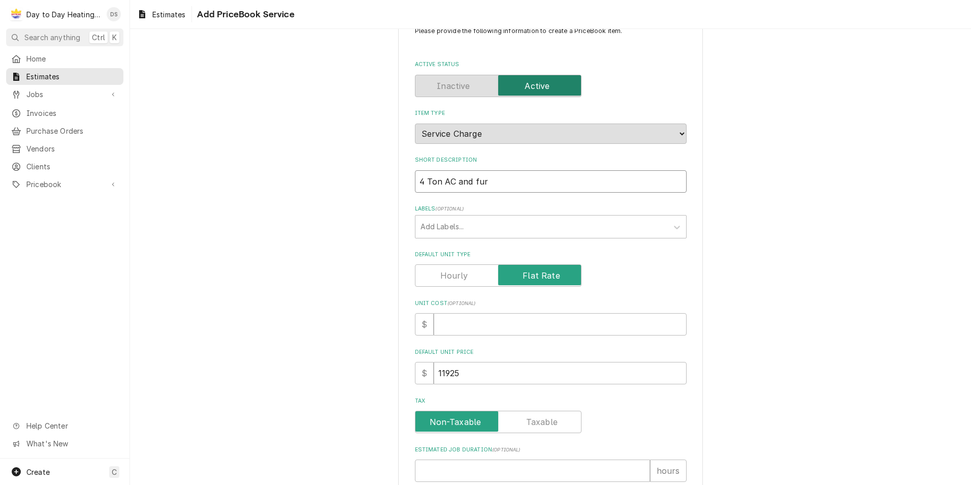
type input "4 Ton AC and furc"
type textarea "x"
type input "4 Ton AC and furca"
type textarea "x"
type input "4 Ton AC and furc"
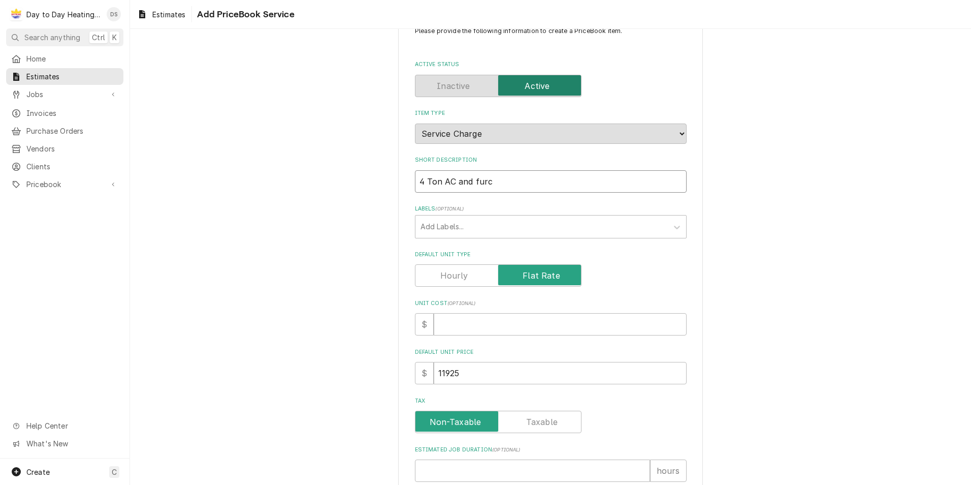
type textarea "x"
type input "4 Ton AC and fur"
type textarea "x"
type input "4 Ton AC and furn"
type textarea "x"
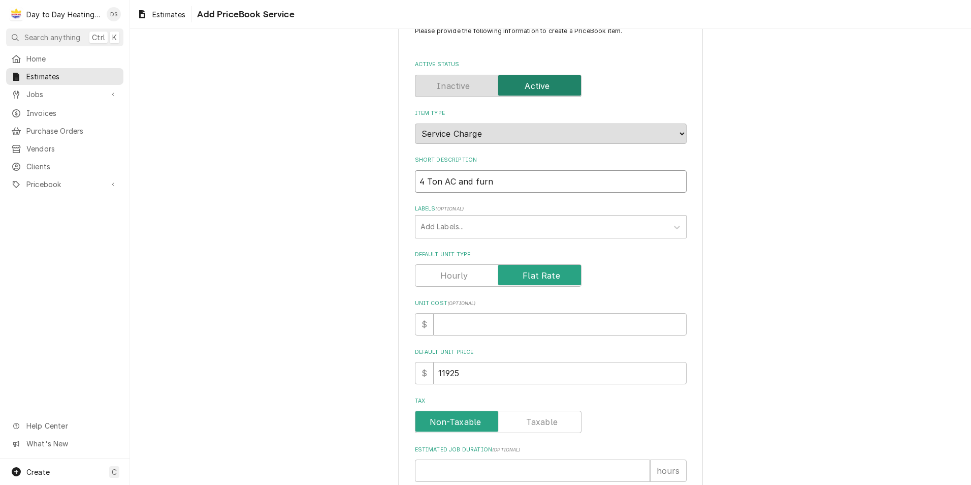
type input "4 Ton AC and furna"
type textarea "x"
type input "4 Ton AC and furnac"
type textarea "x"
type input "4 Ton AC and furnace"
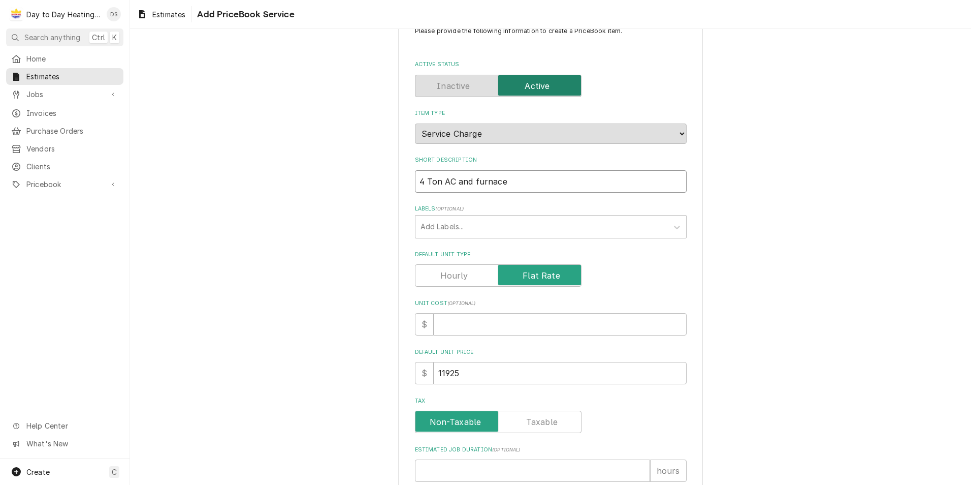
type textarea "x"
type input "4 Ton AC and furnace"
type textarea "x"
type input "4 Ton AC and furnace c"
type textarea "x"
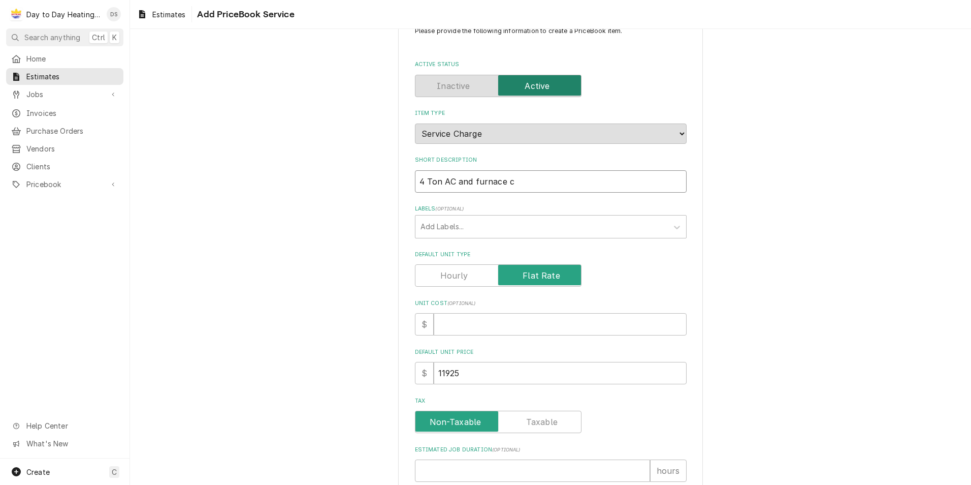
type input "4 Ton AC and furnace ch"
type textarea "x"
type input "4 Ton AC and furnace chn"
type textarea "x"
type input "4 Ton AC and furnace chna"
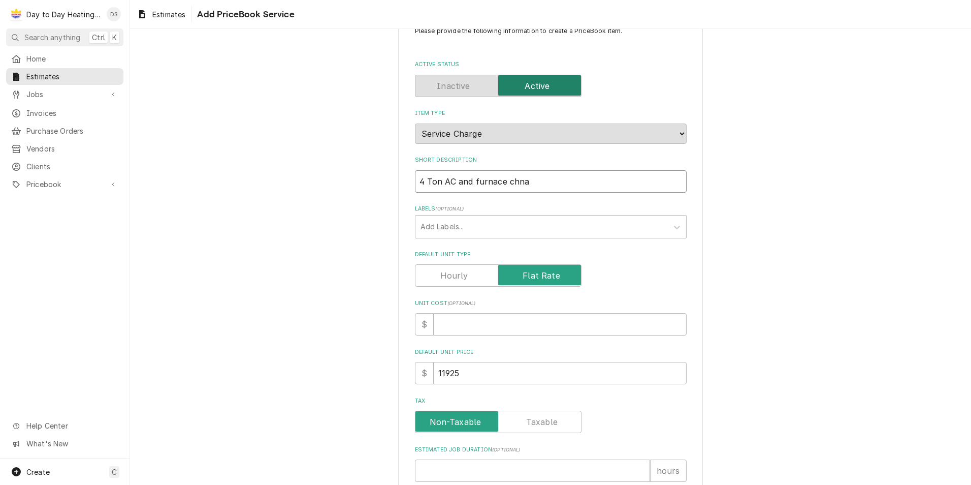
type textarea "x"
type input "4 Ton AC and furnace chnag"
type textarea "x"
type input "4 Ton AC and furnace chnage"
type textarea "x"
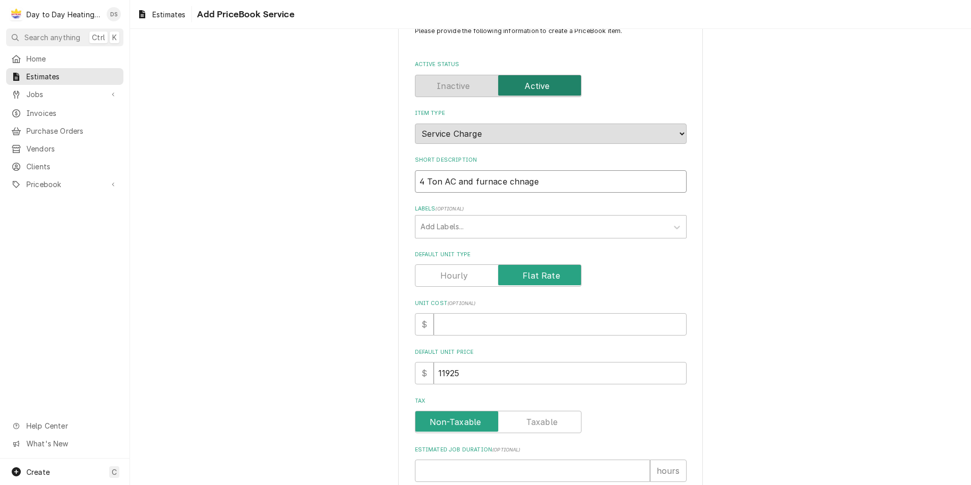
type input "4 Ton AC and furnace chnage"
type textarea "x"
type input "4 Ton AC and furnace chnage o"
type textarea "x"
type input "4 Ton AC and furnace chnage ou"
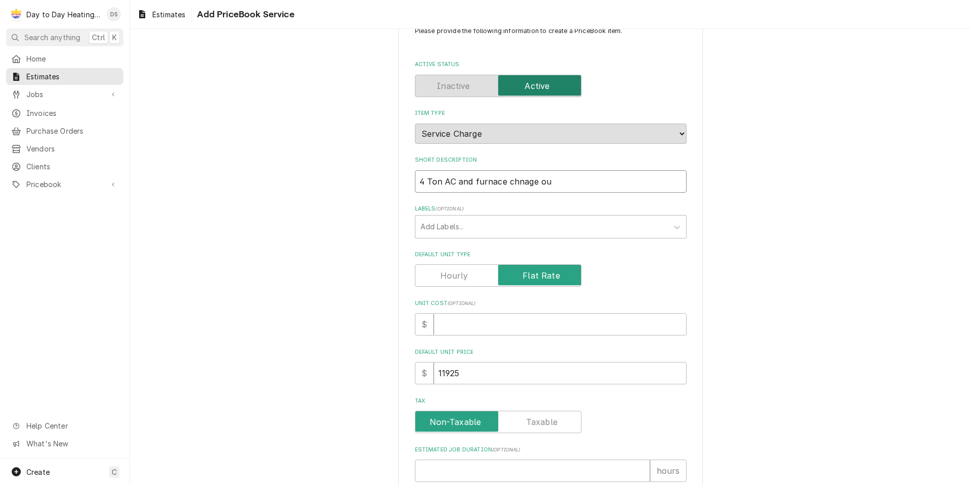
type textarea "x"
type input "4 Ton AC and furnace chnage our"
type textarea "x"
type input "4 Ton AC and furnace chnage our"
type textarea "x"
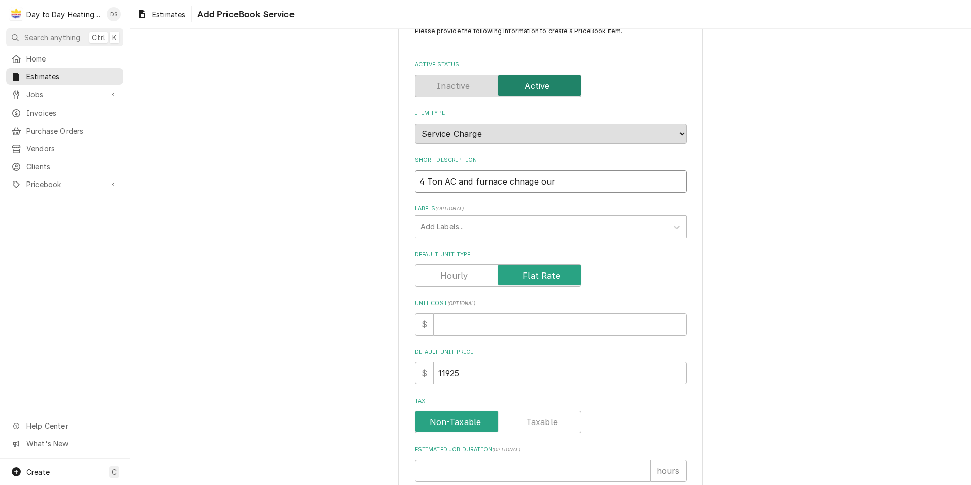
type input "4 Ton AC and furnace chnage our"
type textarea "x"
type input "4 Ton AC and furnace chnage ou"
type textarea "x"
type input "4 Ton AC and furnace chnage o"
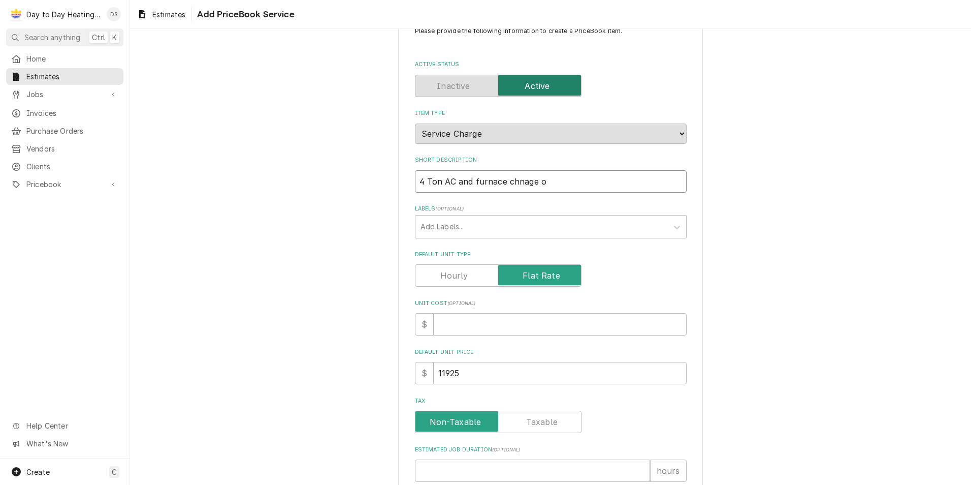
type textarea "x"
type input "4 Ton AC and furnace chnage"
type textarea "x"
type input "4 Ton AC and furnace chnage"
type textarea "x"
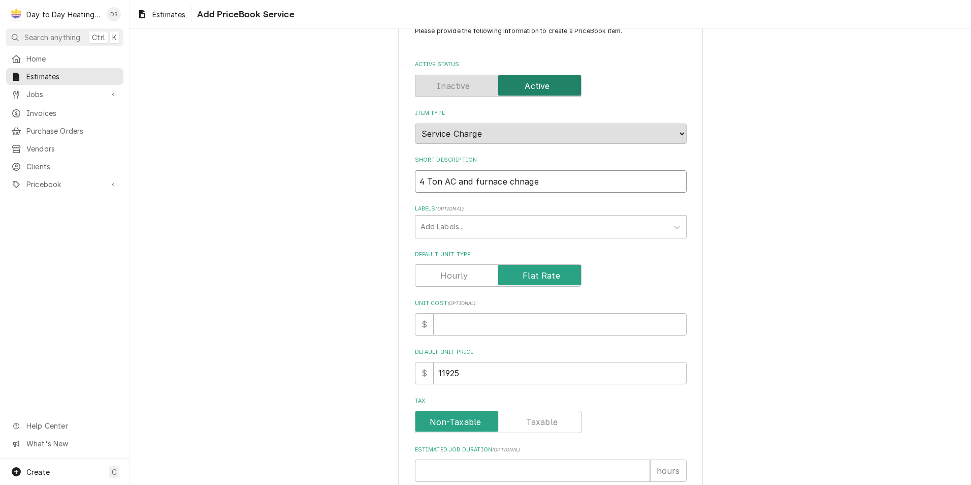
type input "4 Ton AC and furnace chnag"
type textarea "x"
type input "4 Ton AC and furnace chna"
type textarea "x"
type input "4 Ton AC and furnace chn"
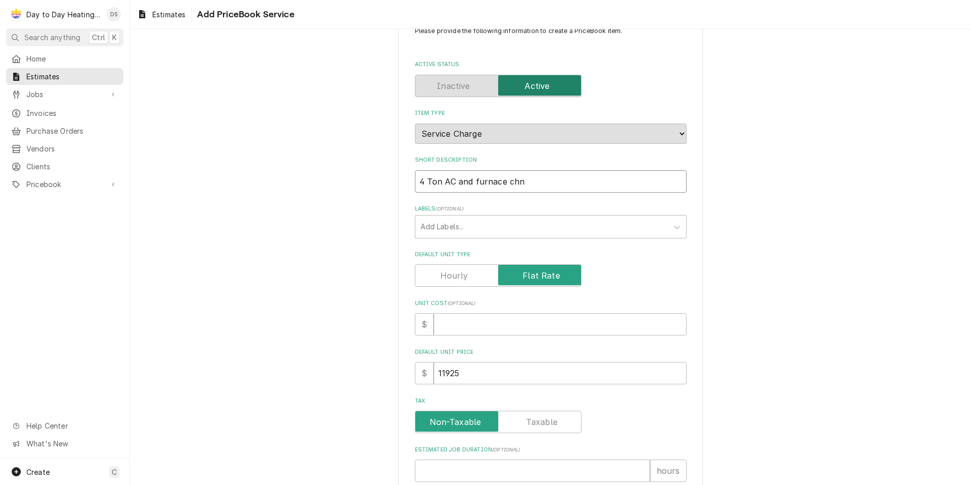
type textarea "x"
type input "4 Ton AC and furnace ch"
type textarea "x"
type input "4 Ton AC and furnace cha"
type textarea "x"
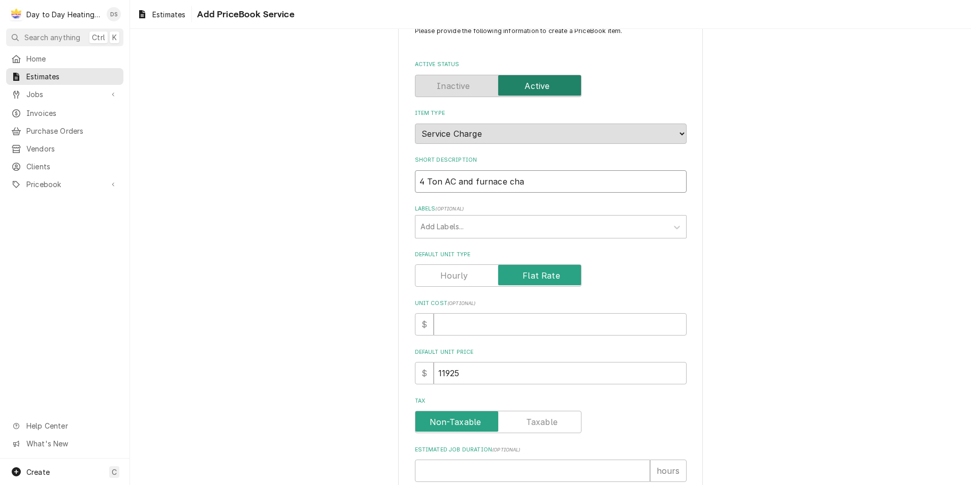
type input "4 Ton AC and furnace chan"
type textarea "x"
type input "4 Ton AC and furnace chang"
type textarea "x"
type input "4 Ton AC and furnace change"
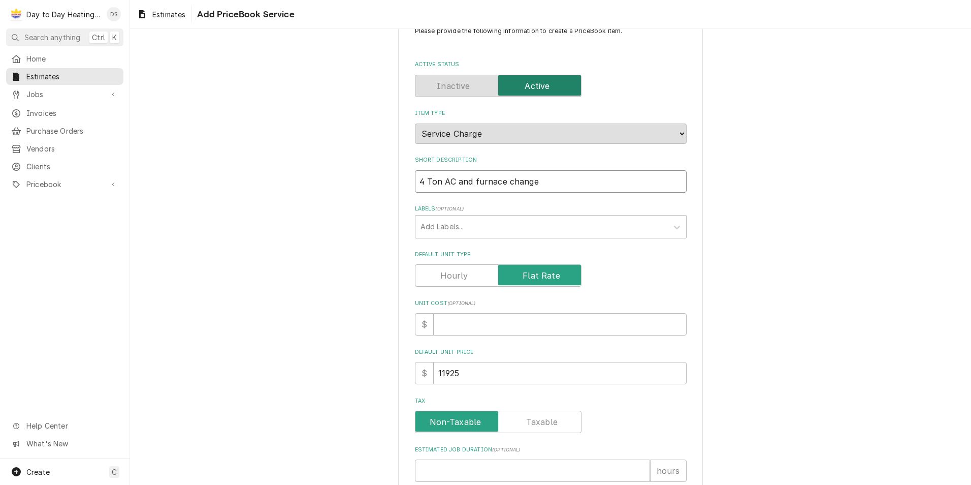
type textarea "x"
type input "4 Ton AC and furnace change"
type textarea "x"
type input "4 Ton AC and furnace change o"
type textarea "x"
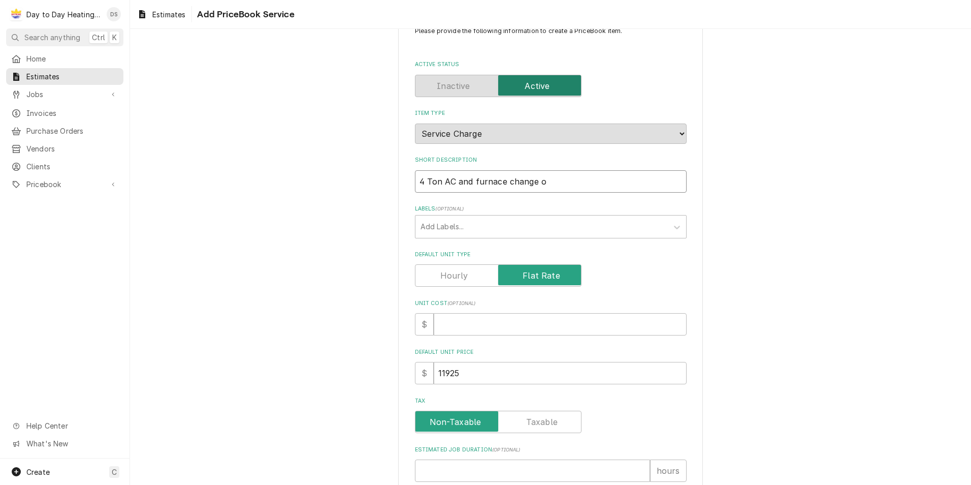
type input "4 Ton AC and furnace change ou"
type textarea "x"
type input "4 Ton AC and furnace change out"
type textarea "x"
type input "4 Ton AC and furnace change out"
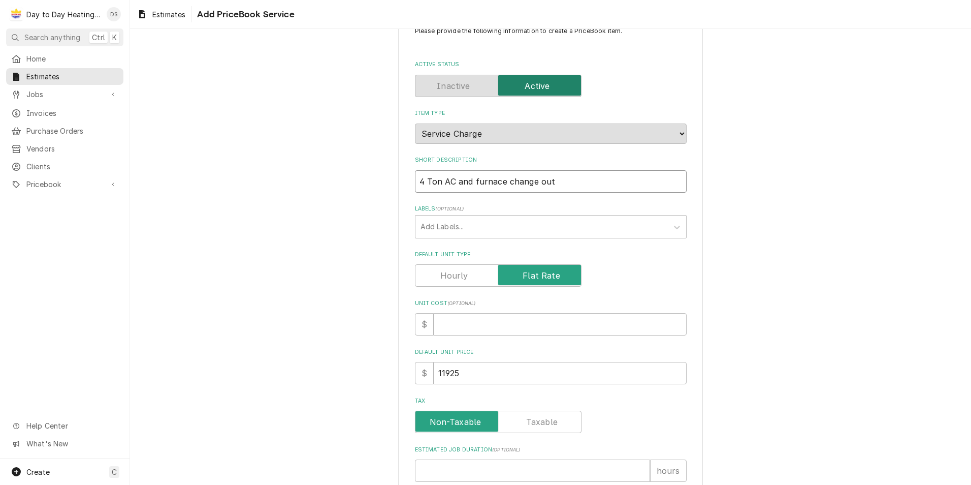
type textarea "x"
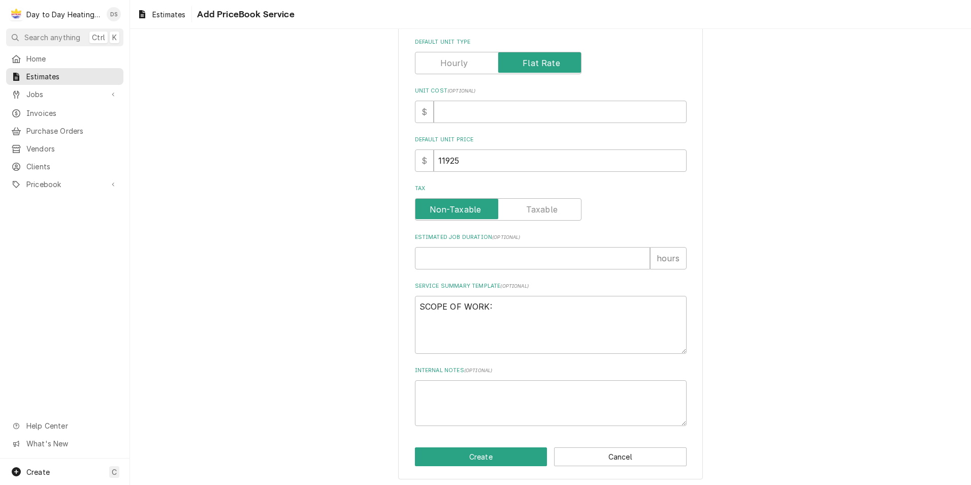
scroll to position [250, 0]
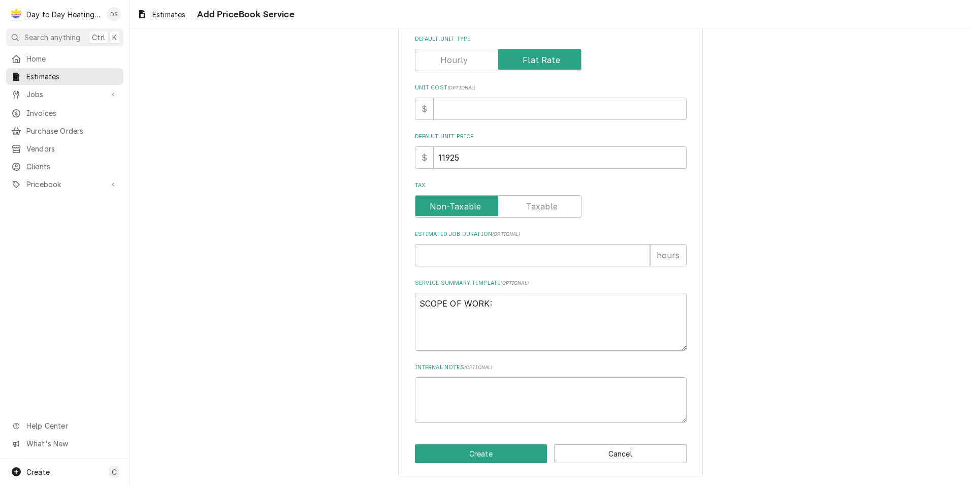
type input "4 Ton AC and furnace change out"
click at [469, 323] on textarea "SCOPE OF WORK:" at bounding box center [551, 322] width 272 height 58
type textarea "x"
type textarea "SCOPE OF WORK: S"
type textarea "x"
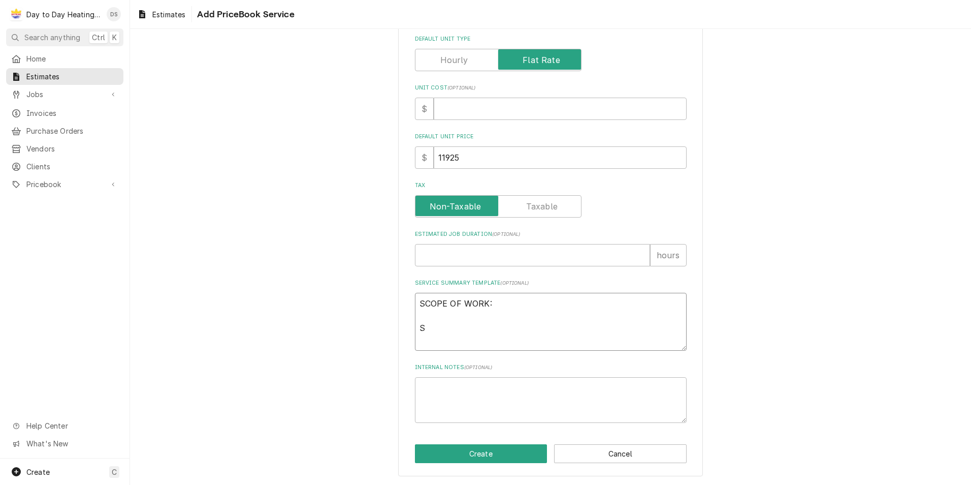
type textarea "SCOPE OF WORK: Se"
type textarea "x"
type textarea "SCOPE OF WORK: Sec"
type textarea "x"
type textarea "SCOPE OF WORK: Secu"
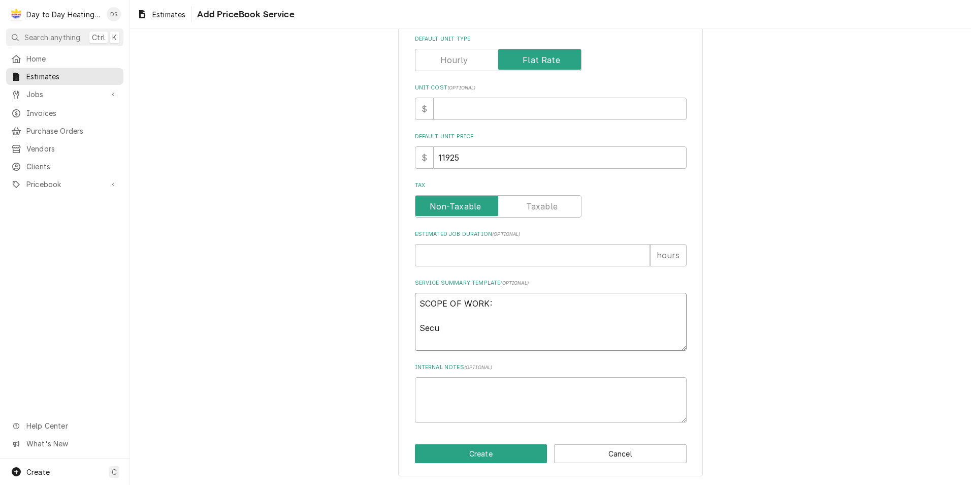
type textarea "x"
type textarea "SCOPE OF WORK: Secur"
type textarea "x"
type textarea "SCOPE OF WORK: Secure"
type textarea "x"
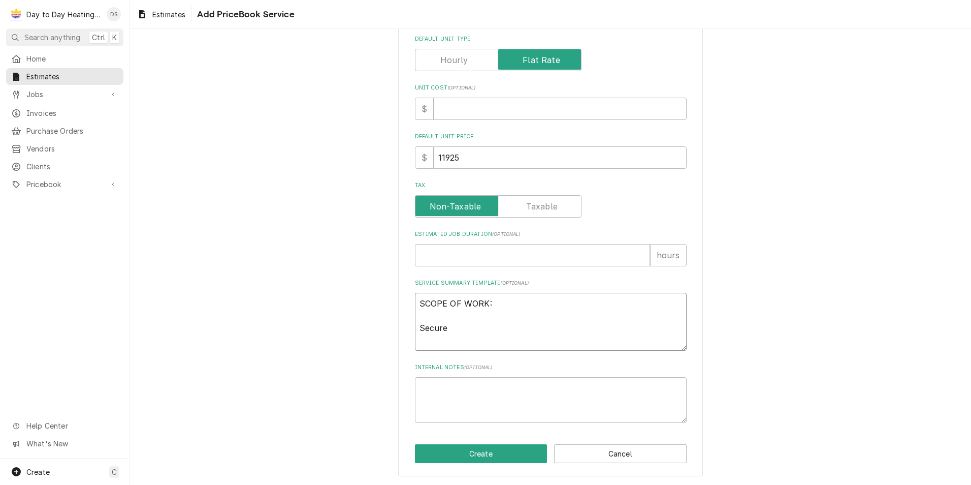
type textarea "SCOPE OF WORK: Secure"
type textarea "x"
type textarea "SCOPE OF WORK: Secure p"
type textarea "x"
type textarea "SCOPE OF WORK: Secure po"
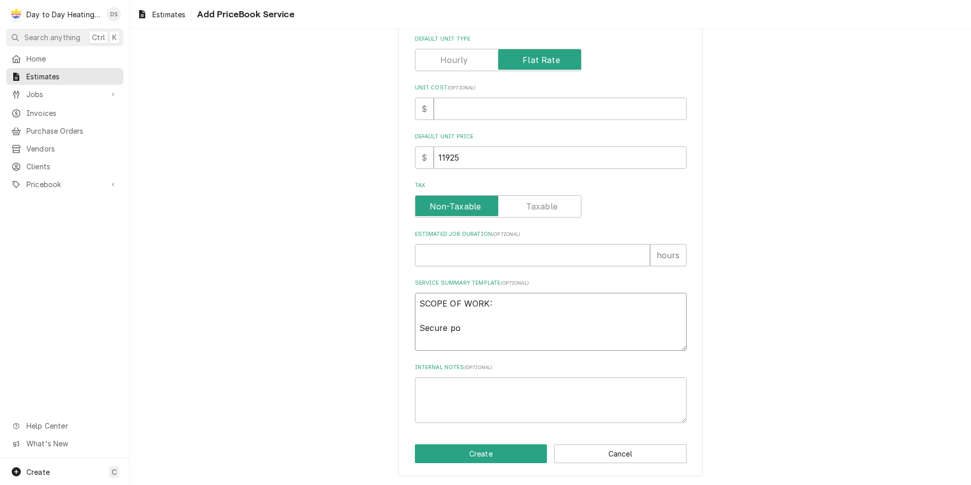
type textarea "x"
type textarea "SCOPE OF WORK: Secure pow"
type textarea "x"
type textarea "SCOPE OF WORK: Secure powe"
type textarea "x"
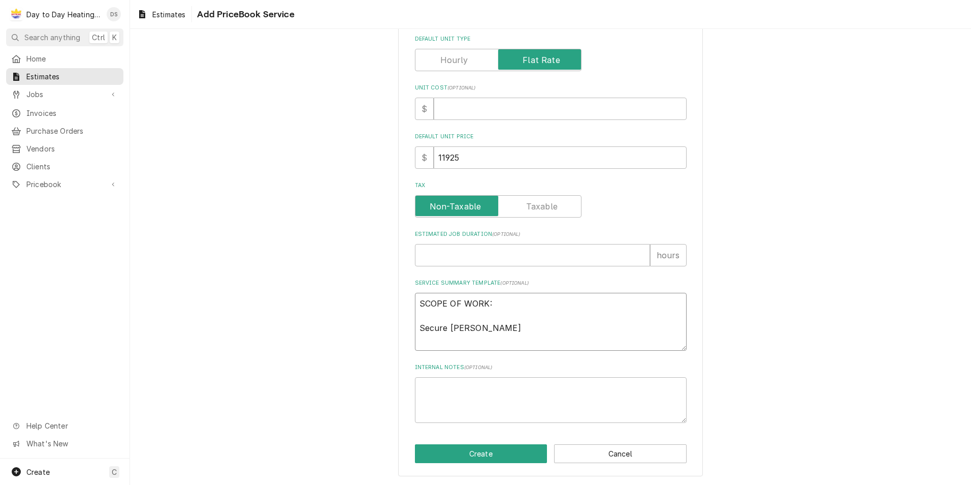
type textarea "SCOPE OF WORK: Secure power"
type textarea "x"
type textarea "SCOPE OF WORK: Secure power"
type textarea "x"
type textarea "SCOPE OF WORK: Secure power t"
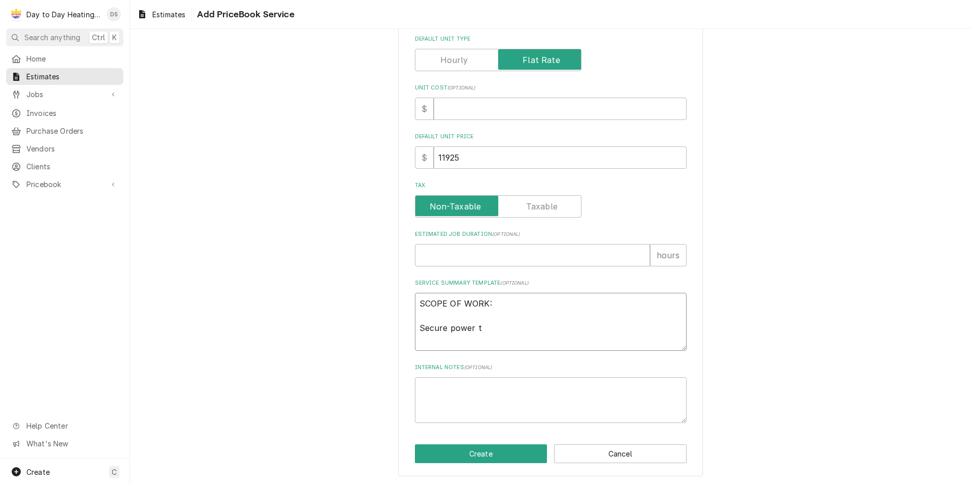
type textarea "x"
type textarea "SCOPE OF WORK: Secure power to"
type textarea "x"
type textarea "SCOPE OF WORK: Secure power to"
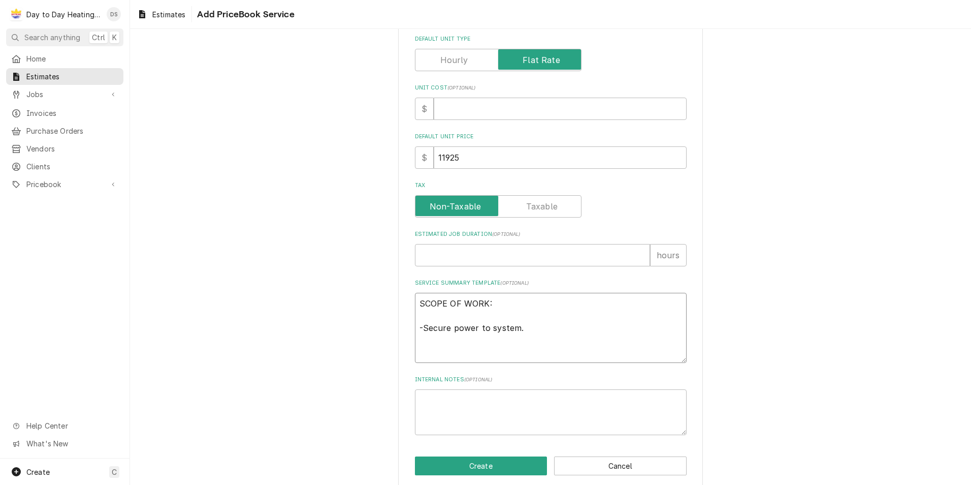
click at [524, 331] on textarea "SCOPE OF WORK: -Secure power to system." at bounding box center [551, 328] width 272 height 70
click at [464, 317] on textarea "SCOPE OF WORK: -Secure power to system." at bounding box center [551, 328] width 272 height 70
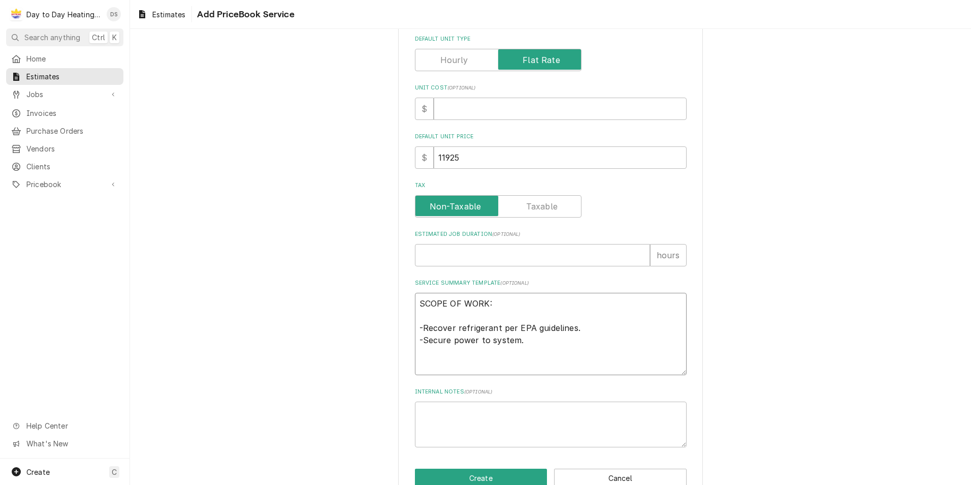
click at [437, 354] on textarea "SCOPE OF WORK: -Recover refrigerant per EPA guidelines. -Secure power to system." at bounding box center [551, 334] width 272 height 82
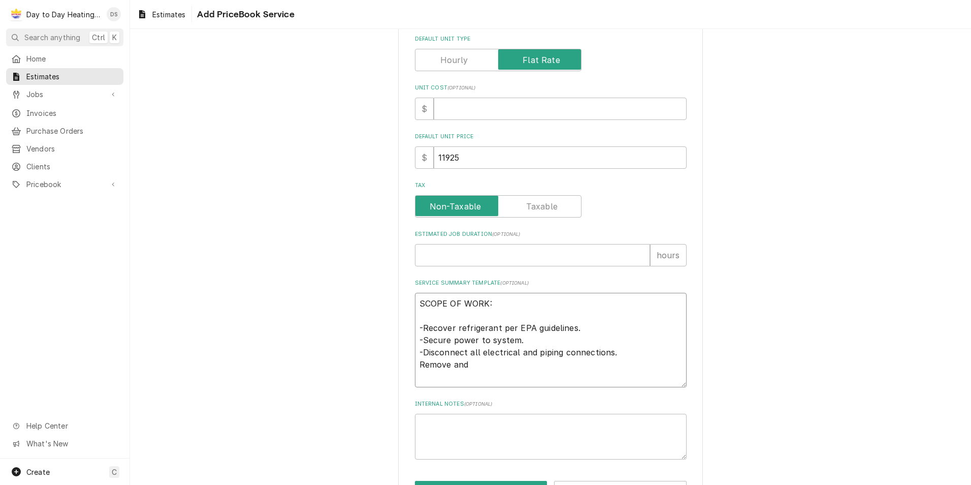
click at [614, 355] on textarea "SCOPE OF WORK: -Recover refrigerant per EPA guidelines. -Secure power to system…" at bounding box center [551, 340] width 272 height 95
click at [512, 351] on textarea "SCOPE OF WORK: -Recover refrigerant per EPA guidelines. -Secure power to system…" at bounding box center [551, 340] width 272 height 95
click at [482, 366] on textarea "SCOPE OF WORK: -Recover refrigerant per EPA guidelines. -Secure power to system…" at bounding box center [551, 340] width 272 height 95
drag, startPoint x: 469, startPoint y: 363, endPoint x: 408, endPoint y: 366, distance: 61.1
click at [408, 366] on div "Please provide the following information to create a PriceBook item. Active Sta…" at bounding box center [550, 155] width 305 height 714
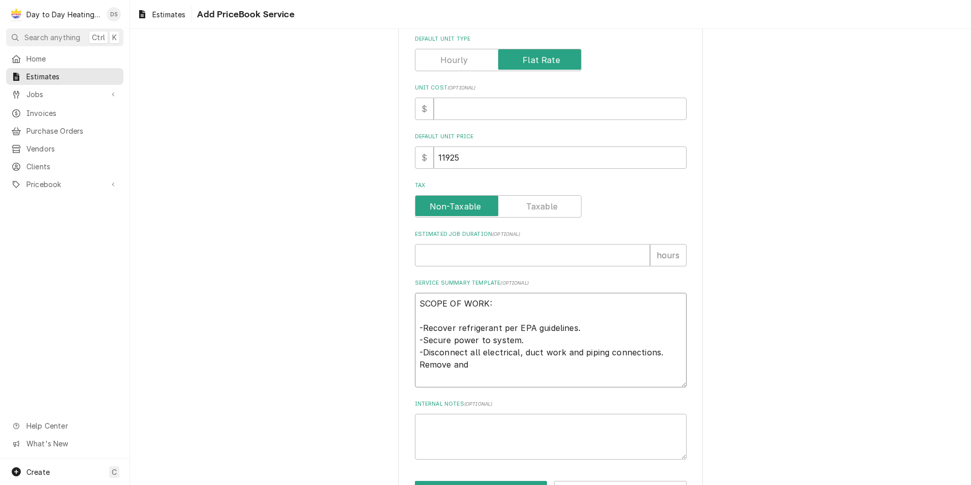
click at [419, 372] on textarea "SCOPE OF WORK: -Recover refrigerant per EPA guidelines. -Secure power to system…" at bounding box center [551, 340] width 272 height 95
click at [415, 363] on textarea "SCOPE OF WORK: -Recover refrigerant per EPA guidelines. -Secure power to system…" at bounding box center [551, 340] width 272 height 95
click at [474, 363] on textarea "SCOPE OF WORK: -Recover refrigerant per EPA guidelines. -Secure power to system…" at bounding box center [551, 340] width 272 height 95
click at [515, 374] on textarea "SCOPE OF WORK: -Recover refrigerant per EPA guidelines. -Secure power to system…" at bounding box center [551, 346] width 272 height 107
paste textarea "SOV48H2BA INNOVAIR 4 TON HEAT PUMP SLIMLINE"
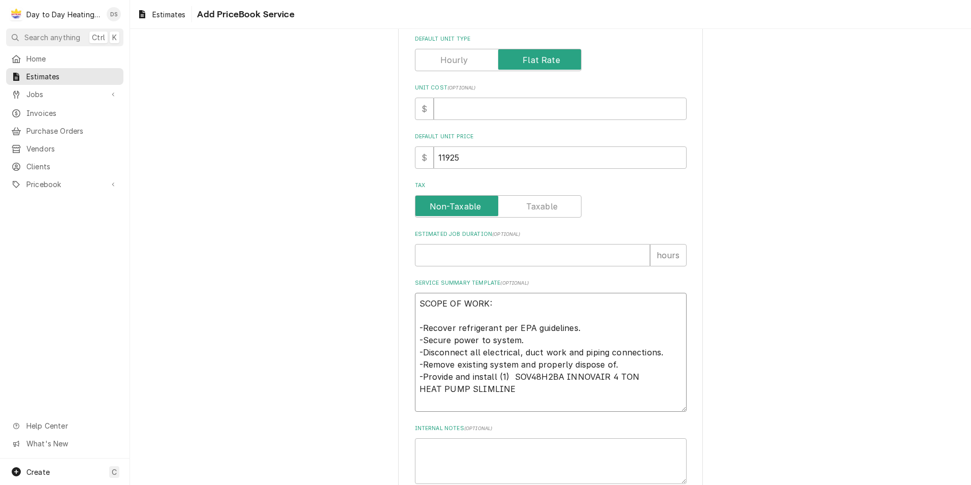
drag, startPoint x: 465, startPoint y: 386, endPoint x: 418, endPoint y: 385, distance: 47.3
click at [418, 385] on textarea "SCOPE OF WORK: -Recover refrigerant per EPA guidelines. -Secure power to system…" at bounding box center [551, 352] width 272 height 119
click at [478, 386] on textarea "SCOPE OF WORK: -Recover refrigerant per EPA guidelines. -Secure power to system…" at bounding box center [551, 352] width 272 height 119
click at [507, 390] on textarea "SCOPE OF WORK: -Recover refrigerant per EPA guidelines. -Secure power to system…" at bounding box center [551, 352] width 272 height 119
click at [512, 402] on textarea "SCOPE OF WORK: -Recover refrigerant per EPA guidelines. -Secure power to system…" at bounding box center [551, 358] width 272 height 131
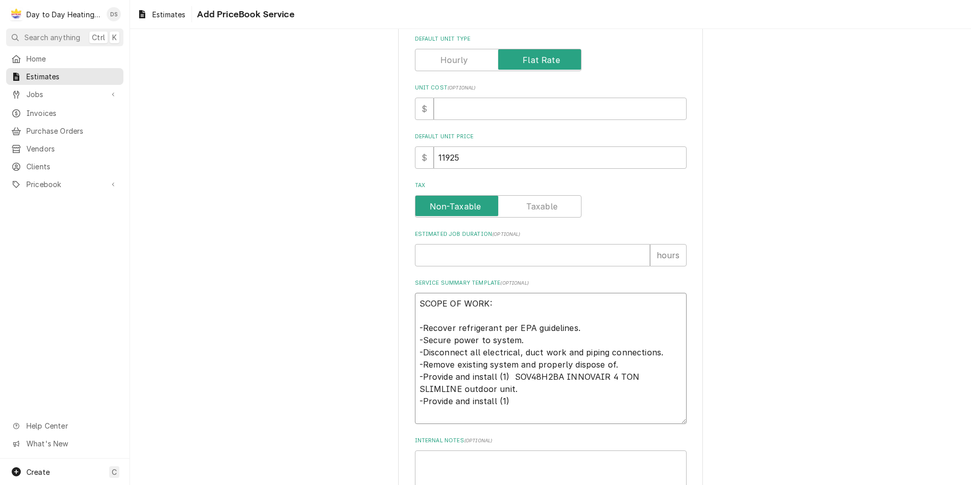
paste textarea "FURNACE ULTRA LONOX R-32"
click at [508, 426] on textarea "SCOPE OF WORK: -Recover refrigerant per EPA guidelines. -Secure power to system…" at bounding box center [551, 370] width 272 height 155
paste textarea "INNOVAIR 5 TON CASED COIL"
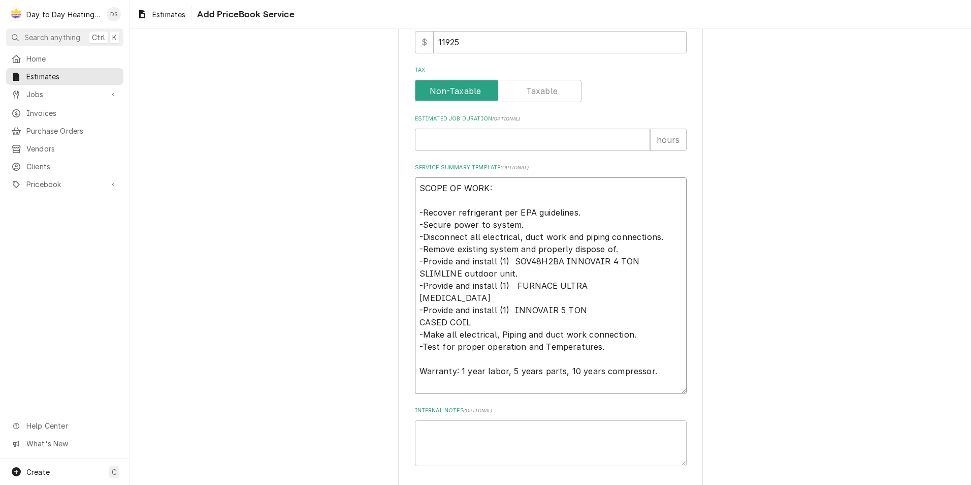
scroll to position [409, 0]
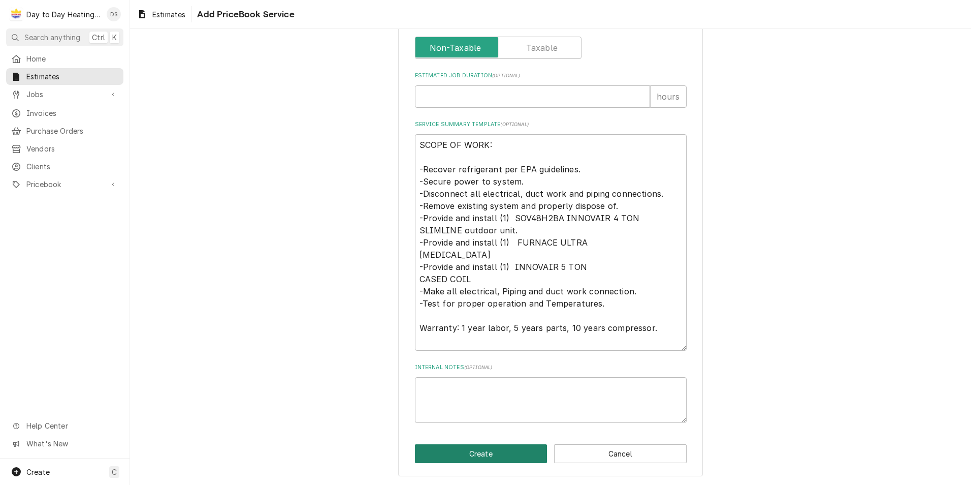
click at [483, 451] on button "Create" at bounding box center [481, 453] width 133 height 19
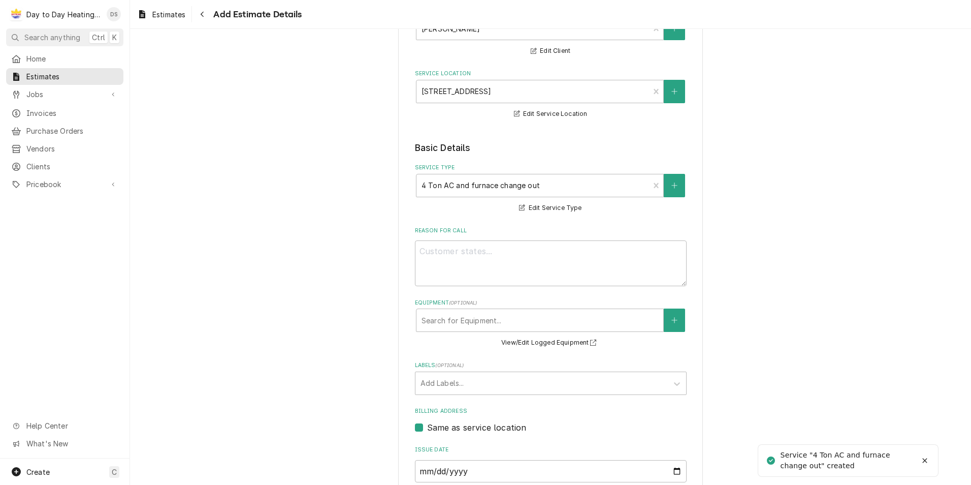
scroll to position [276, 0]
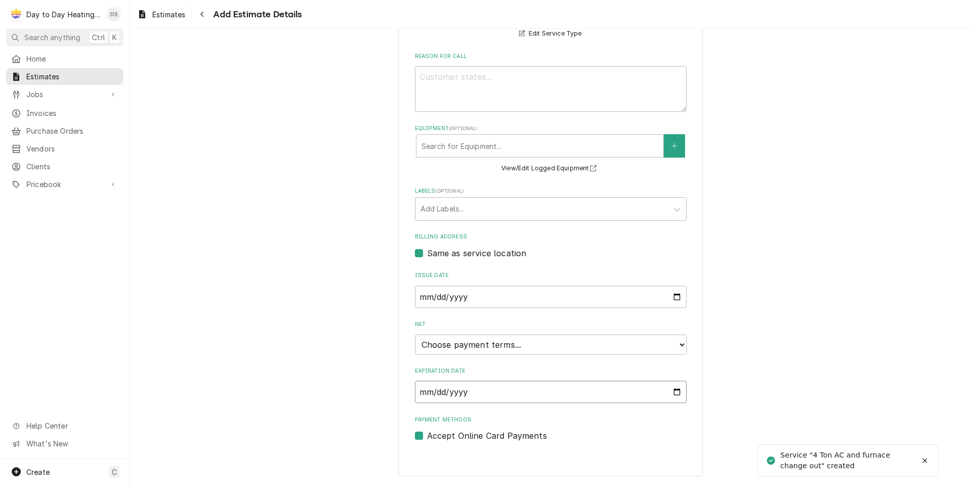
click at [666, 388] on input "Expiration Date" at bounding box center [551, 392] width 272 height 22
click at [678, 395] on input "Expiration Date" at bounding box center [551, 392] width 272 height 22
click at [672, 393] on input "Expiration Date" at bounding box center [551, 392] width 272 height 22
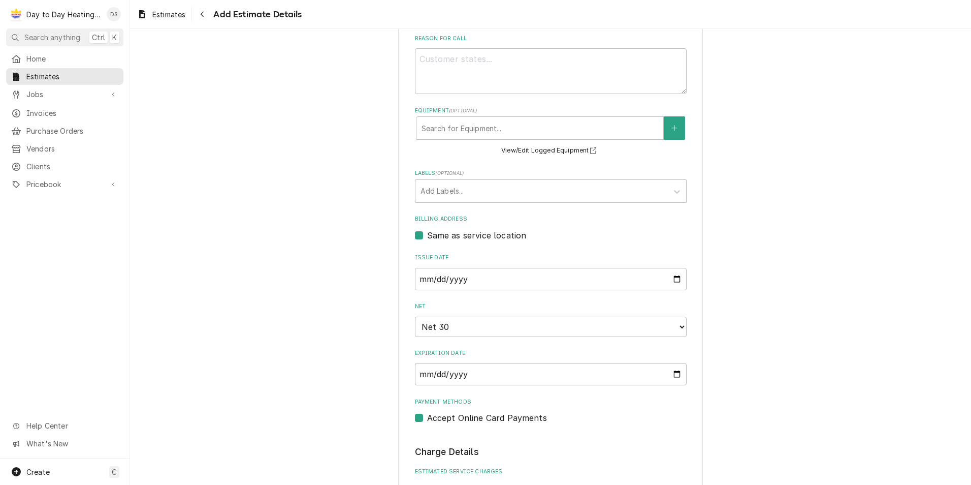
scroll to position [382, 0]
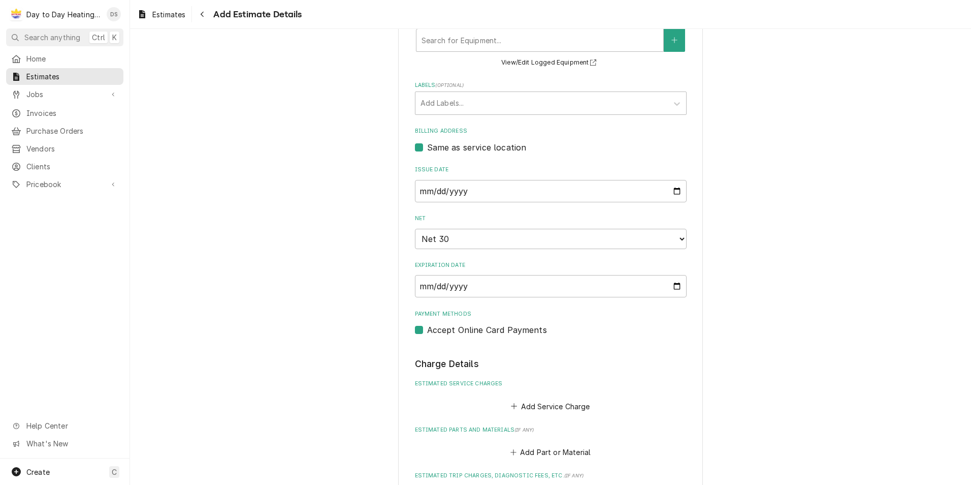
click at [427, 331] on label "Accept Online Card Payments" at bounding box center [487, 330] width 120 height 12
click at [427, 331] on input "Payment Methods" at bounding box center [563, 335] width 272 height 22
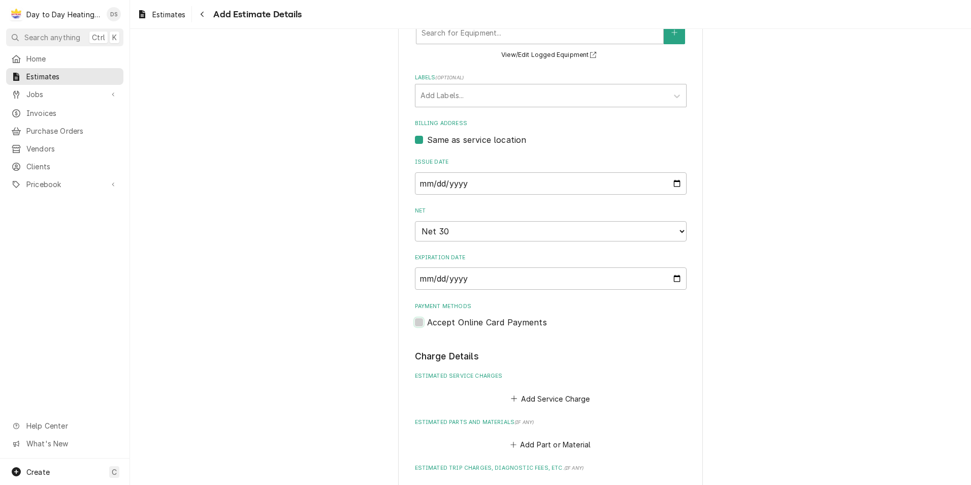
scroll to position [432, 0]
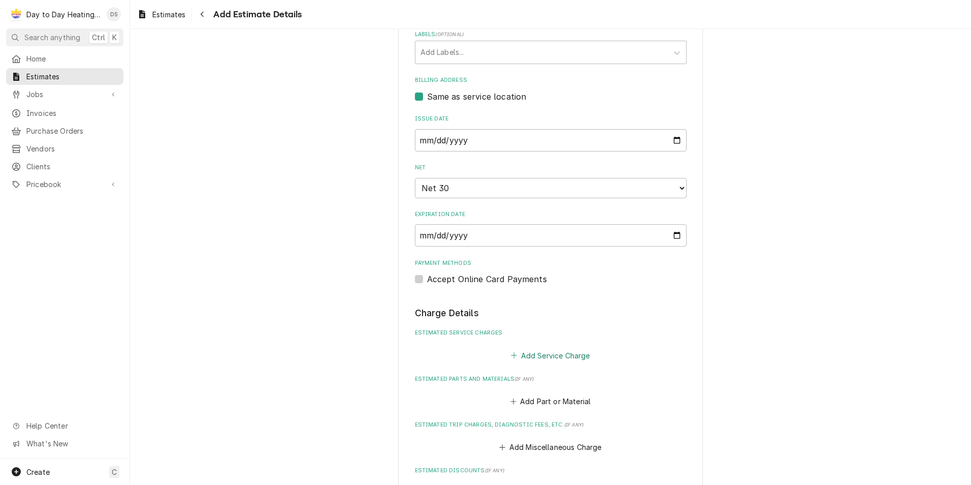
click at [561, 352] on button "Add Service Charge" at bounding box center [551, 355] width 82 height 14
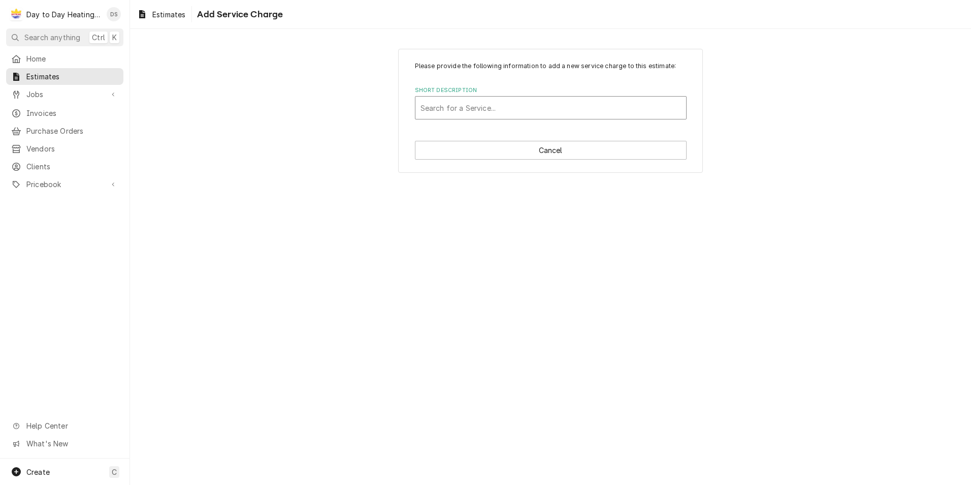
click at [479, 102] on div "Short Description" at bounding box center [551, 108] width 261 height 18
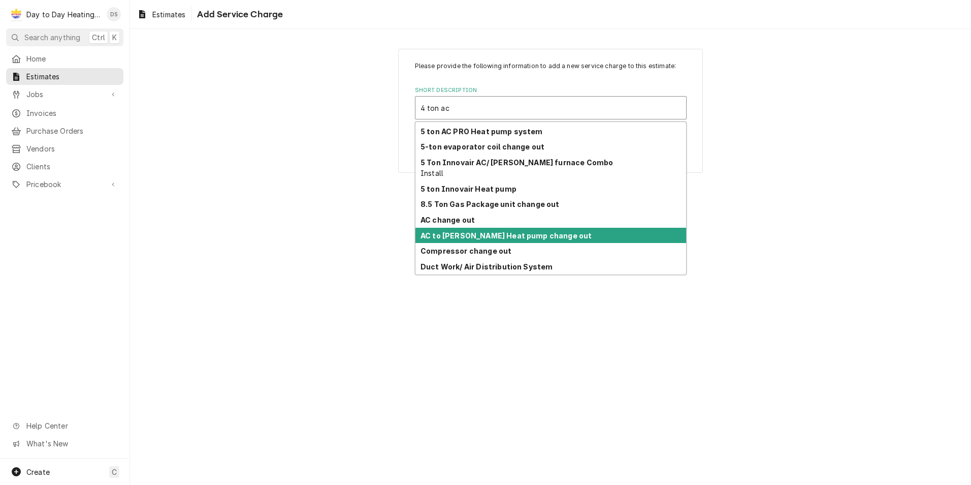
scroll to position [404, 0]
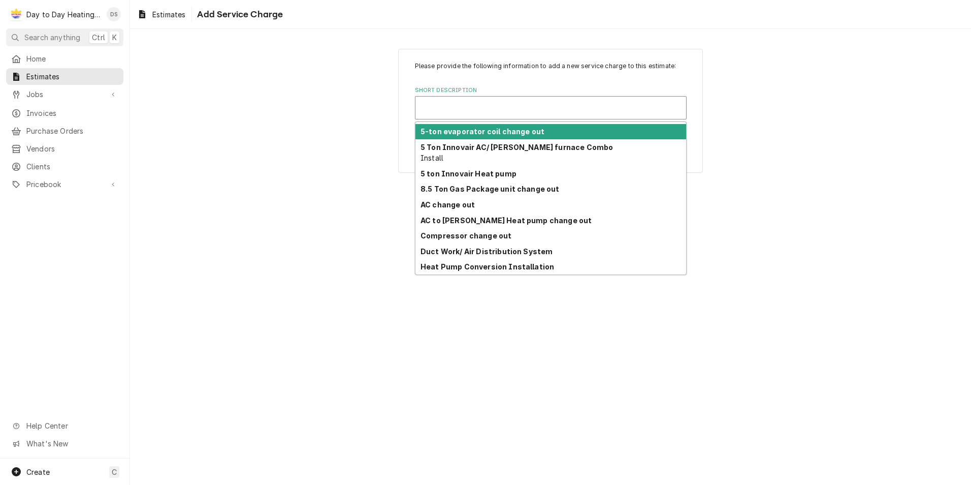
click at [472, 106] on div "Short Description" at bounding box center [551, 108] width 261 height 18
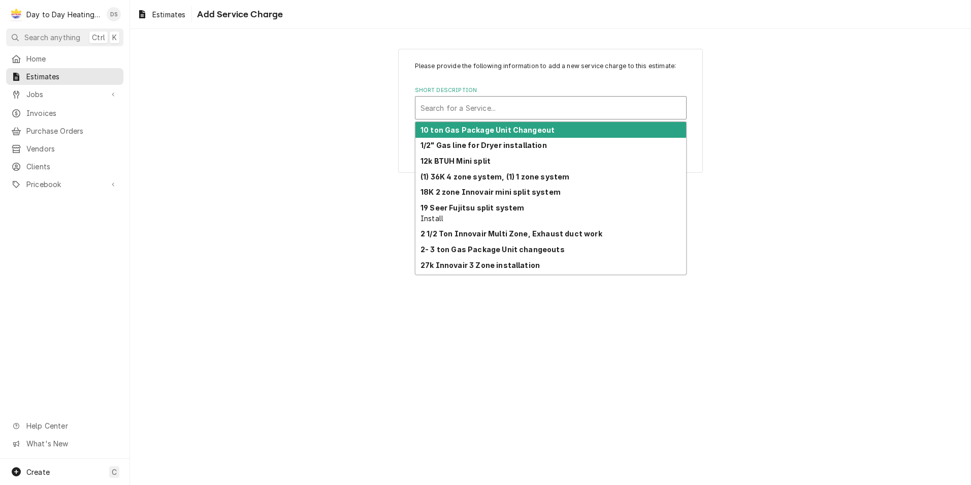
click at [466, 107] on div "Short Description" at bounding box center [551, 108] width 261 height 18
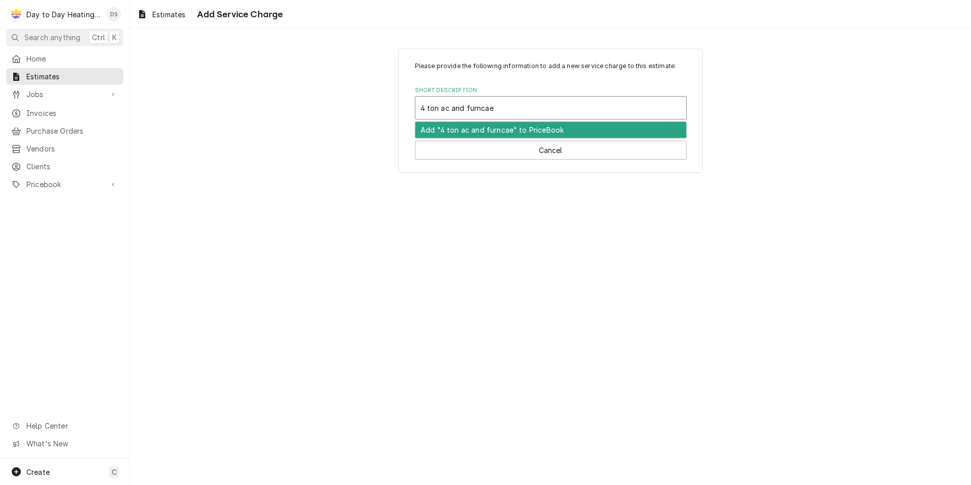
click at [479, 131] on div "Add "4 ton ac and furncae" to PriceBook" at bounding box center [551, 130] width 271 height 16
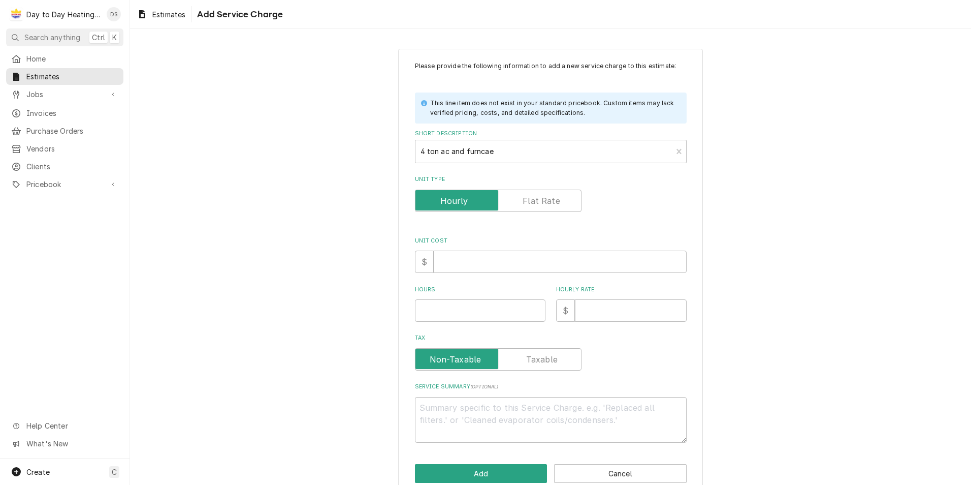
scroll to position [20, 0]
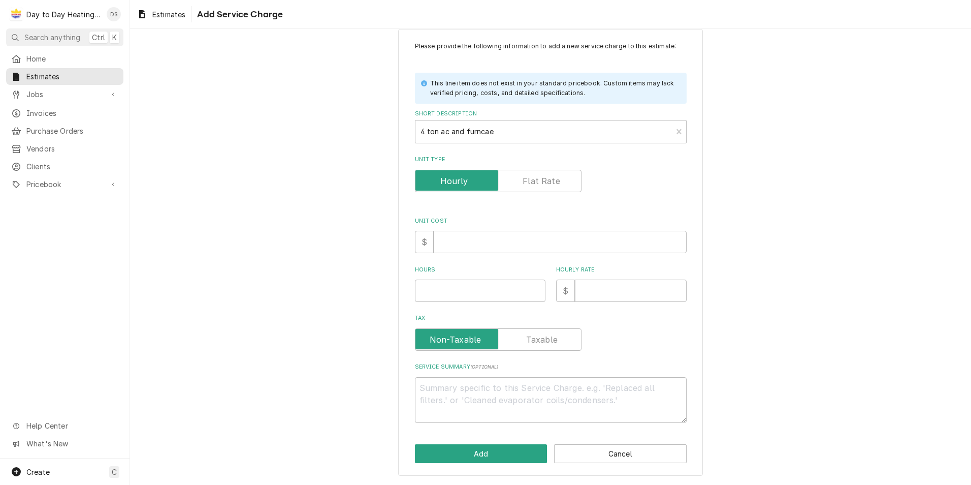
scroll to position [102, 0]
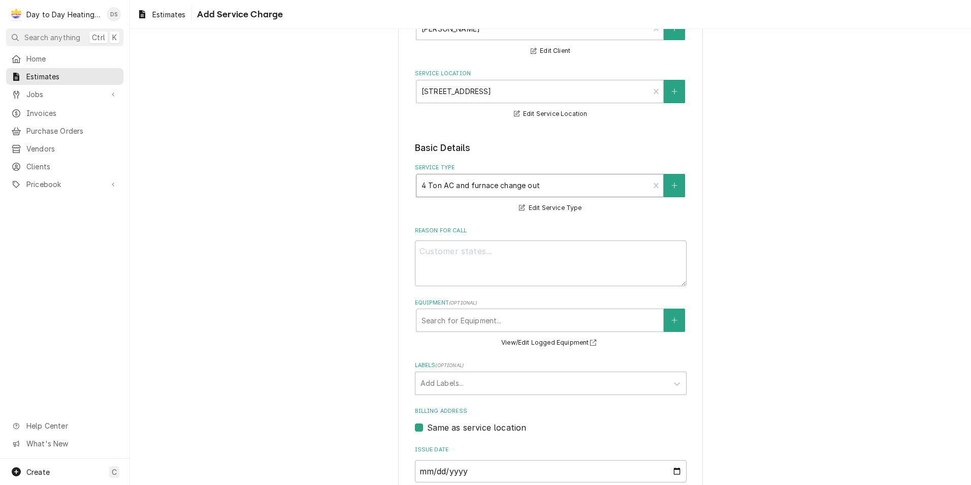
click at [540, 183] on div "Service Type" at bounding box center [533, 185] width 223 height 18
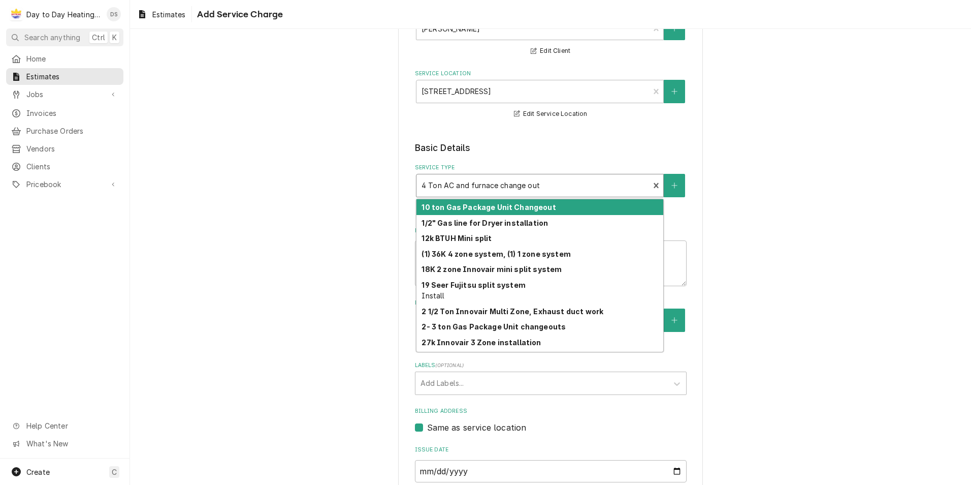
click at [532, 184] on div "Service Type" at bounding box center [533, 185] width 223 height 18
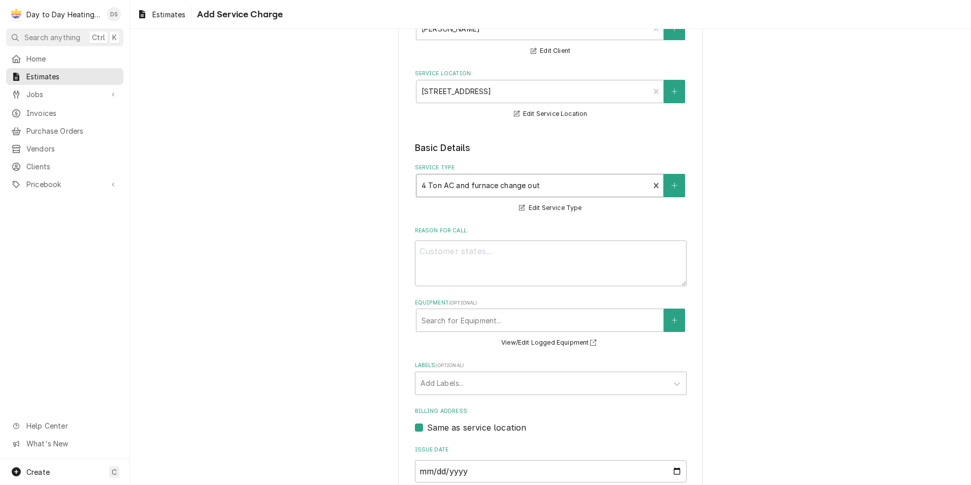
click at [532, 184] on div "Service Type" at bounding box center [533, 185] width 223 height 18
click at [540, 184] on div "Service Type" at bounding box center [533, 185] width 223 height 18
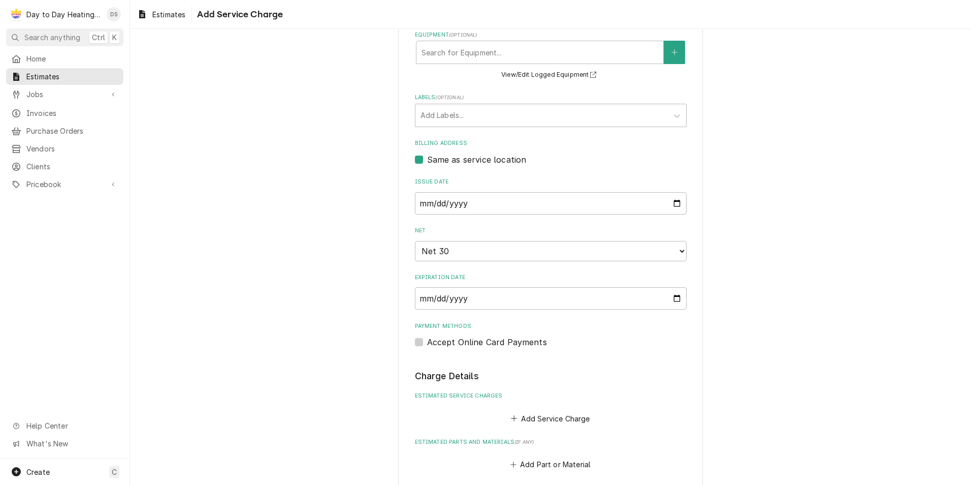
scroll to position [457, 0]
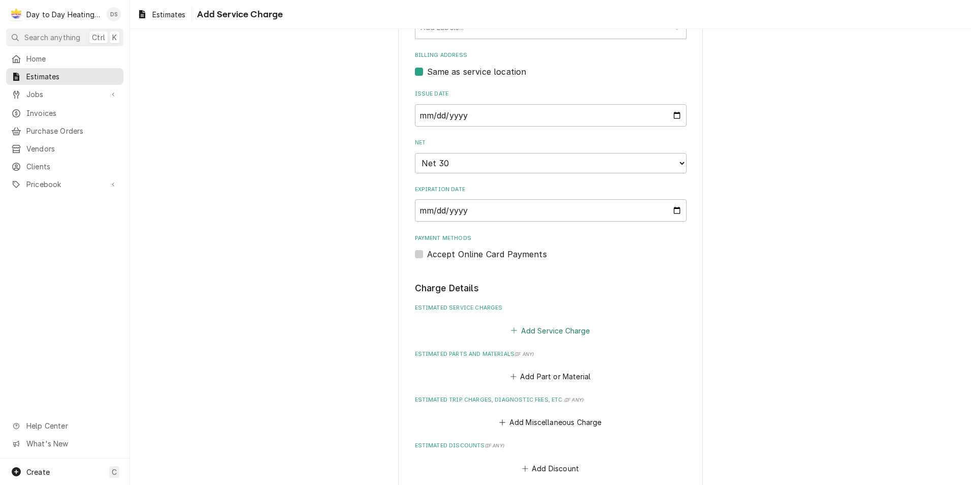
click at [541, 331] on button "Add Service Charge" at bounding box center [551, 330] width 82 height 14
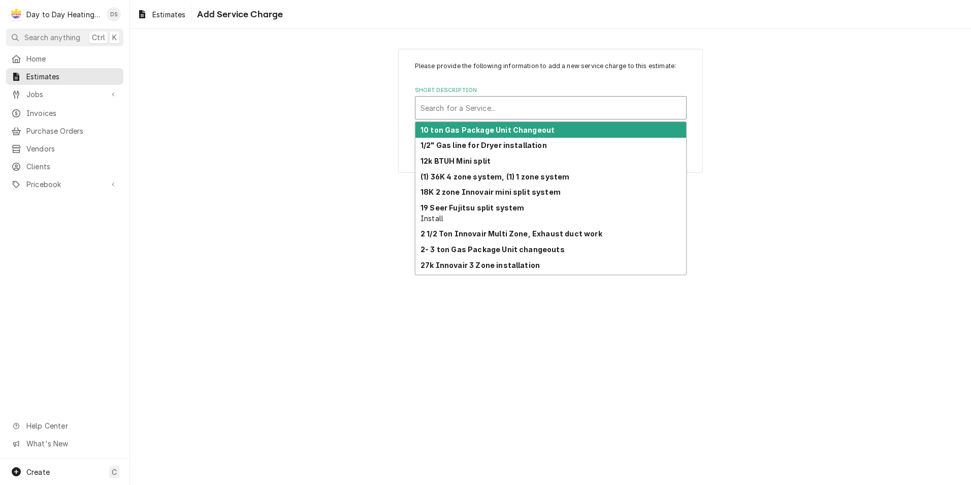
click at [498, 106] on div "Short Description" at bounding box center [551, 108] width 261 height 18
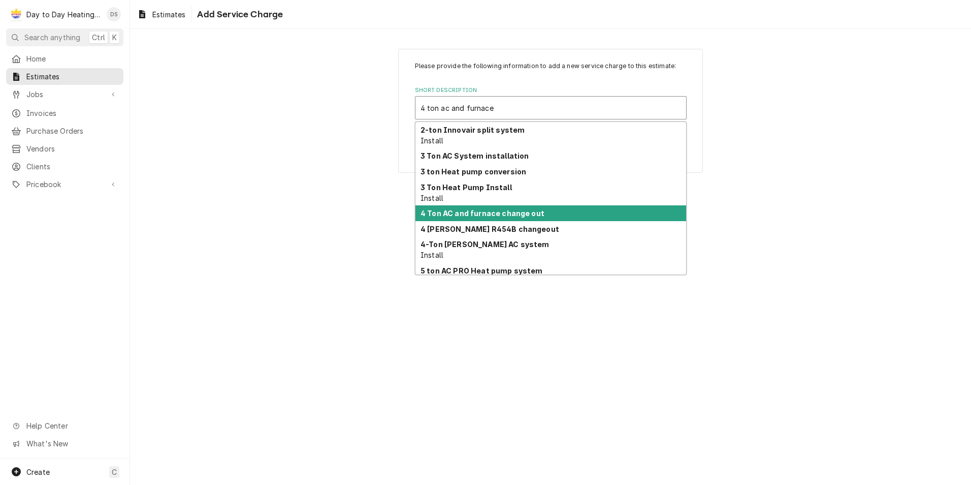
click at [497, 210] on strong "4 Ton AC and furnace change out" at bounding box center [483, 213] width 124 height 9
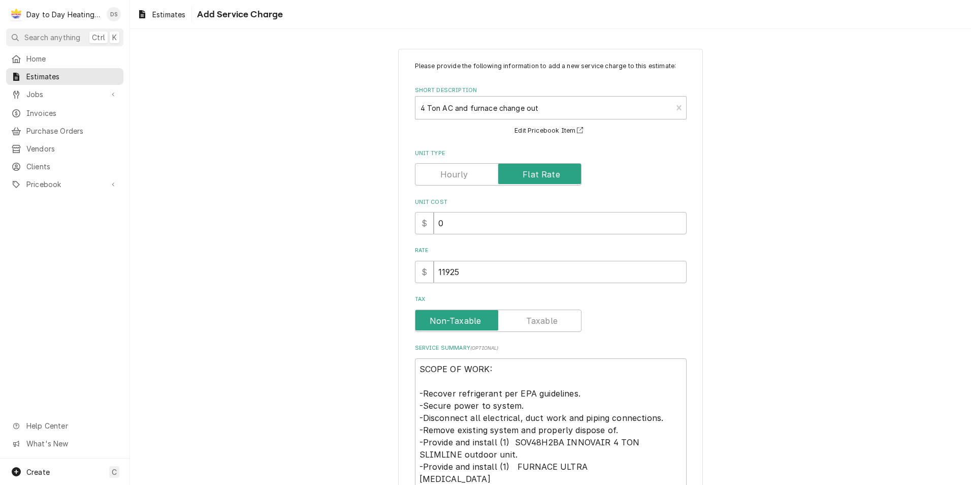
scroll to position [140, 0]
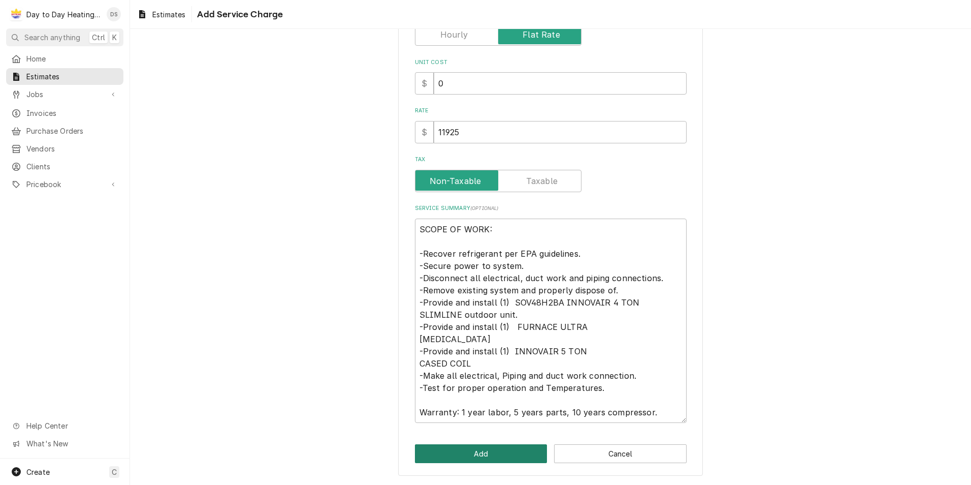
click at [492, 453] on button "Add" at bounding box center [481, 453] width 133 height 19
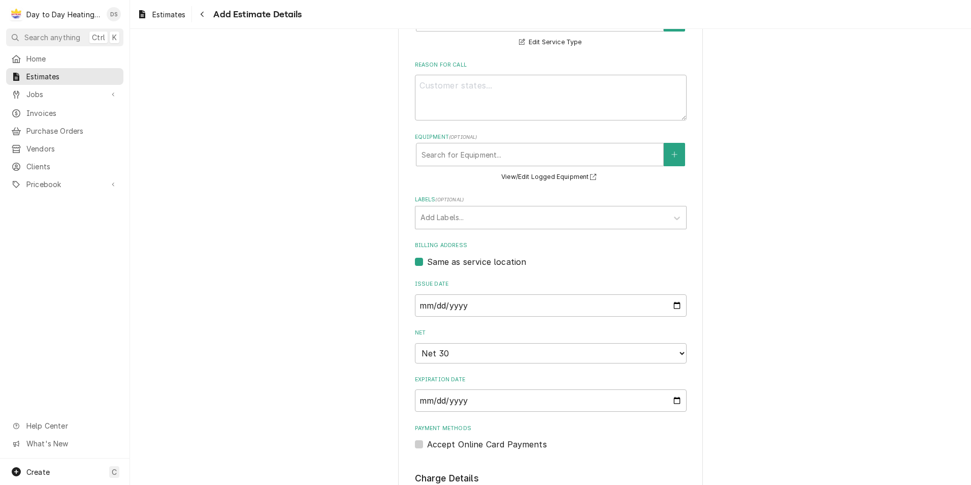
scroll to position [257, 0]
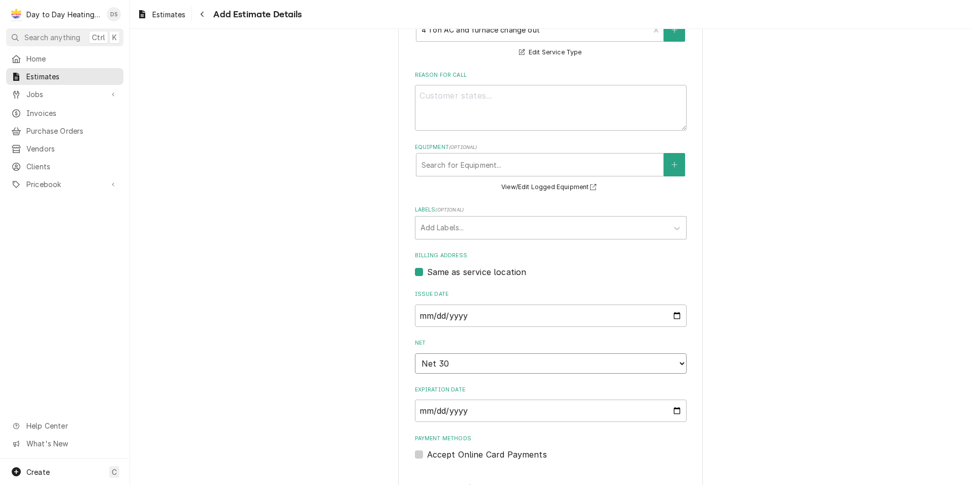
click at [498, 369] on select "Choose payment terms... Same Day Net 7 Net 14 Net 21 Net 30 Net 45 Net 60 Net 90" at bounding box center [551, 363] width 272 height 20
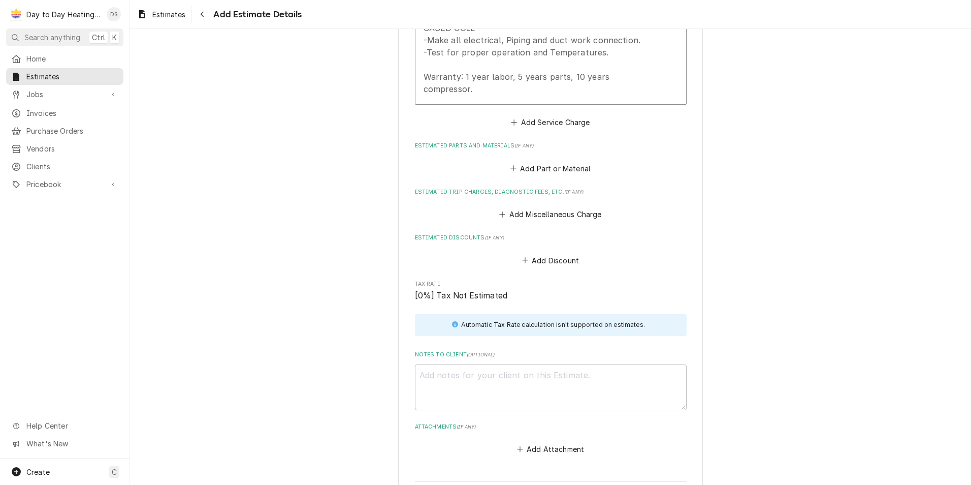
scroll to position [1222, 0]
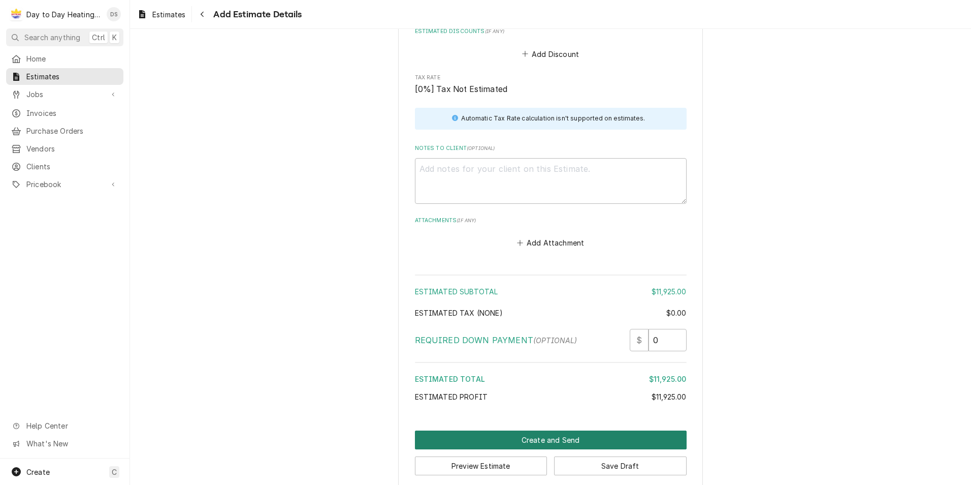
click at [557, 434] on button "Create and Send" at bounding box center [551, 439] width 272 height 19
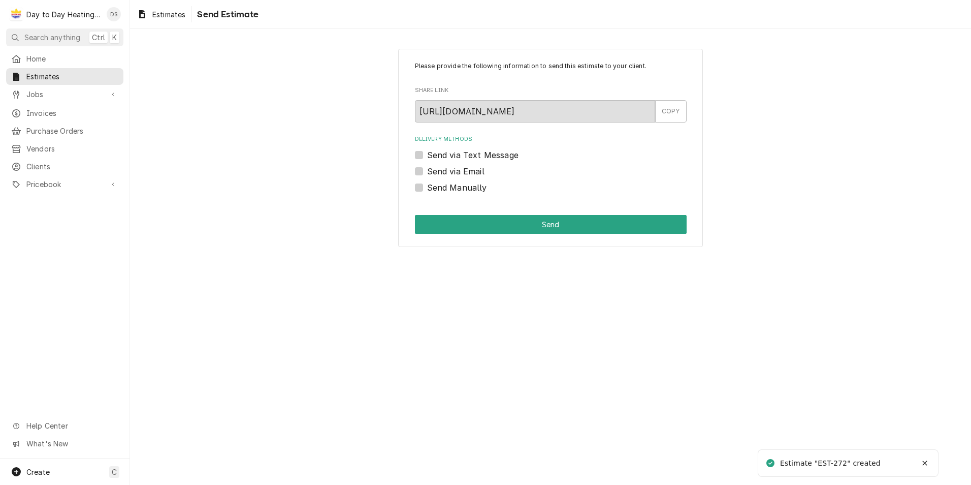
click at [455, 171] on label "Send via Email" at bounding box center [455, 171] width 57 height 12
click at [455, 171] on input "Send via Email" at bounding box center [563, 176] width 272 height 22
checkbox input "true"
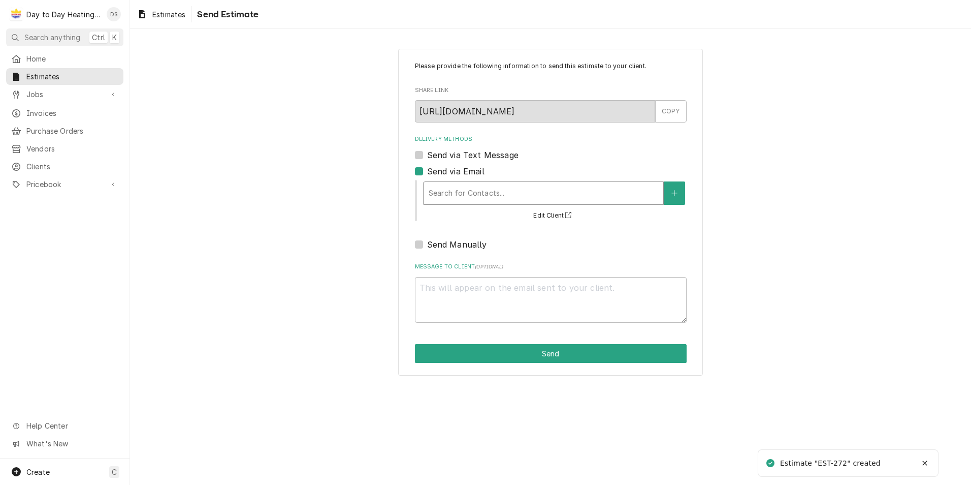
click at [461, 184] on div "Delivery Methods" at bounding box center [544, 193] width 230 height 18
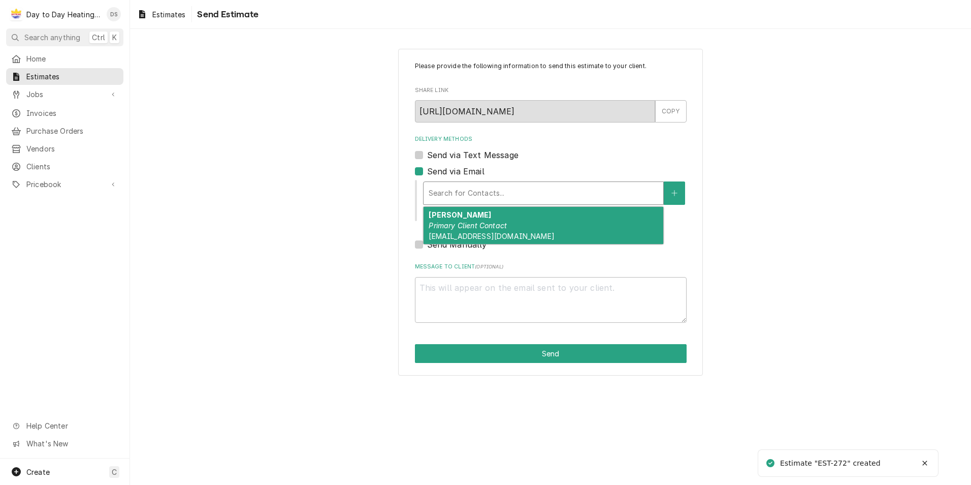
click at [465, 219] on div "[PERSON_NAME] Directo Primary Client Contact [EMAIL_ADDRESS][DOMAIN_NAME]" at bounding box center [544, 225] width 240 height 37
type textarea "x"
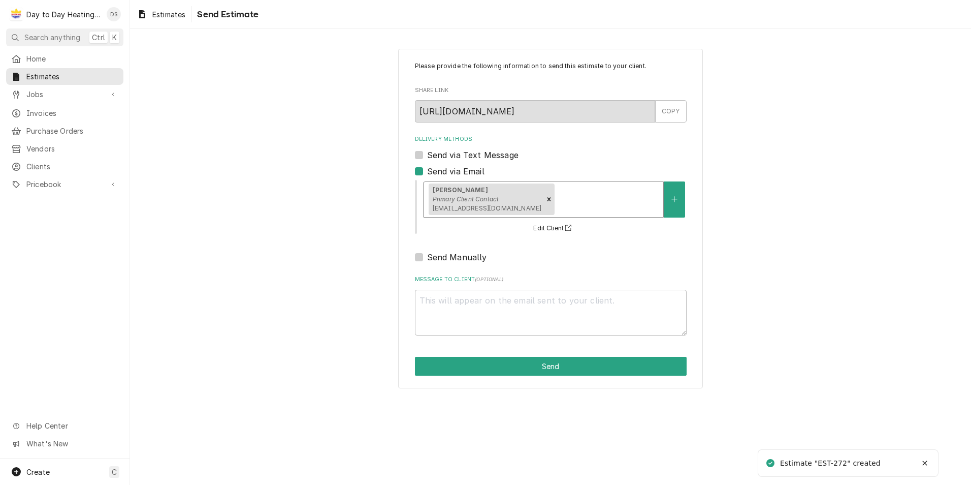
click at [457, 163] on div "Delivery Methods Send via Text Message Send via Email option [object Object], s…" at bounding box center [551, 199] width 272 height 128
click at [460, 157] on label "Send via Text Message" at bounding box center [472, 155] width 91 height 12
click at [460, 157] on input "Send via Text Message" at bounding box center [563, 160] width 272 height 22
checkbox input "true"
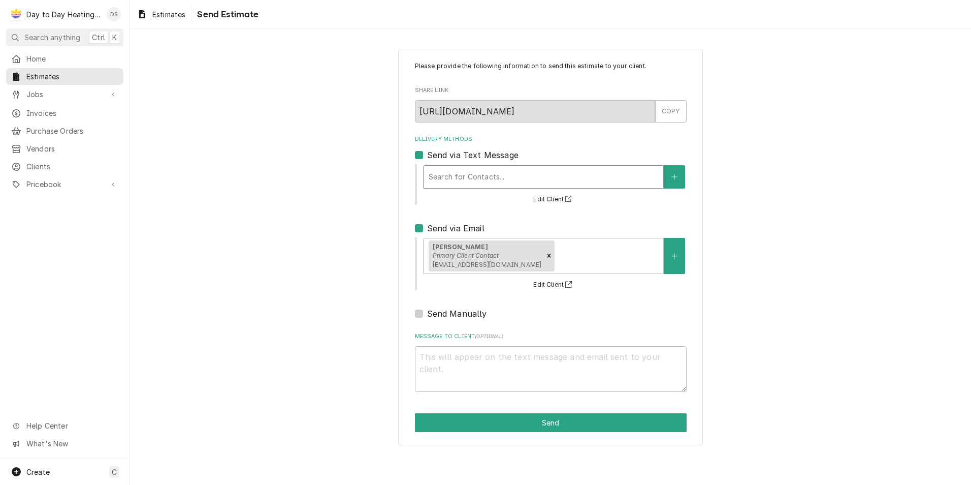
click at [464, 188] on div "Search for Contacts..." at bounding box center [543, 176] width 241 height 23
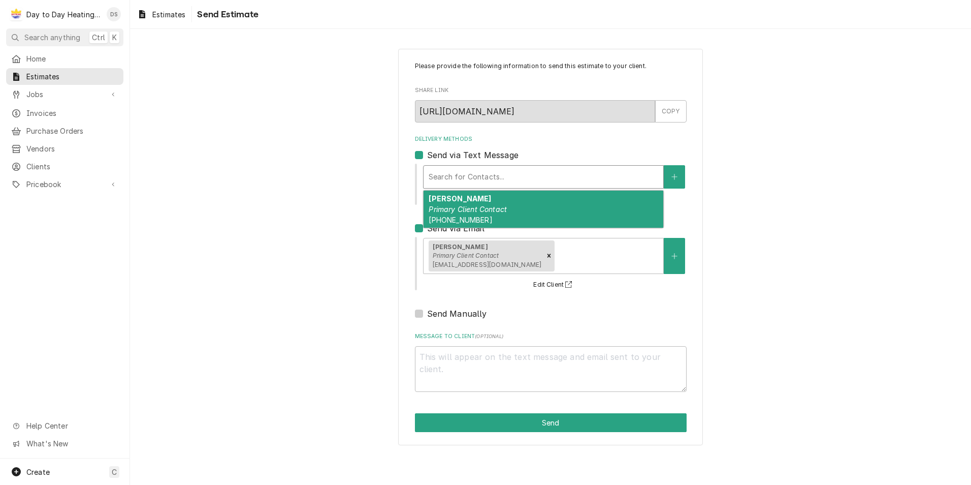
drag, startPoint x: 465, startPoint y: 204, endPoint x: 464, endPoint y: 213, distance: 9.7
click at [465, 205] on div "Christine Directo Primary Client Contact (619) 370-1016" at bounding box center [544, 209] width 240 height 37
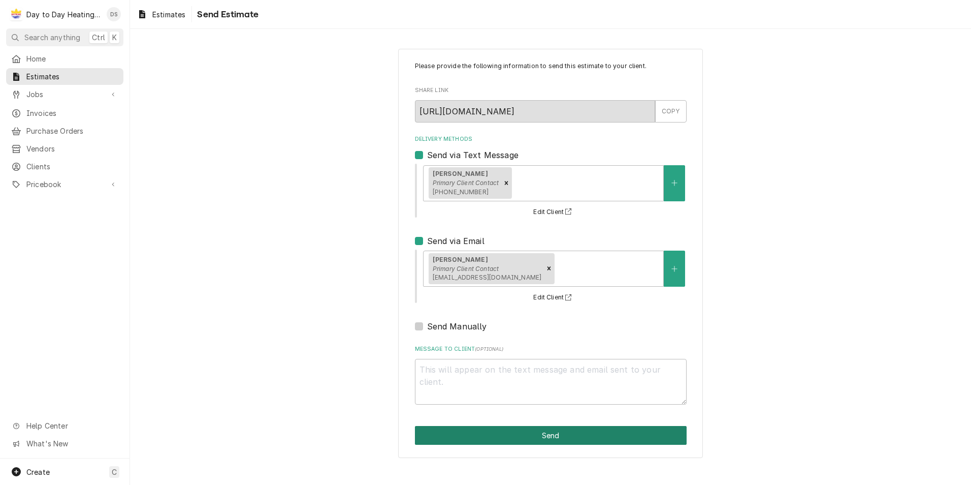
click at [541, 438] on button "Send" at bounding box center [551, 435] width 272 height 19
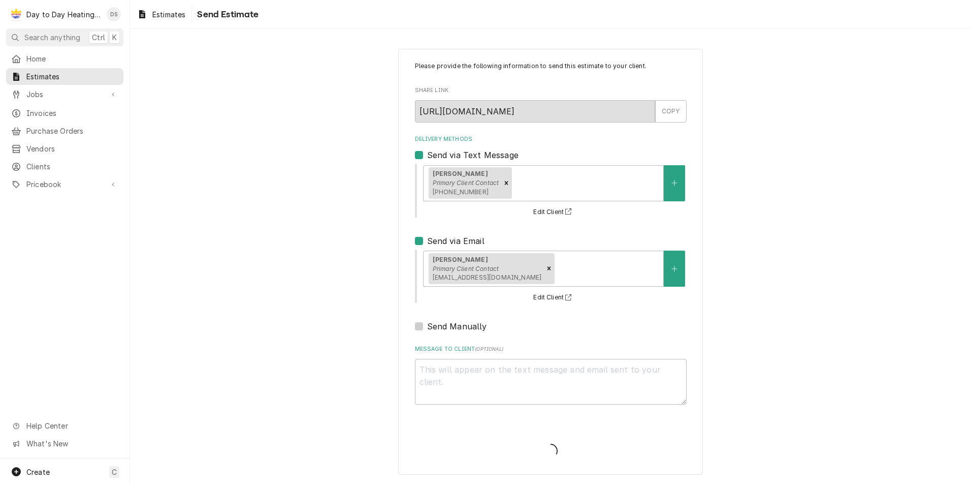
type textarea "x"
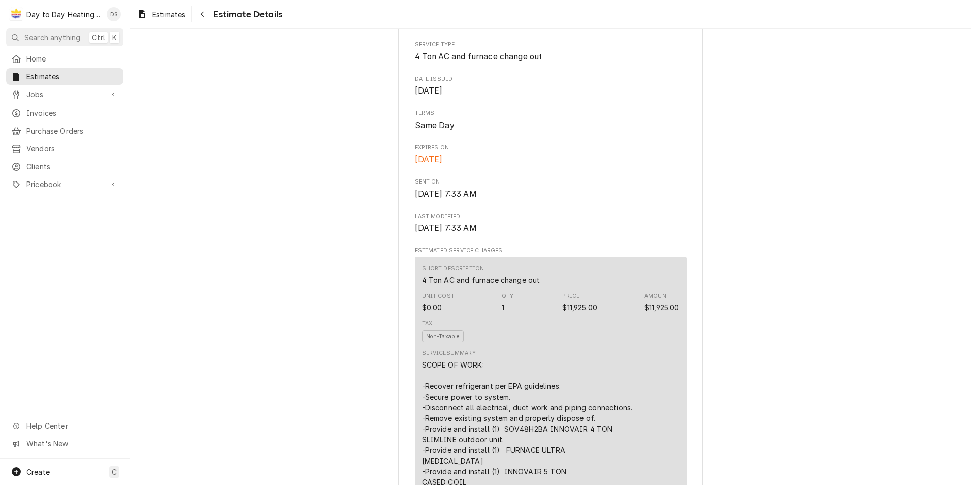
scroll to position [305, 0]
